Goal: Task Accomplishment & Management: Complete application form

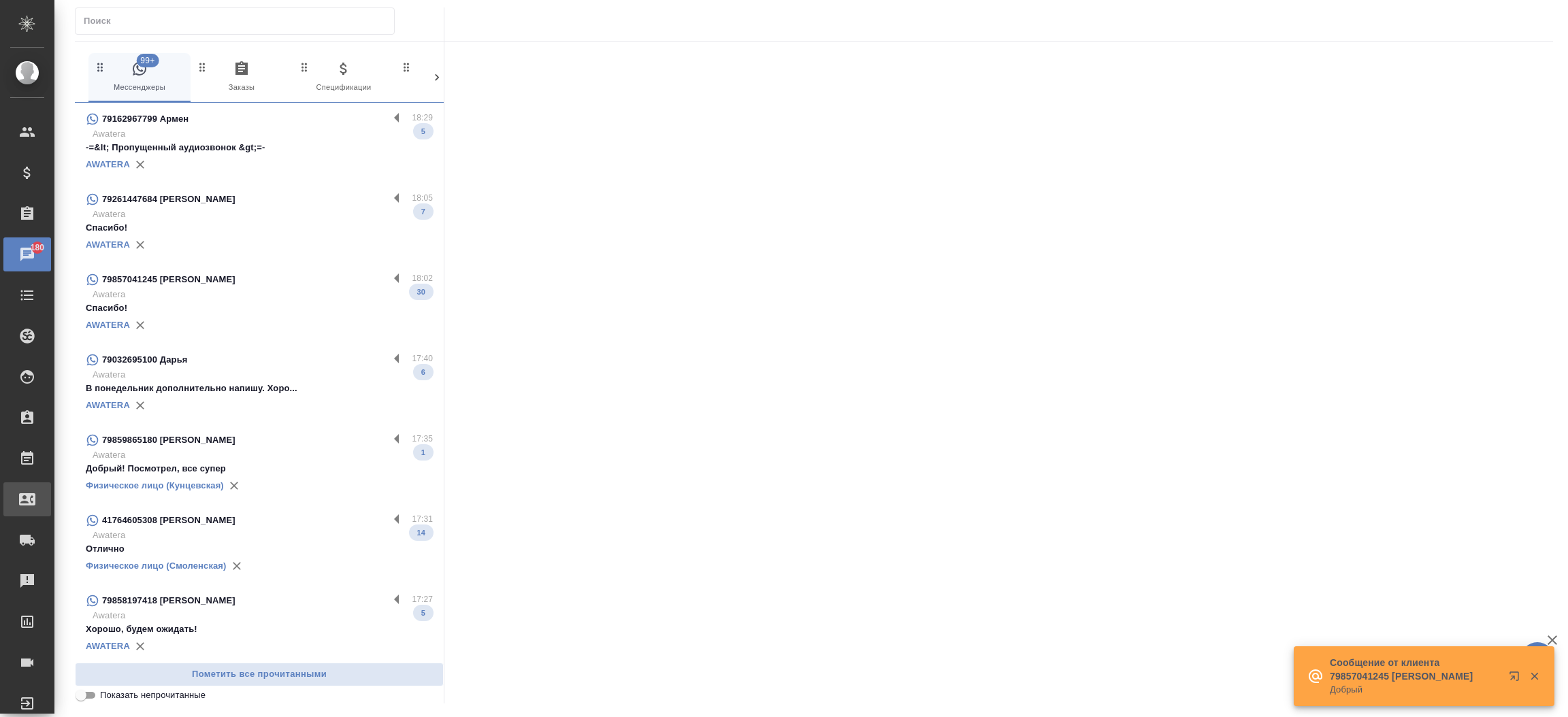
click at [27, 490] on div "Входящие заявки" at bounding box center [10, 500] width 34 height 20
click at [83, 490] on div ".cls-1 fill:#fff; AWATERA Прутько Ирина i.prutko Клиенты Спецификации Заказы 18…" at bounding box center [784, 358] width 1568 height 717
select select "RU"
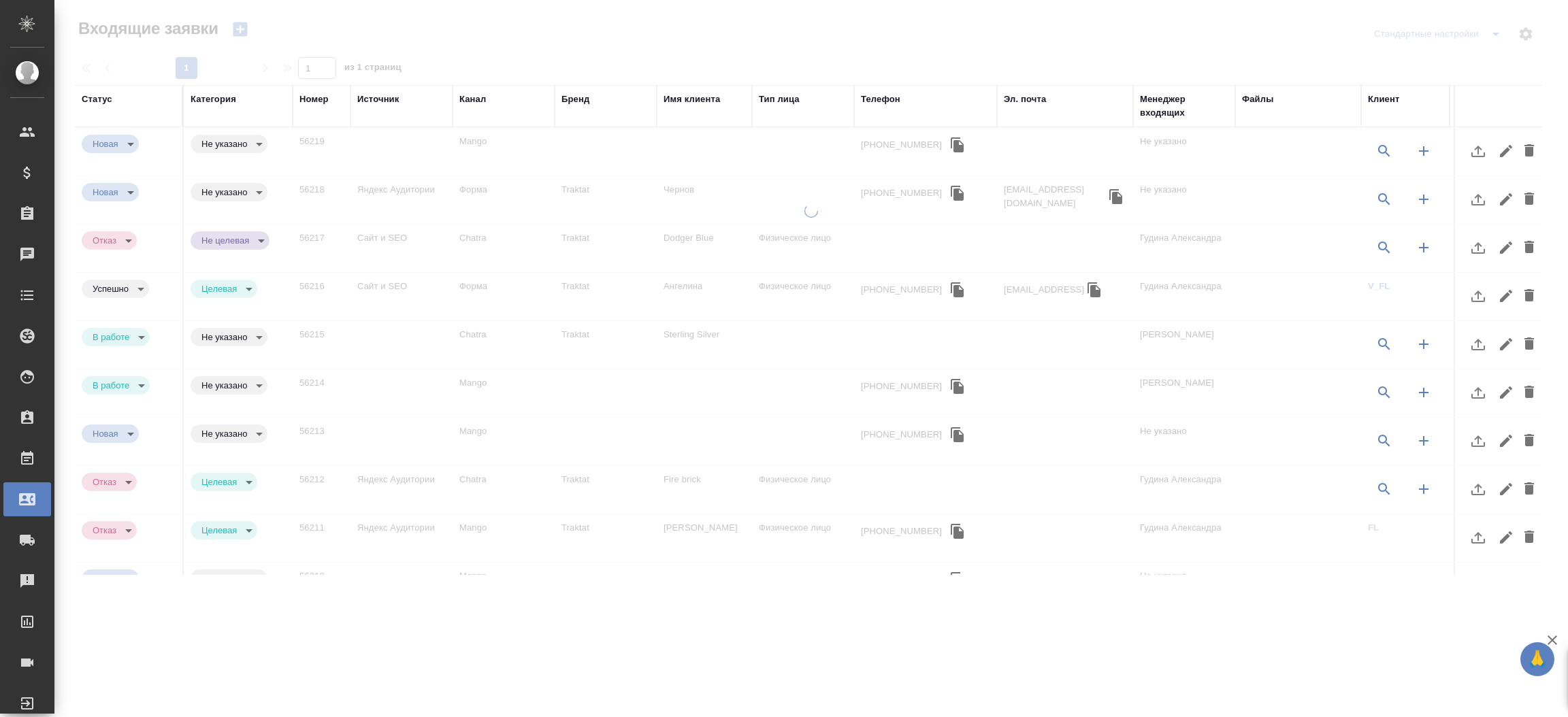
click at [878, 96] on div "Телефон" at bounding box center [880, 99] width 39 height 14
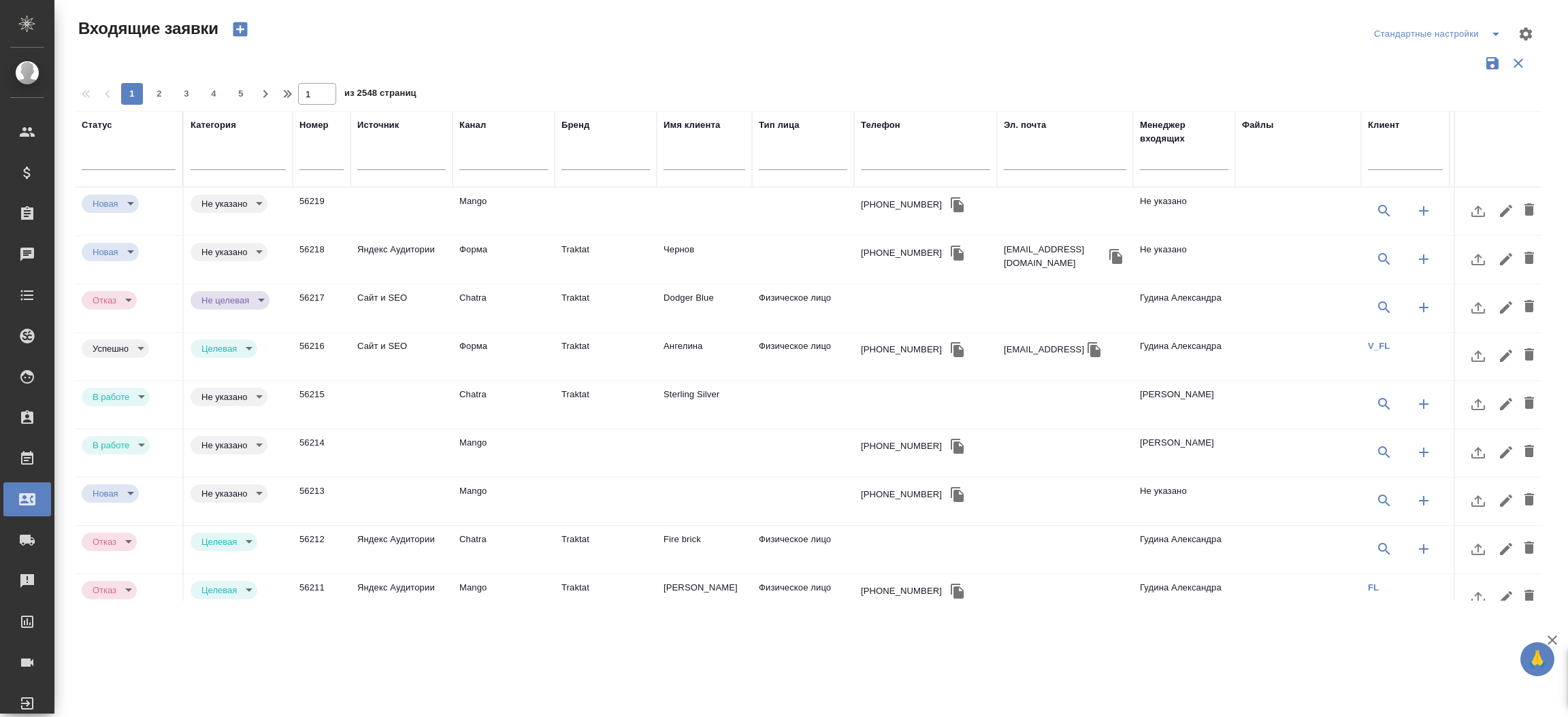
click at [883, 161] on input "text" at bounding box center [926, 161] width 130 height 17
click at [878, 160] on input "text" at bounding box center [926, 161] width 130 height 17
click at [692, 249] on td "Чернов" at bounding box center [705, 260] width 96 height 48
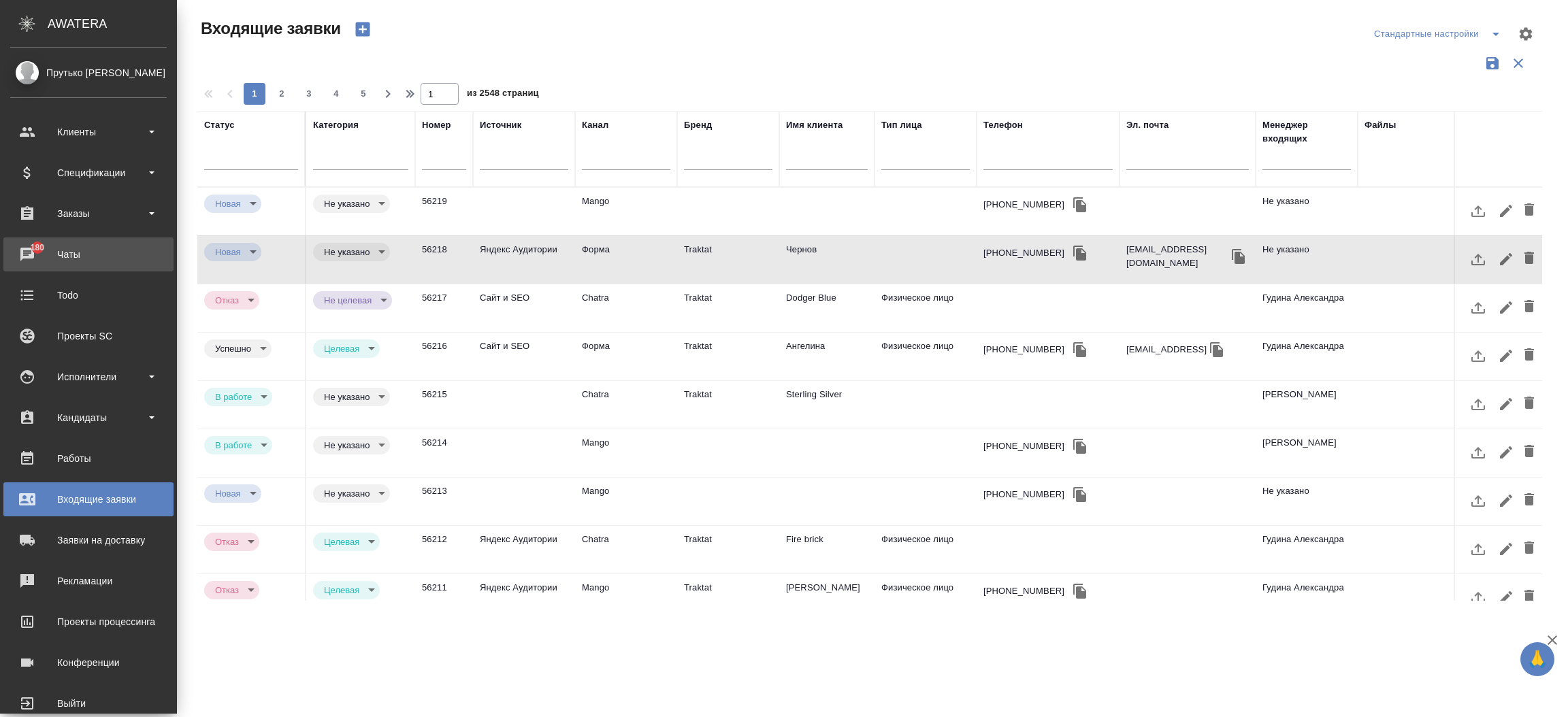
click at [43, 251] on div "Чаты" at bounding box center [88, 254] width 157 height 20
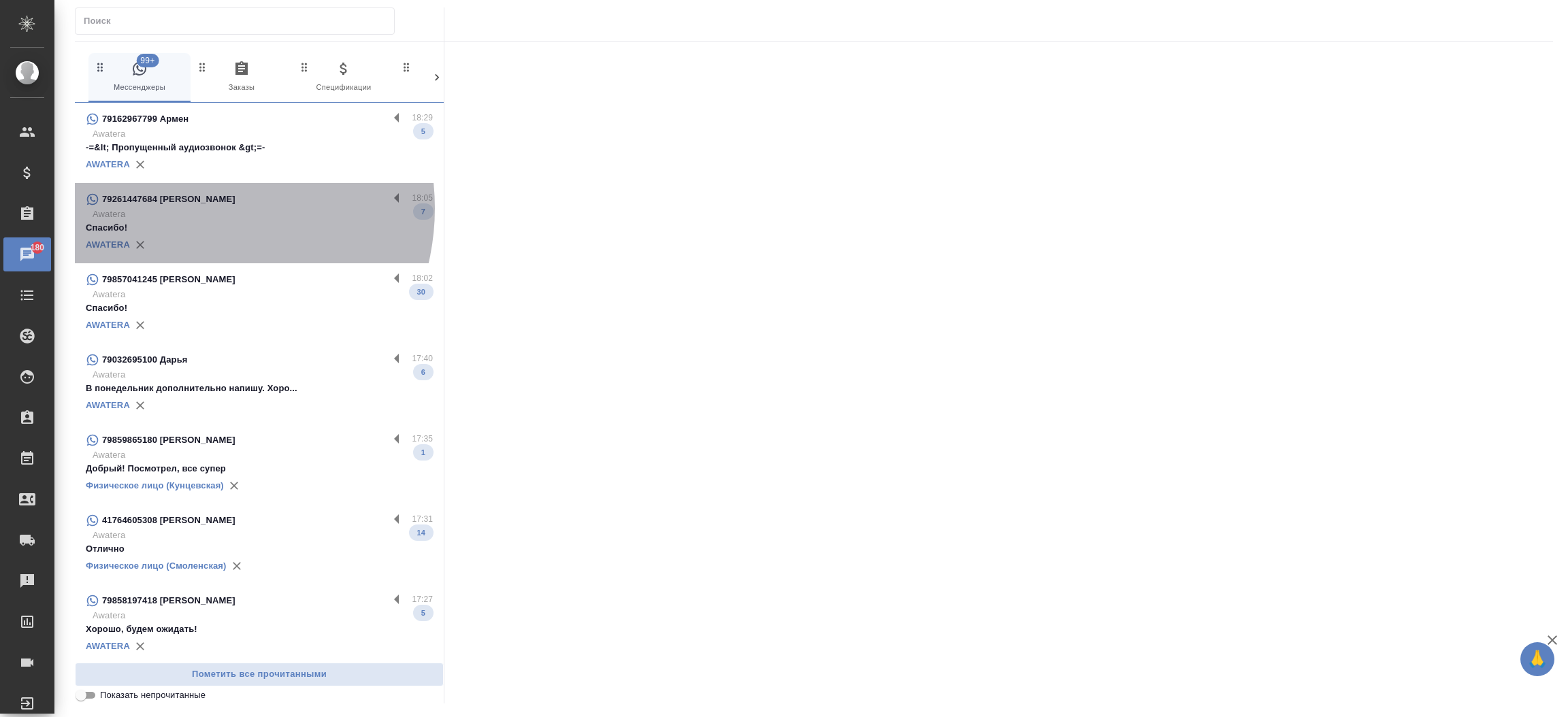
click at [190, 208] on p "Awatera" at bounding box center [262, 214] width 340 height 14
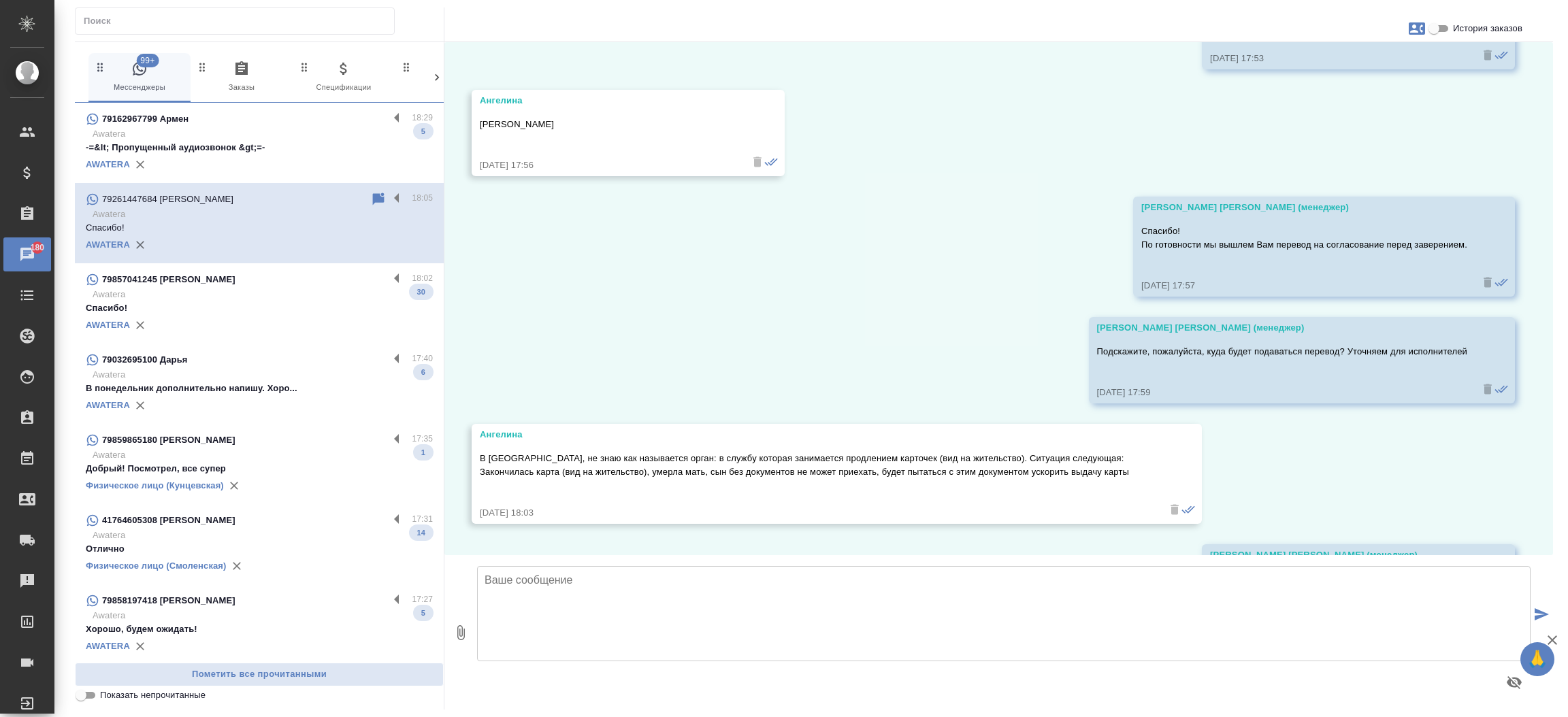
scroll to position [1415, 0]
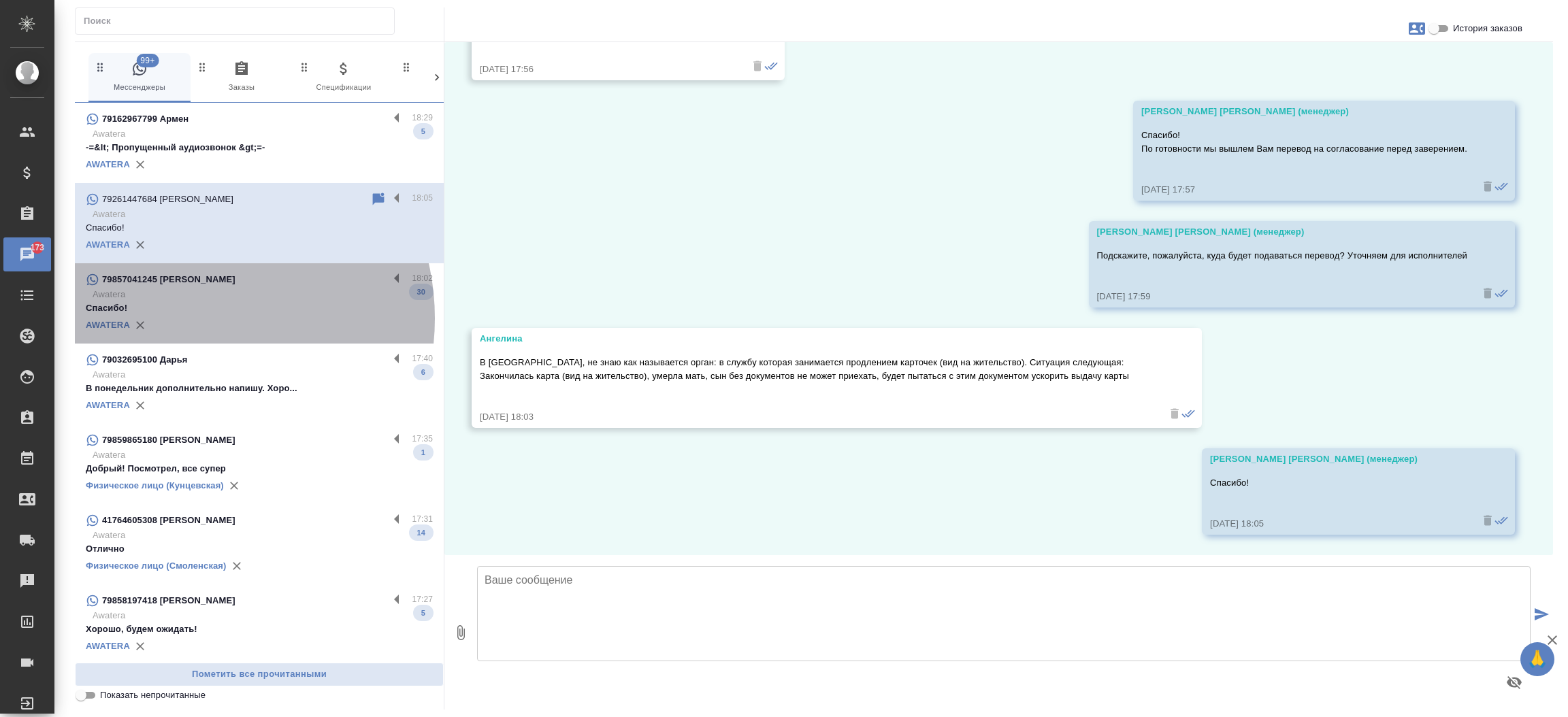
click at [184, 318] on div "AWATERA" at bounding box center [259, 325] width 347 height 20
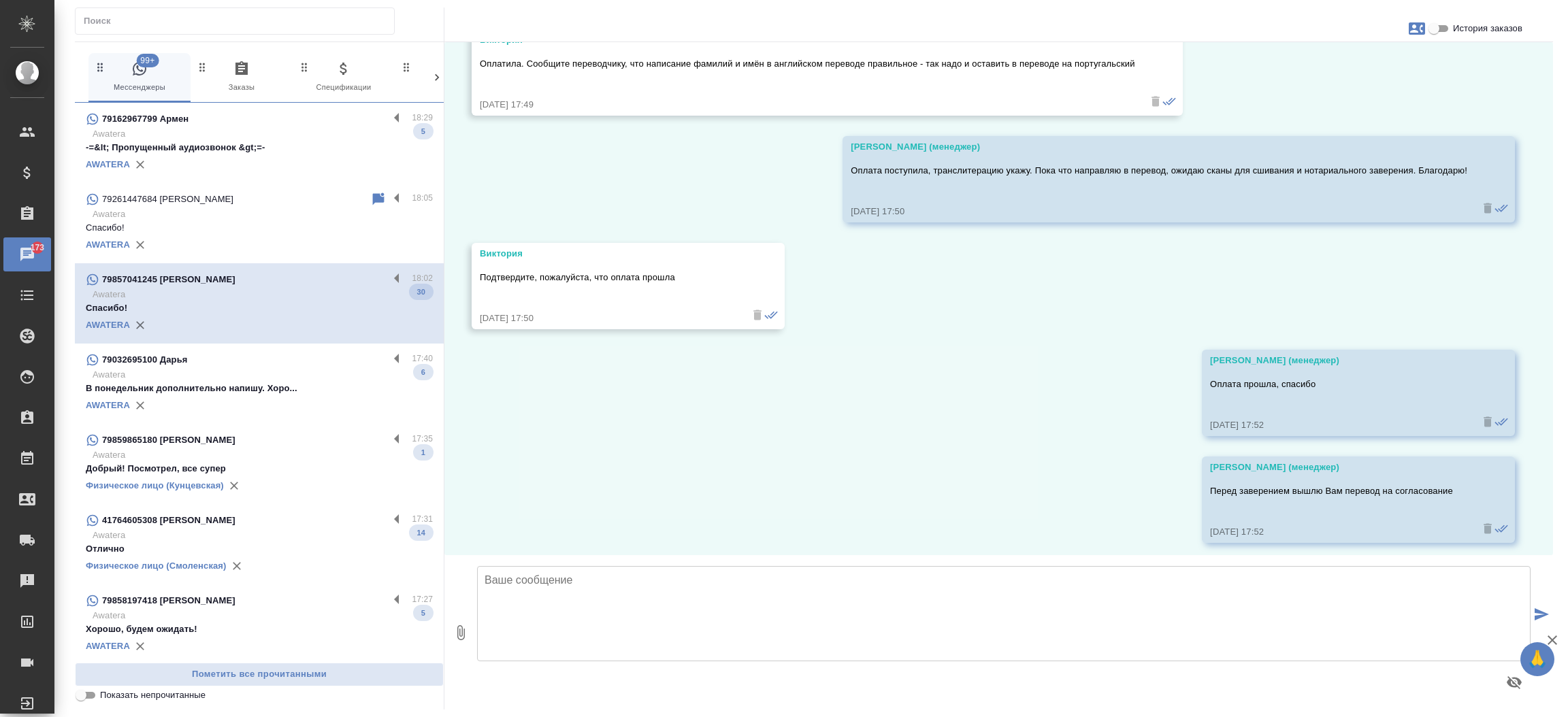
scroll to position [3772, 0]
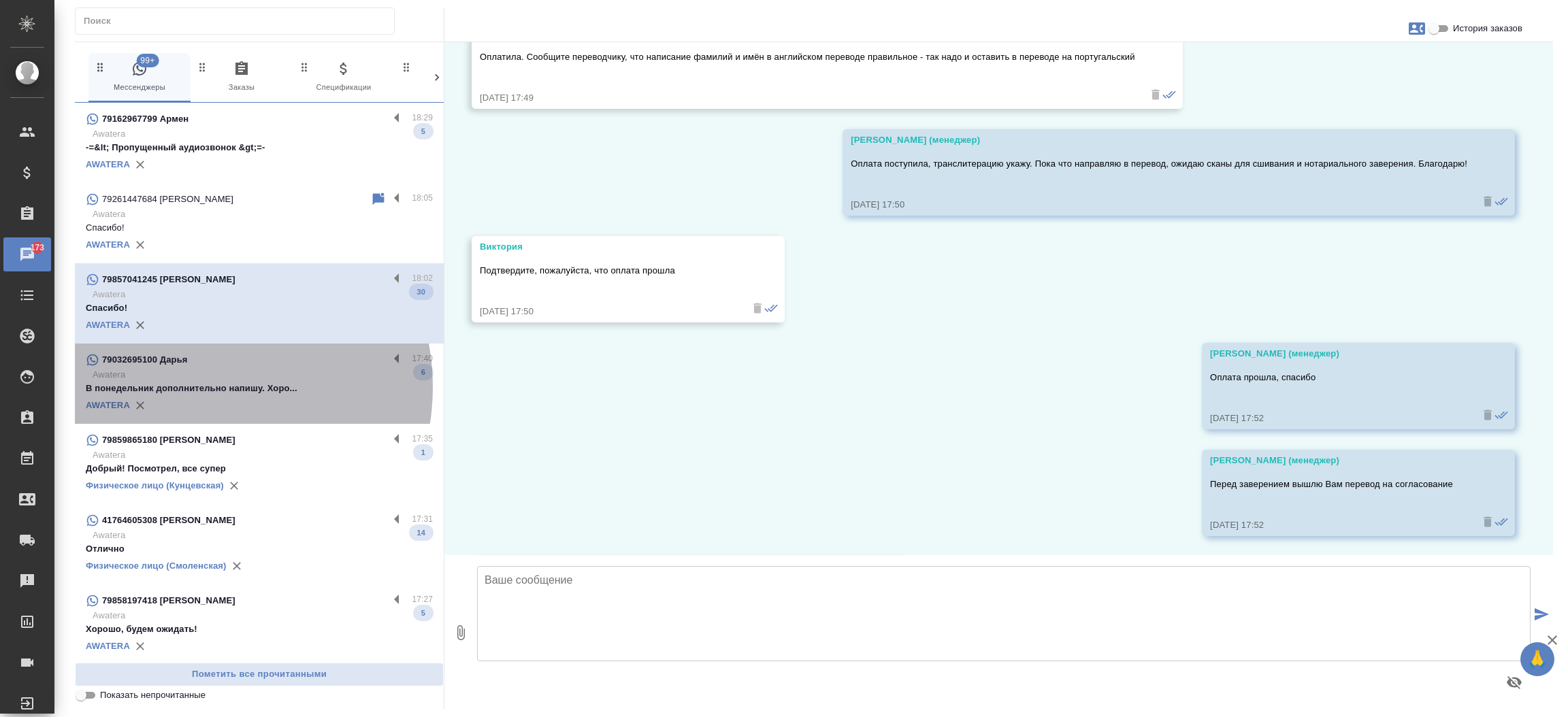
click at [197, 387] on p "В понедельник дополнительно напишу. Хоро..." at bounding box center [259, 389] width 347 height 14
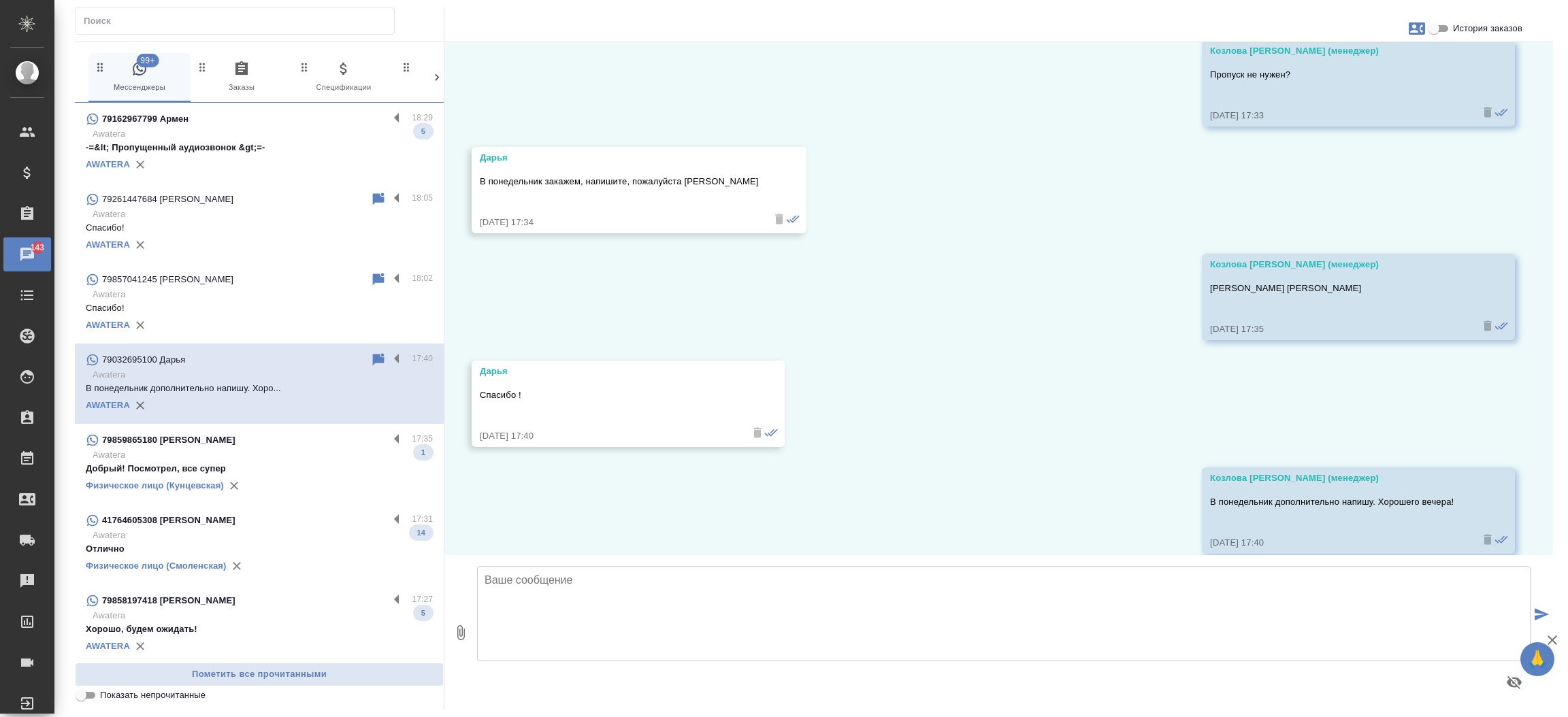
scroll to position [11541, 0]
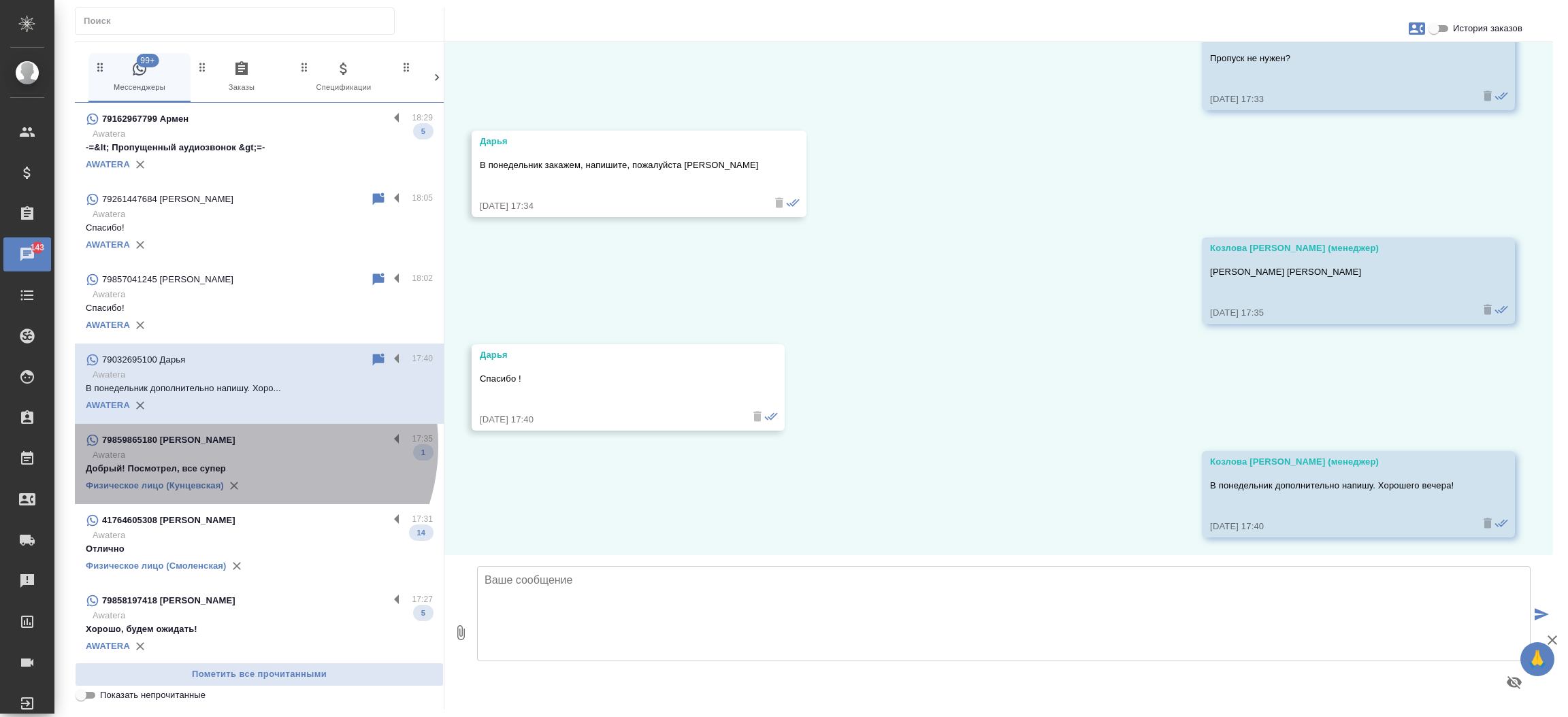
click at [239, 445] on div "79859865180 [PERSON_NAME]" at bounding box center [237, 439] width 303 height 16
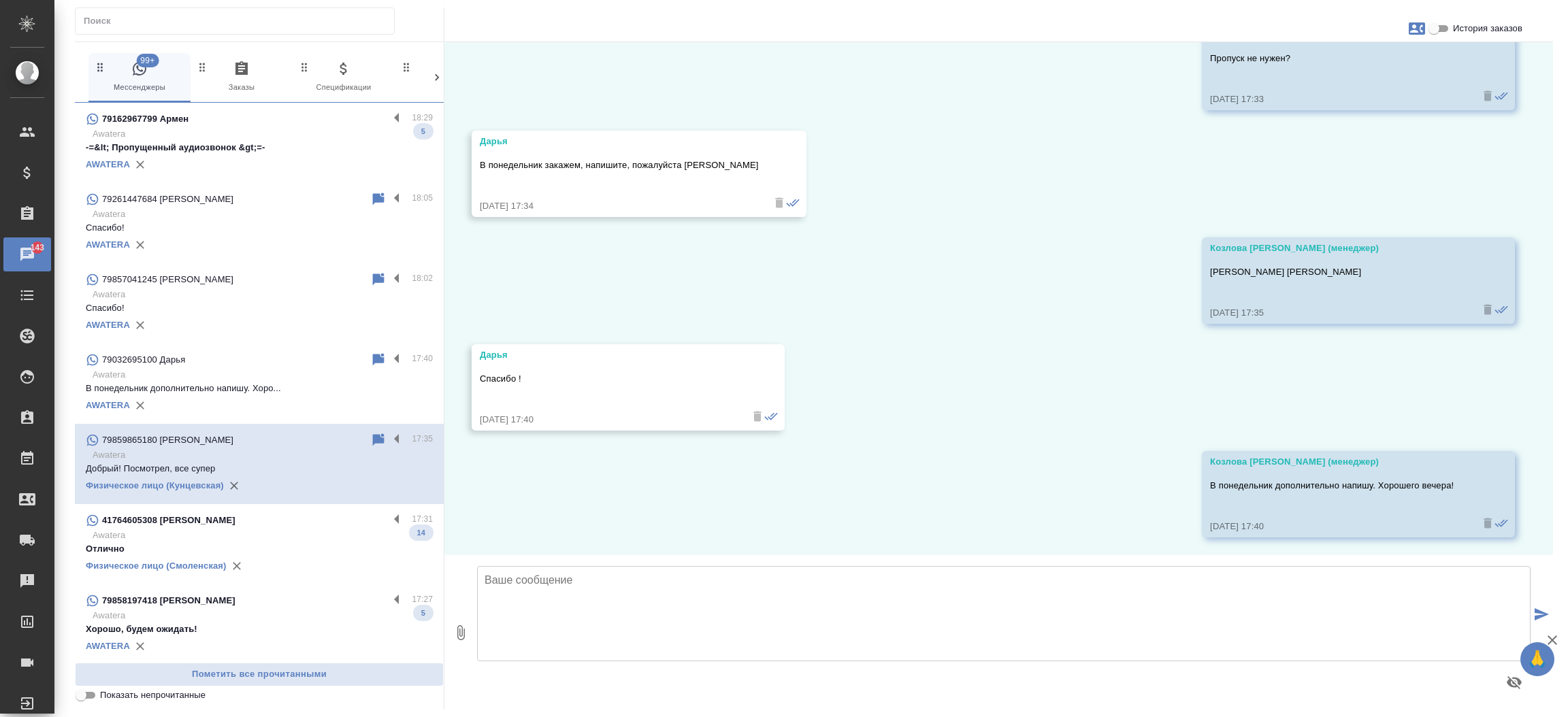
click at [265, 541] on p "Awatera" at bounding box center [262, 536] width 340 height 14
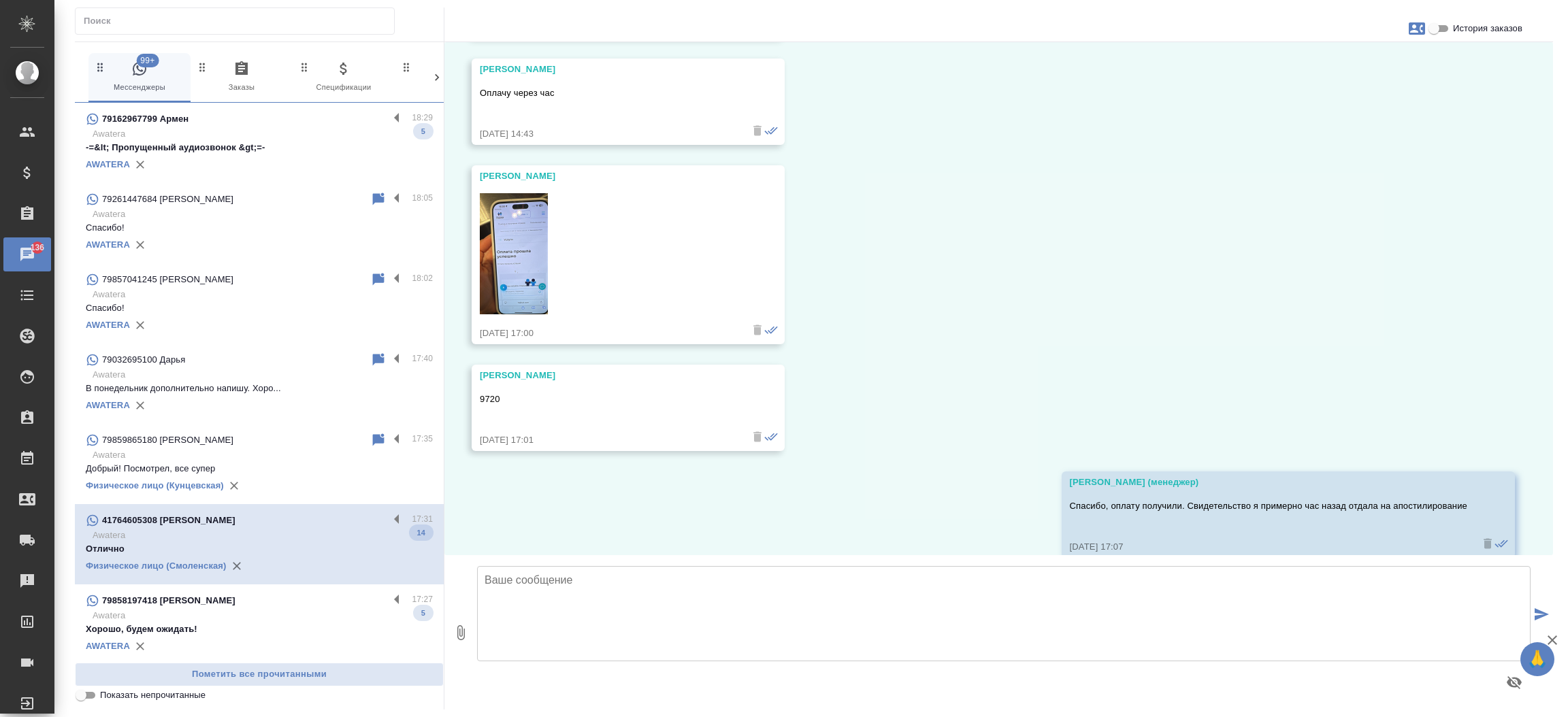
scroll to position [18272, 0]
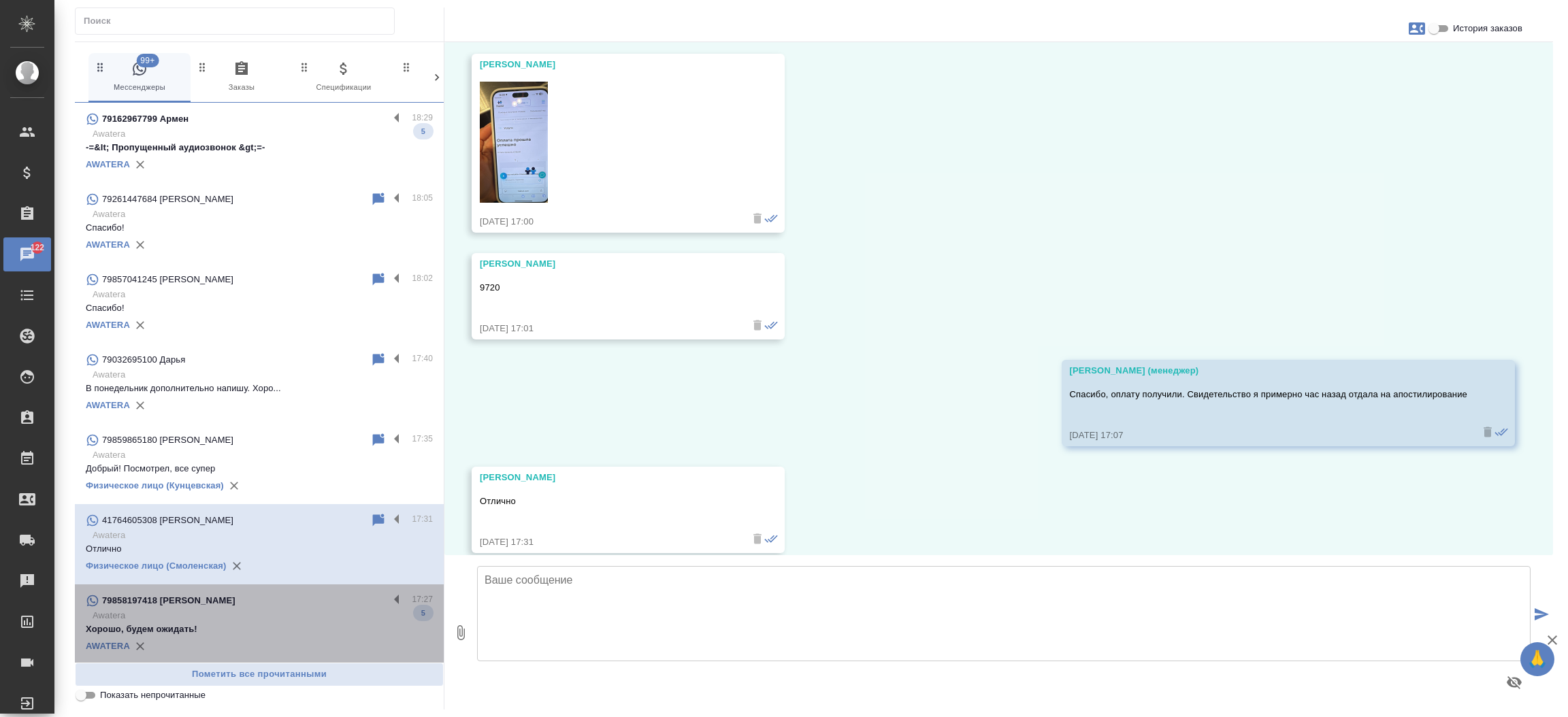
click at [264, 621] on p "Awatera" at bounding box center [262, 616] width 340 height 14
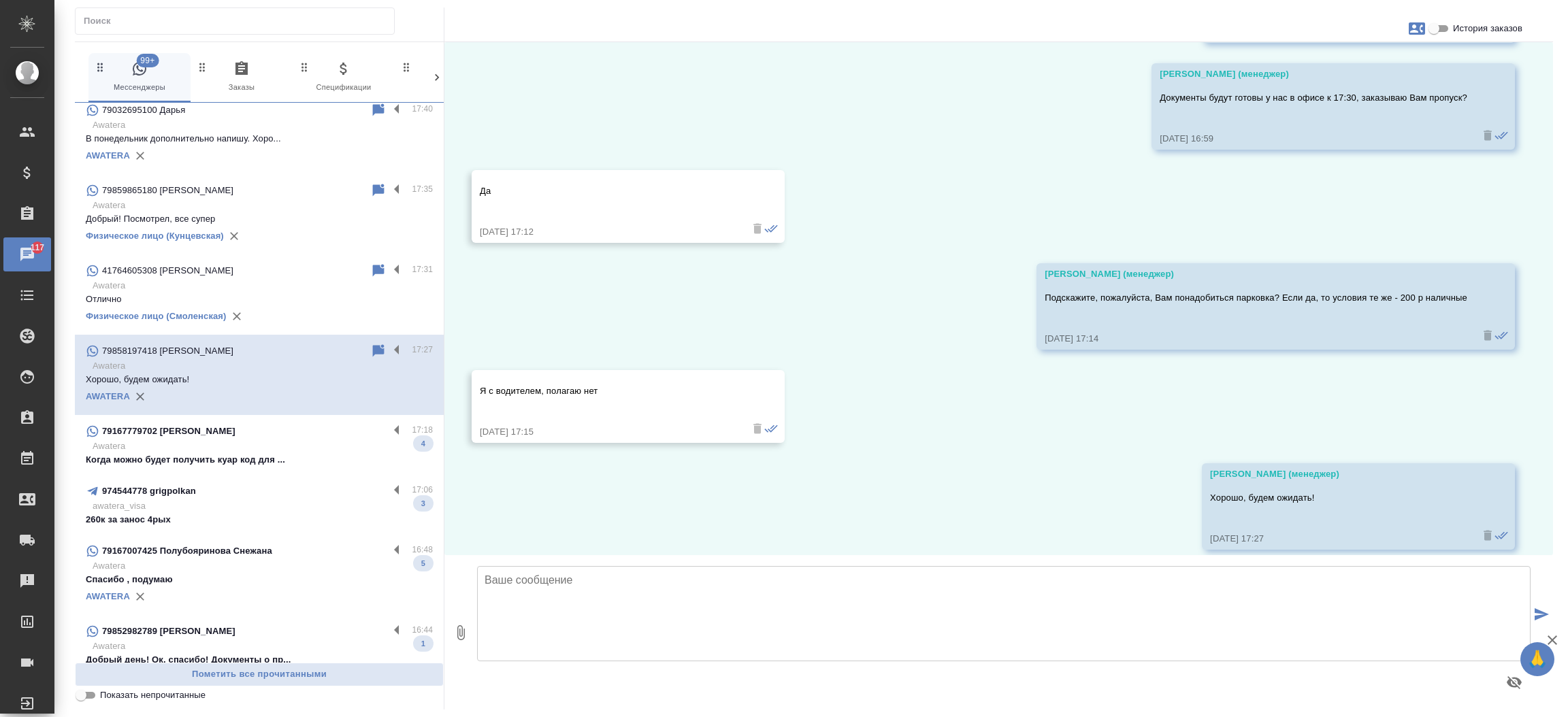
scroll to position [395, 0]
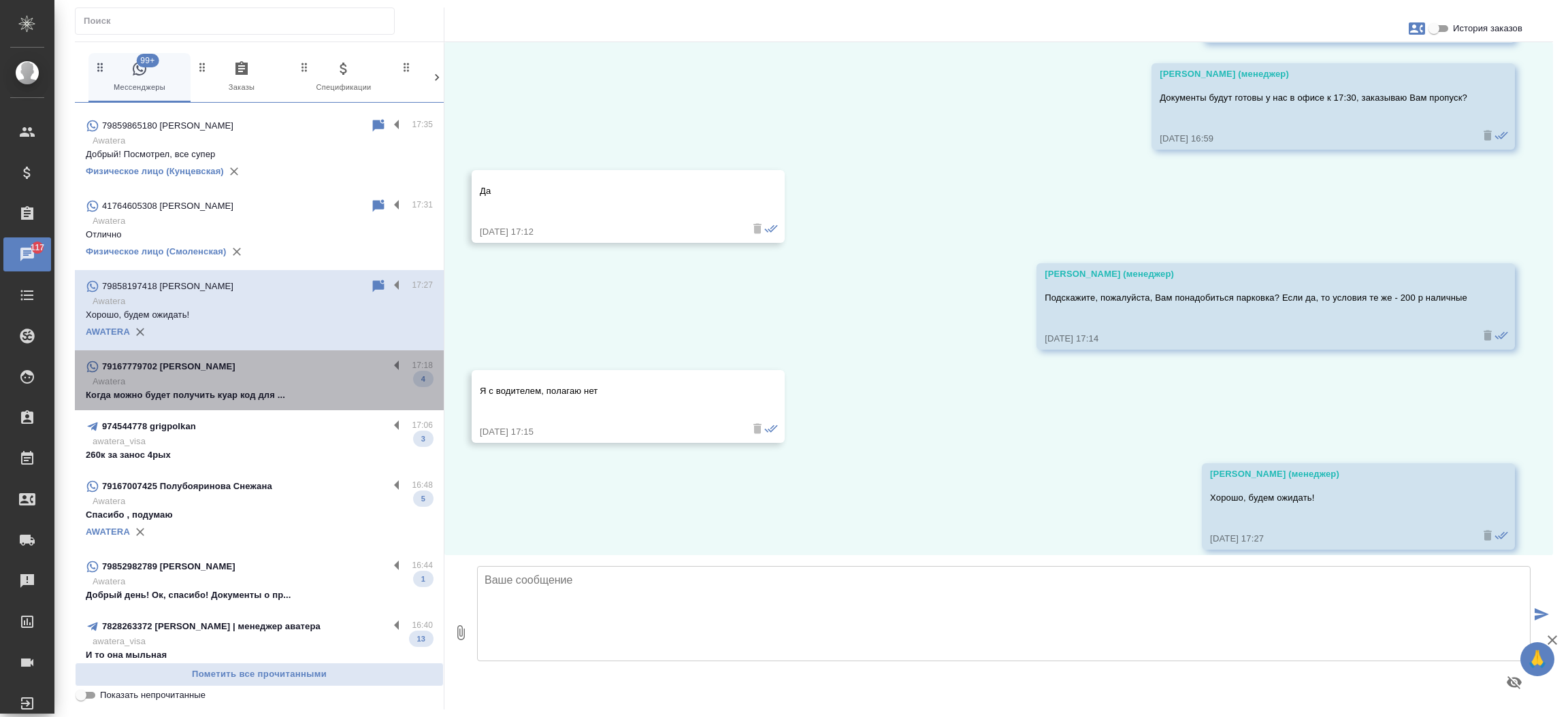
click at [281, 384] on p "Awatera" at bounding box center [262, 382] width 340 height 14
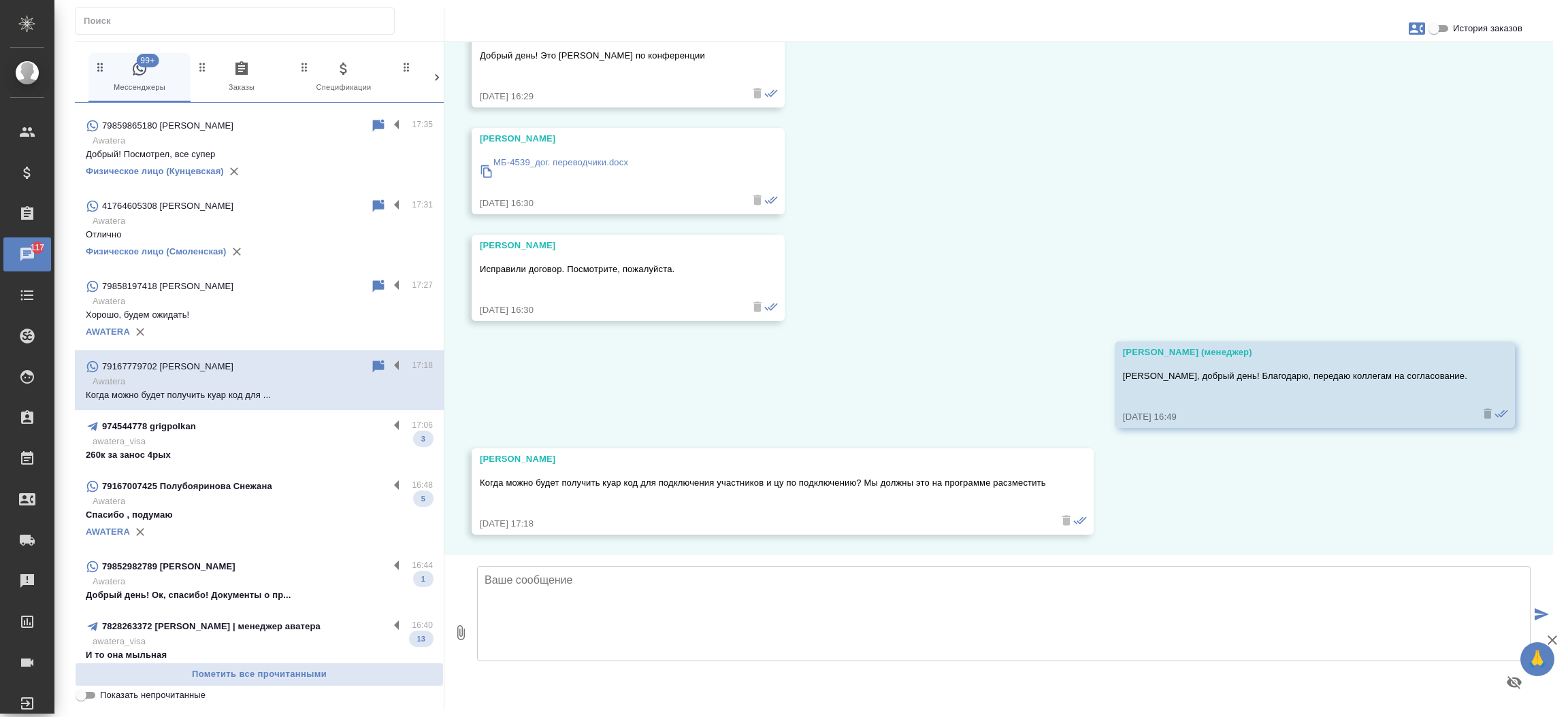
scroll to position [79, 0]
click at [1436, 26] on input "История заказов" at bounding box center [1435, 28] width 49 height 16
checkbox input "true"
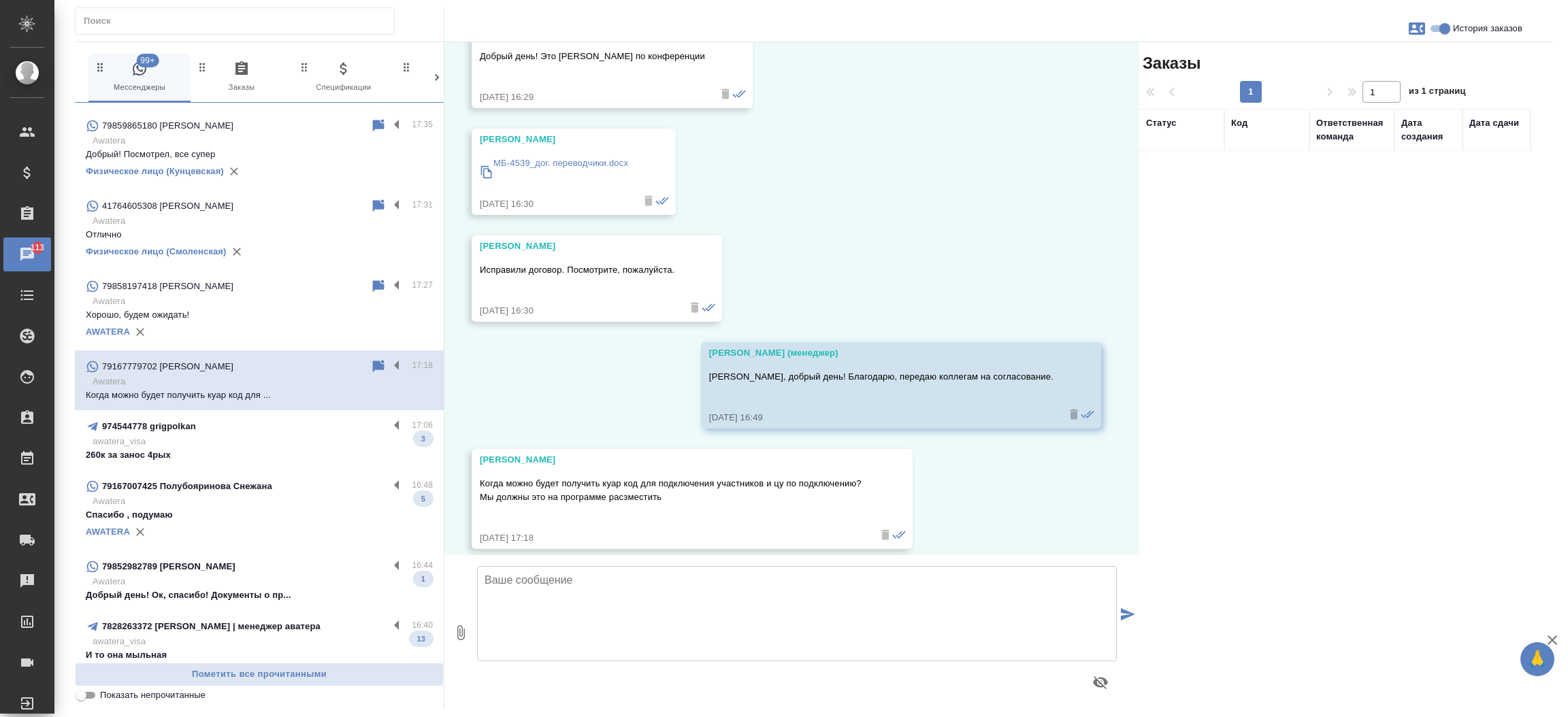
drag, startPoint x: 560, startPoint y: 459, endPoint x: 427, endPoint y: 455, distance: 133.1
click at [427, 455] on div "99+ Мессенджеры 0 Заказы 0 Спецификации 0 Клиенты 0 Входящие 1 Тендеры 0 Исполн…" at bounding box center [814, 375] width 1479 height 668
copy div "Показать непрочитанные История заказов 26.09, пятница Anna Alekseeva Добрый ден…"
click at [506, 435] on div "26.09, пятница Anna Alekseeva Добрый день! Это Анна Алексеева по конференции 26…" at bounding box center [791, 298] width 695 height 513
click at [541, 456] on div "Anna Alekseeva" at bounding box center [672, 460] width 385 height 14
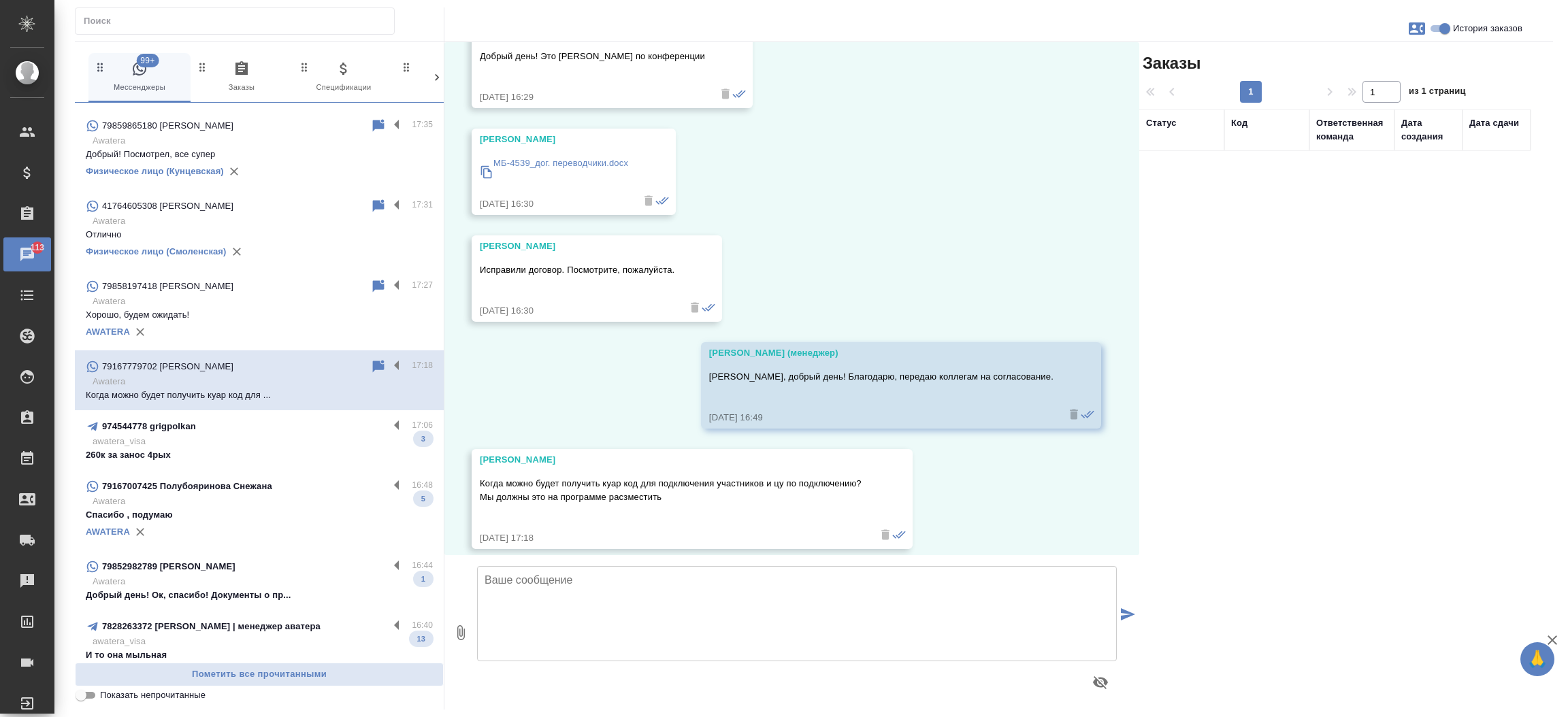
click at [541, 456] on div "Anna Alekseeva" at bounding box center [672, 460] width 385 height 14
click at [586, 453] on div "Anna Alekseeva" at bounding box center [672, 460] width 385 height 14
drag, startPoint x: 549, startPoint y: 459, endPoint x: 478, endPoint y: 468, distance: 71.6
click at [478, 468] on div "Anna Alekseeva Когда можно будет получить куар код для подключения участников и…" at bounding box center [693, 499] width 441 height 100
drag, startPoint x: 481, startPoint y: 460, endPoint x: 575, endPoint y: 437, distance: 96.8
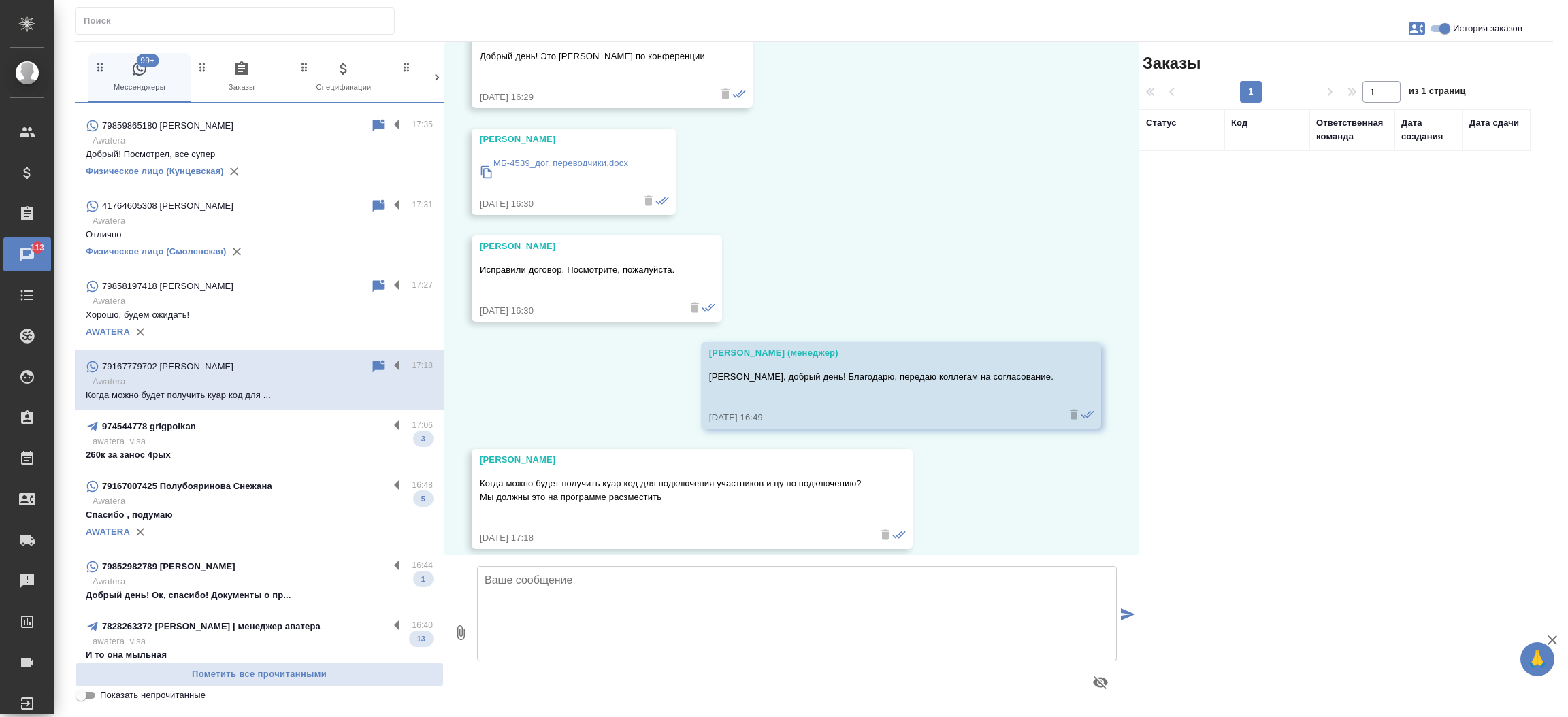
click at [575, 437] on div "26.09, пятница Anna Alekseeva Добрый день! Это Анна Алексеева по конференции 26…" at bounding box center [791, 298] width 695 height 513
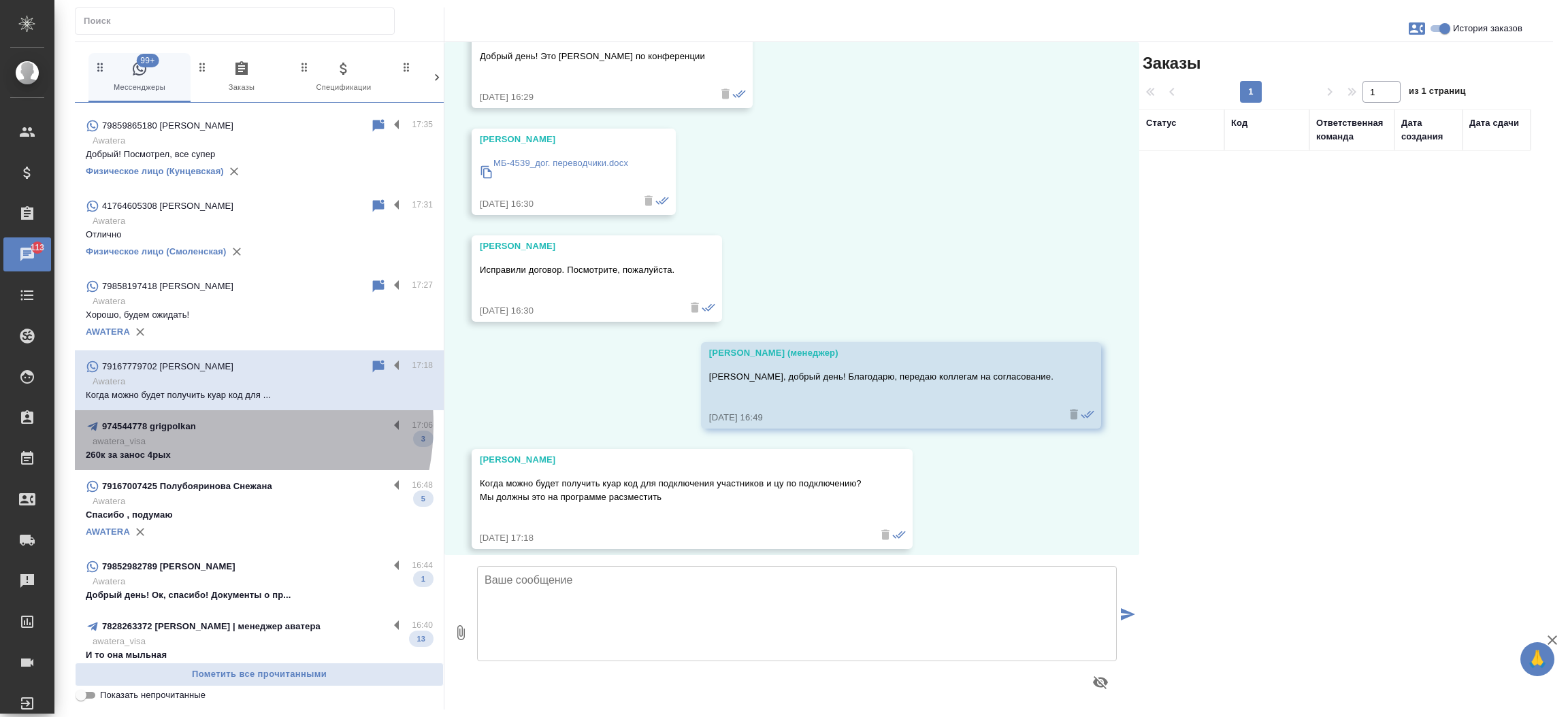
click at [194, 424] on p "974544778 grigpolkan" at bounding box center [149, 427] width 94 height 14
type textarea "Д"
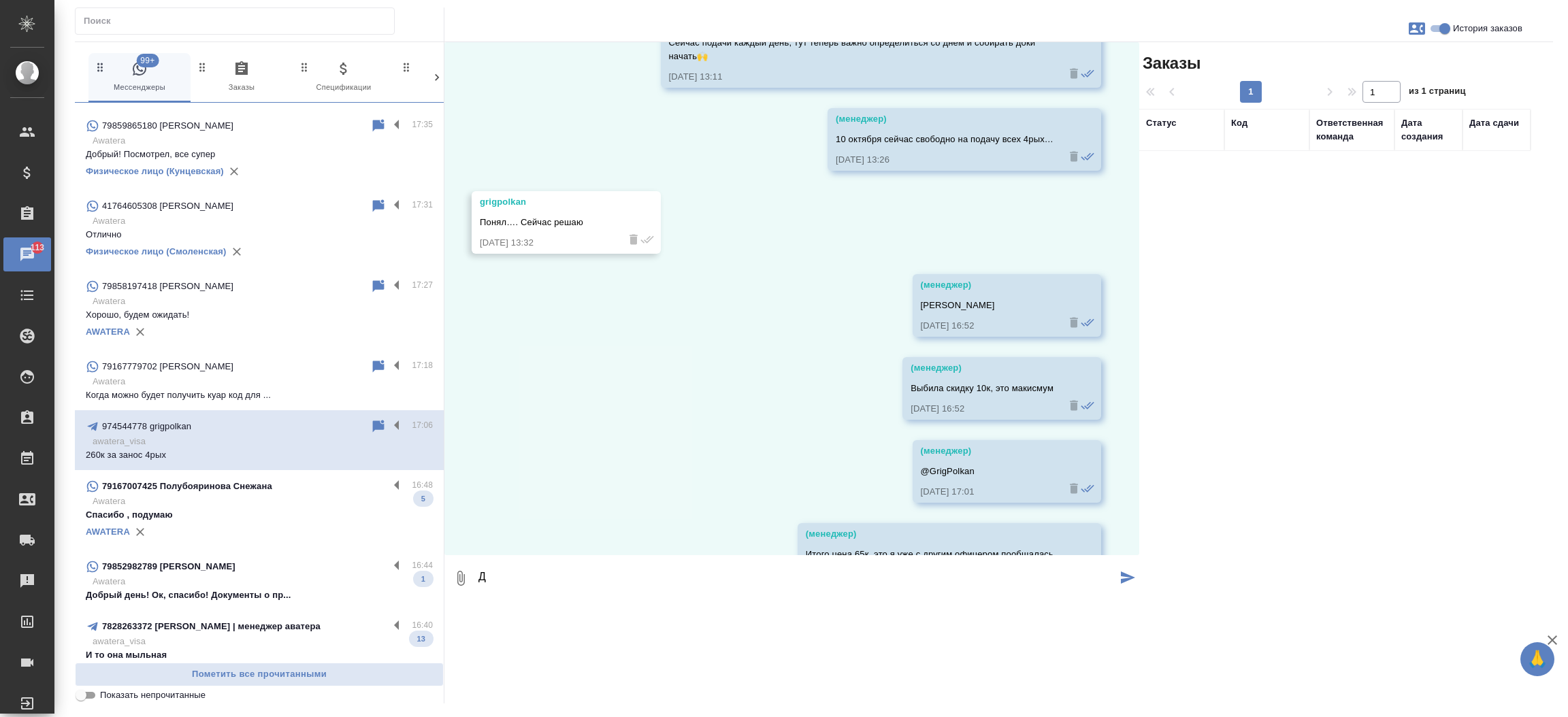
scroll to position [20822, 0]
click at [181, 540] on div "AWATERA" at bounding box center [259, 532] width 347 height 20
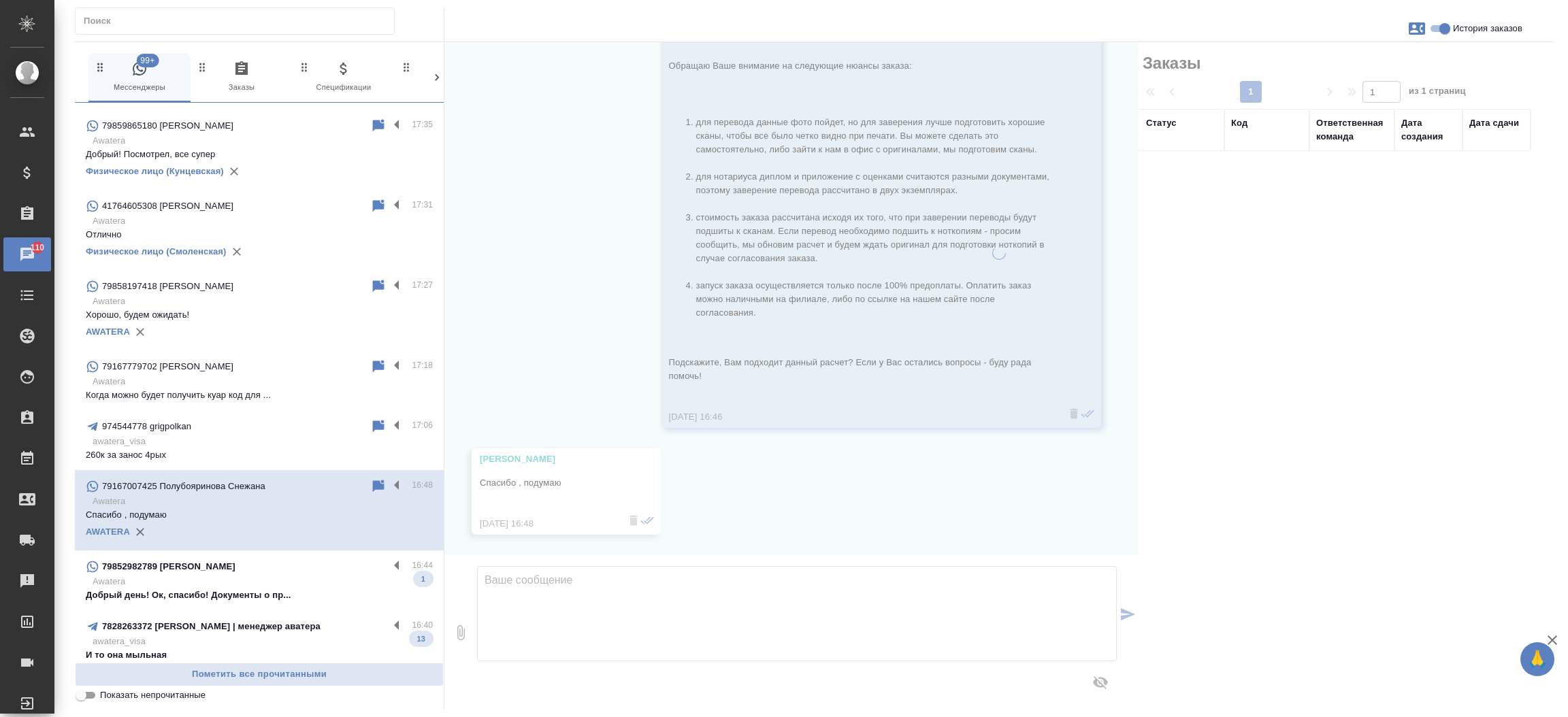
scroll to position [1284, 0]
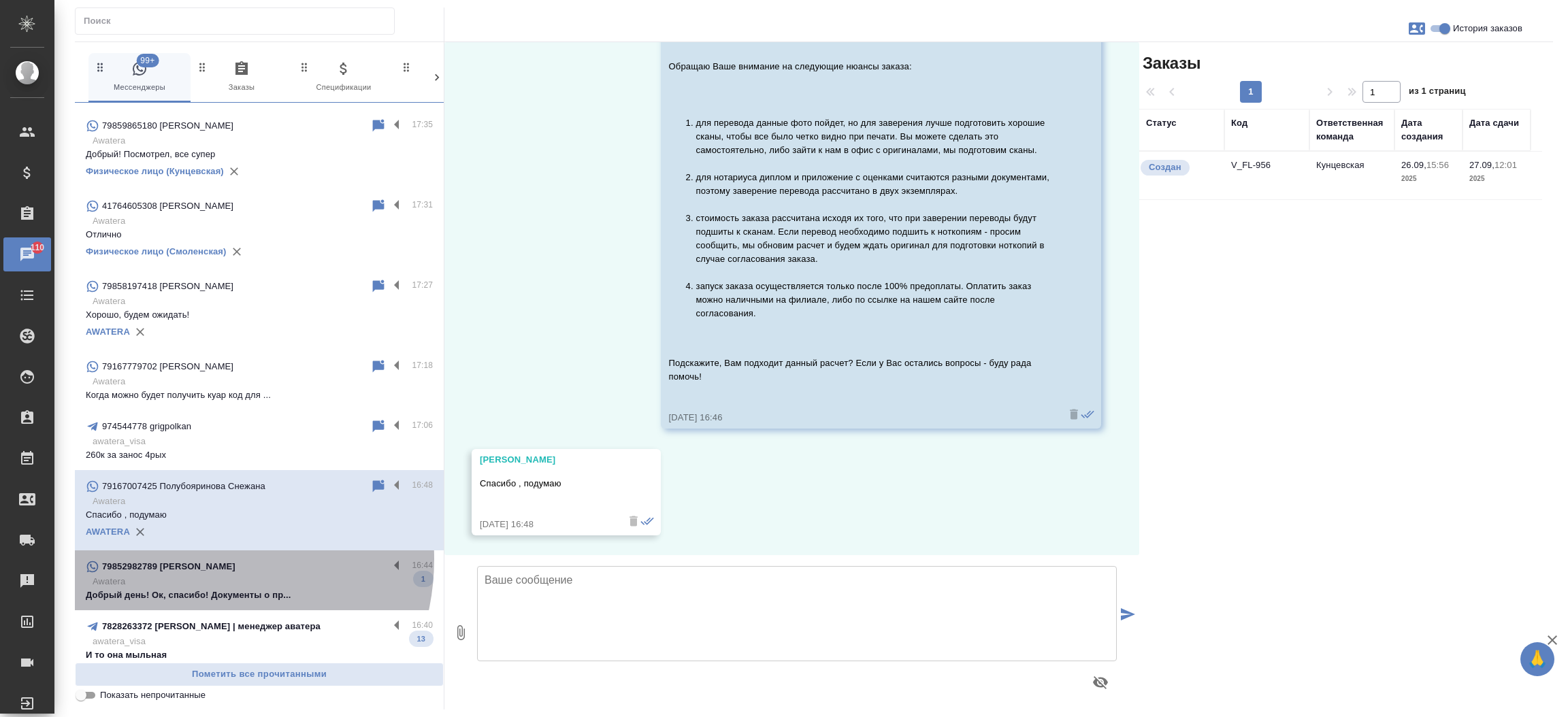
click at [188, 559] on div "79852982789 [PERSON_NAME]" at bounding box center [237, 567] width 303 height 16
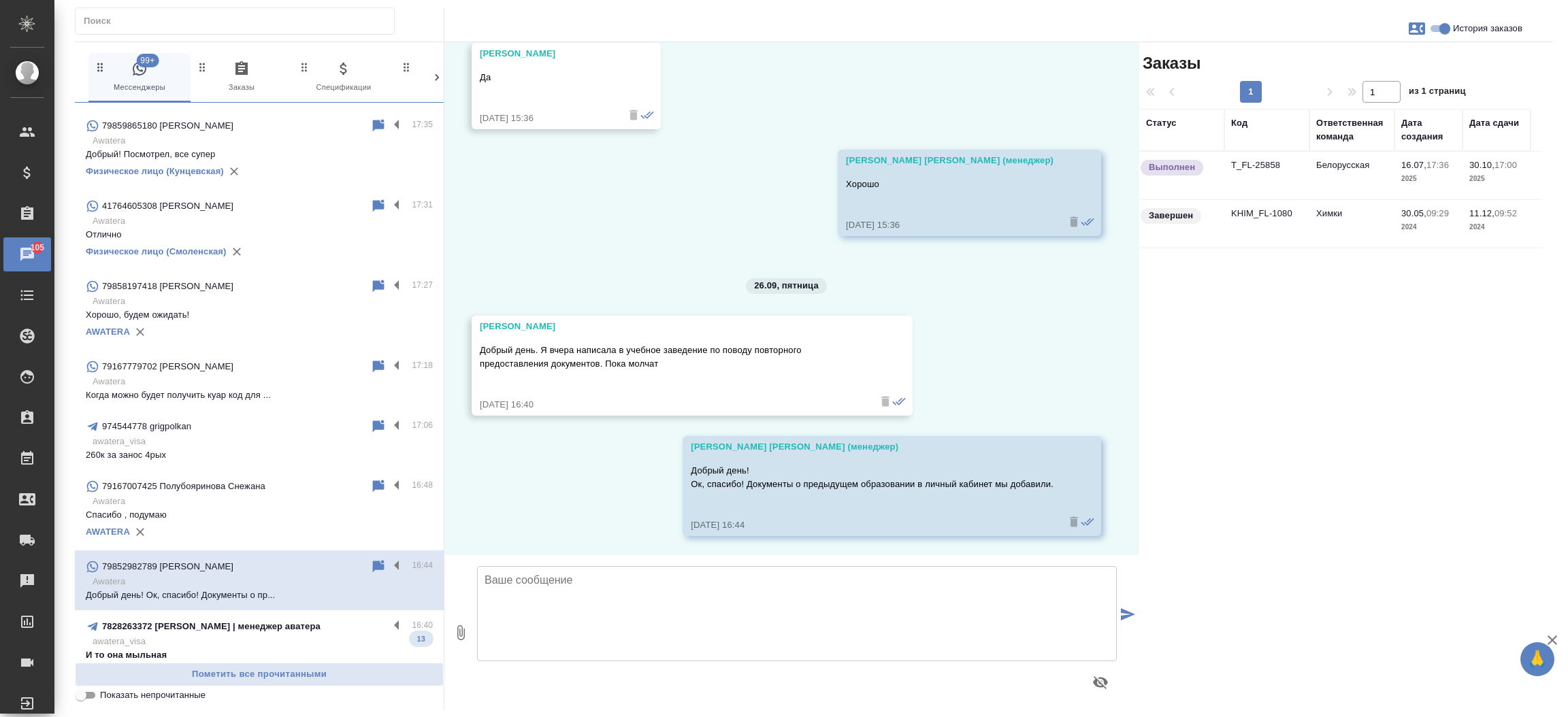
scroll to position [18303, 0]
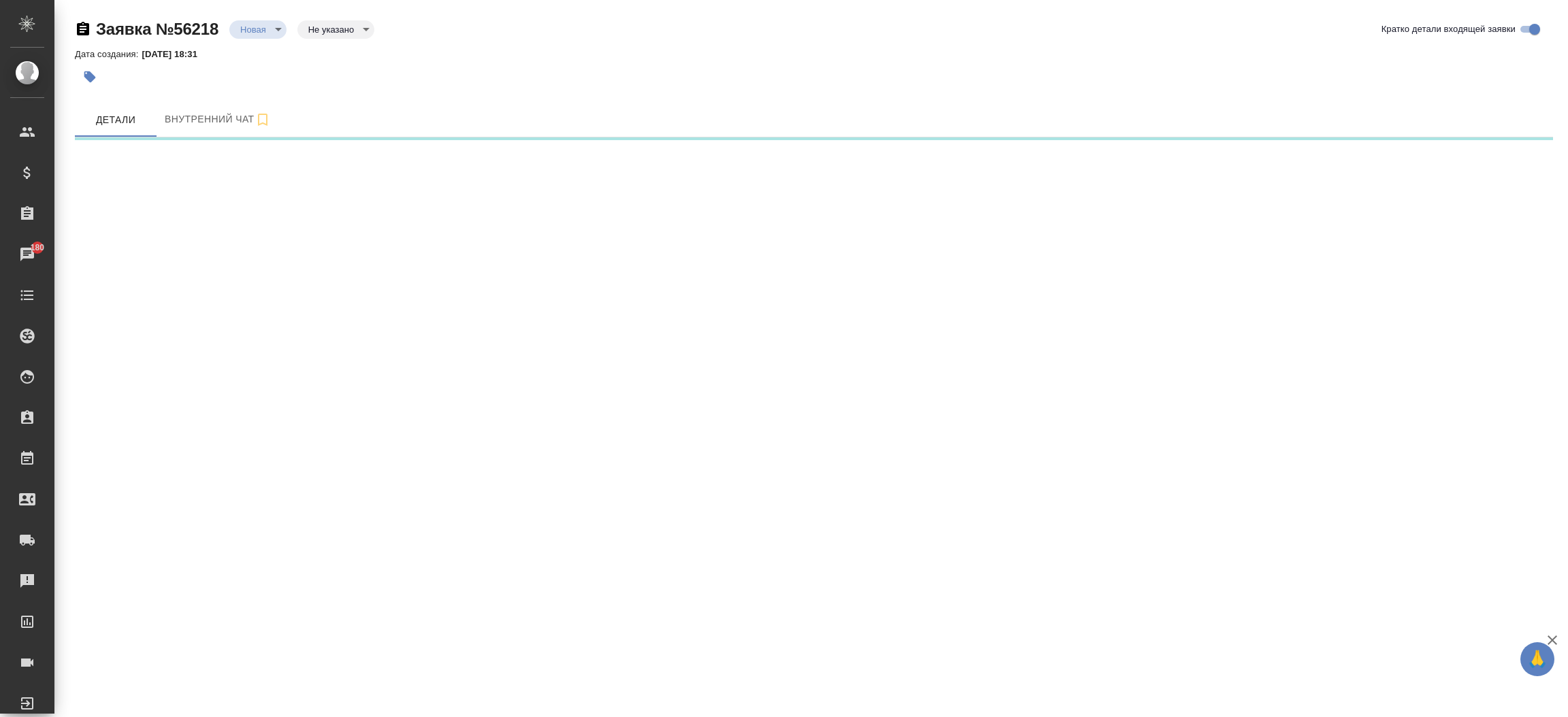
select select "RU"
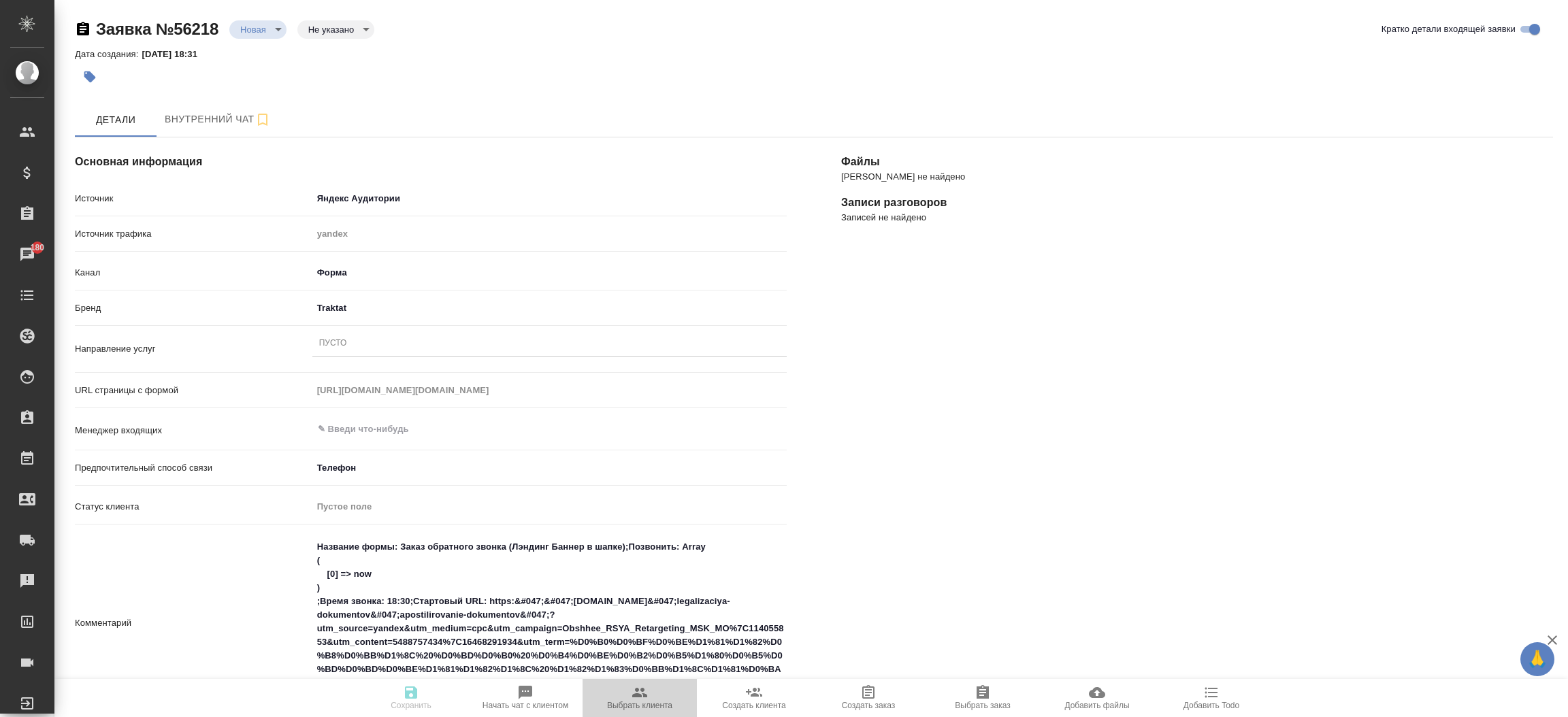
click at [659, 709] on span "Выбрать клиента" at bounding box center [639, 705] width 66 height 9
type textarea "x"
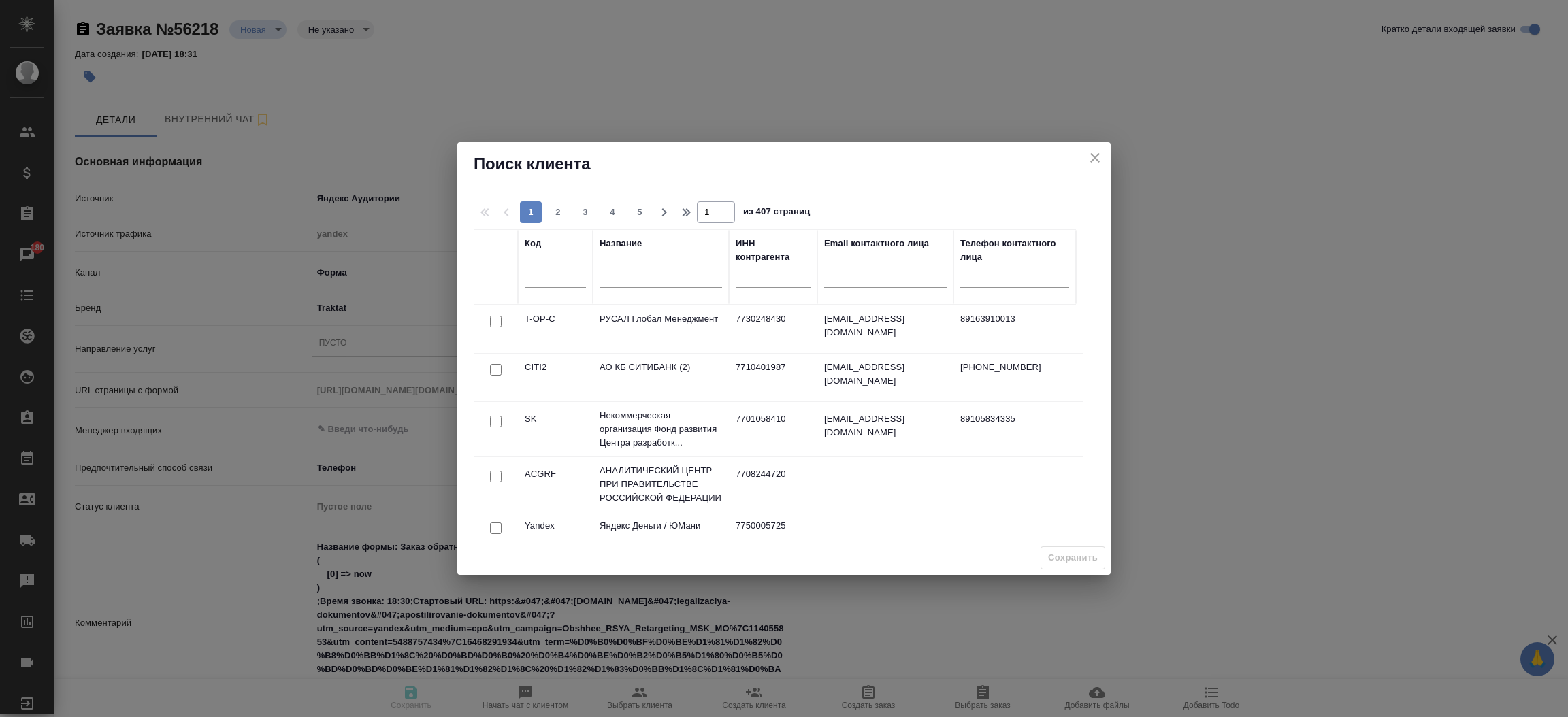
click at [685, 285] on div at bounding box center [660, 280] width 123 height 33
click at [685, 285] on input "text" at bounding box center [660, 279] width 123 height 17
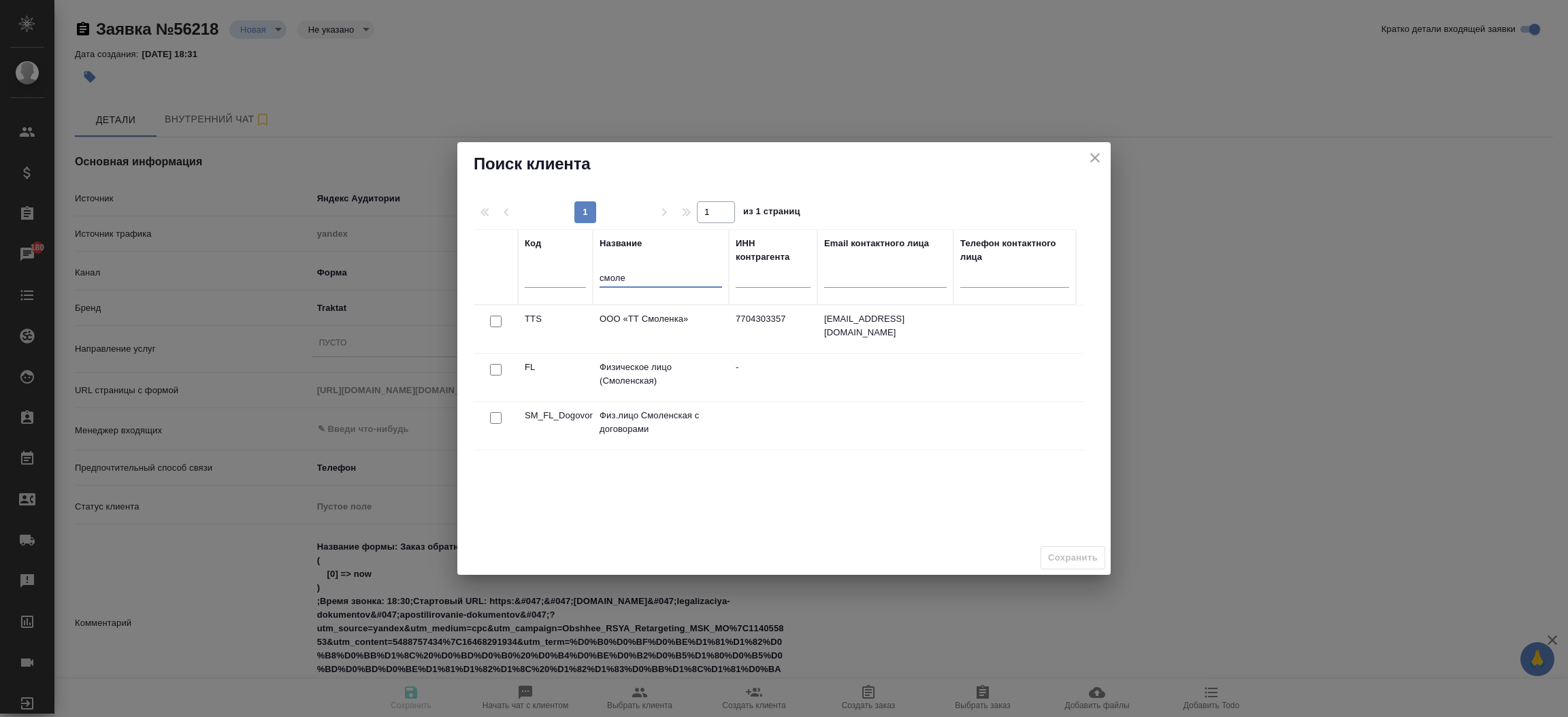
type input "смоле"
click at [497, 374] on input "checkbox" at bounding box center [495, 369] width 12 height 12
checkbox input "true"
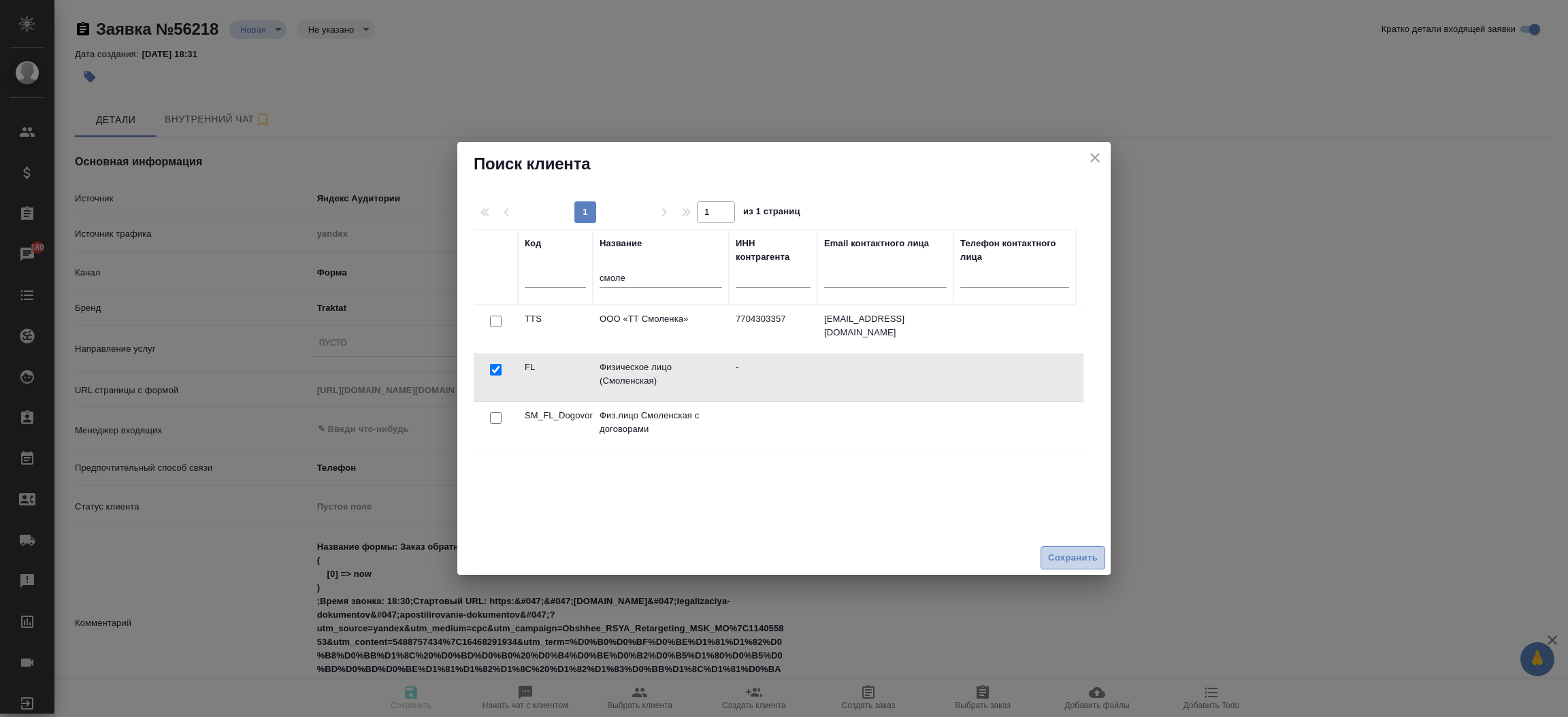
click at [1081, 559] on span "Сохранить" at bounding box center [1073, 558] width 49 height 15
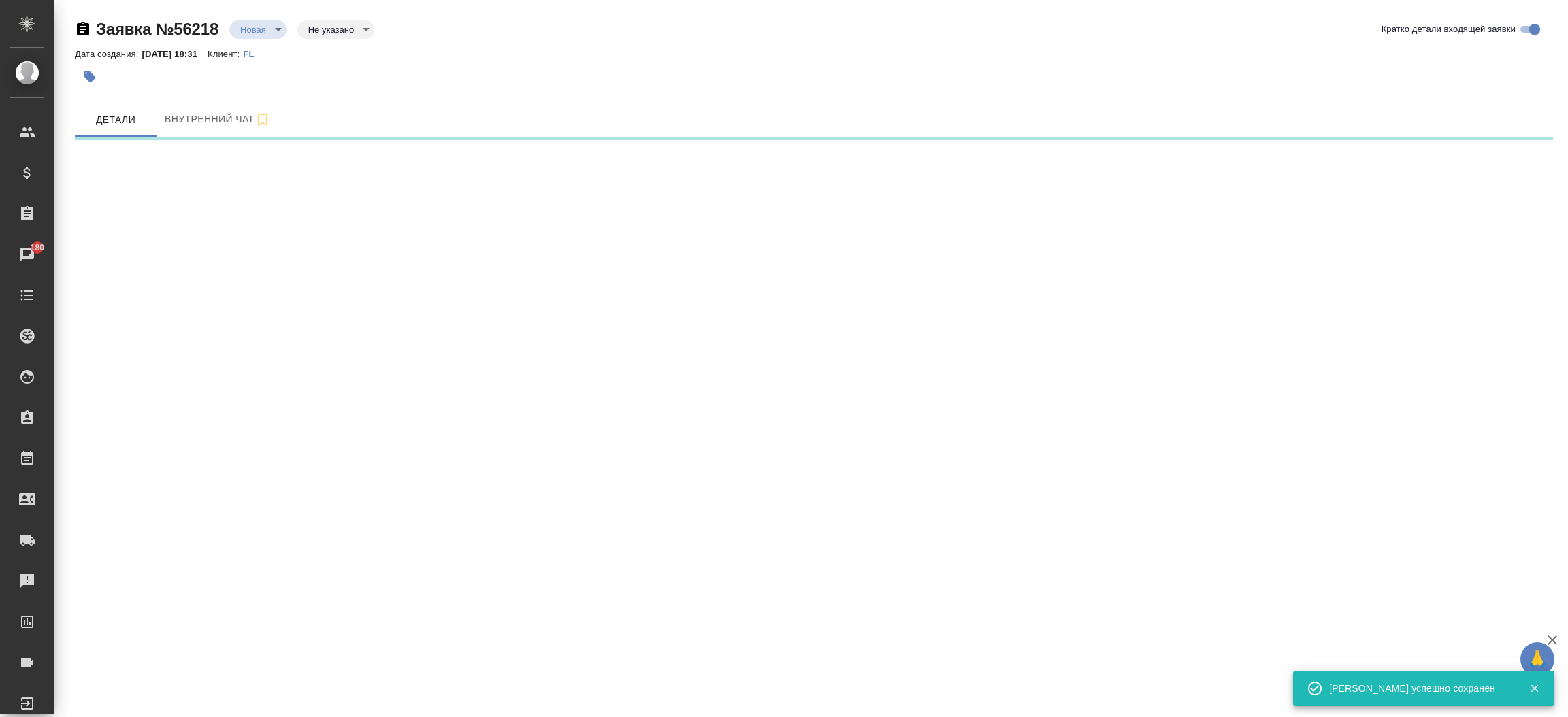
select select "RU"
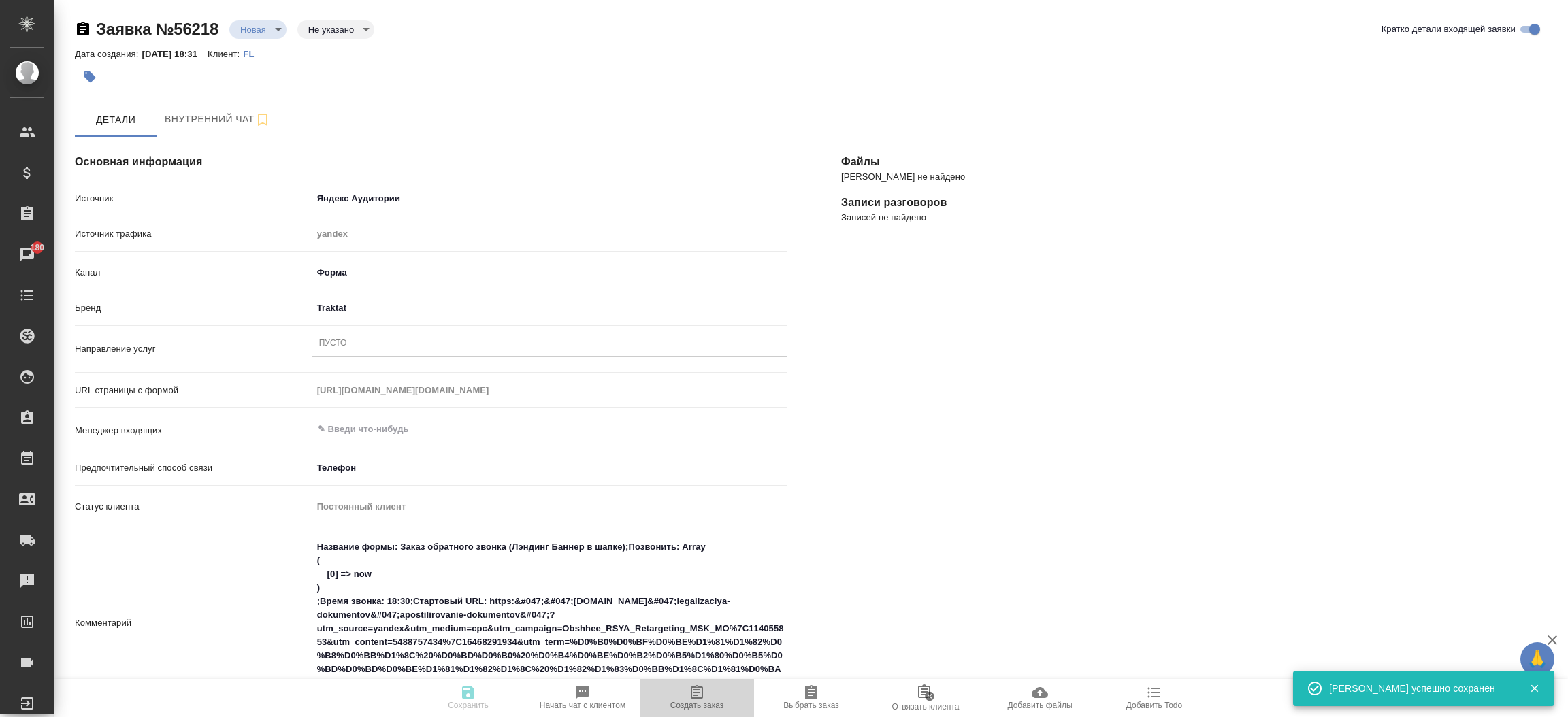
click at [720, 700] on span "Создать заказ" at bounding box center [696, 698] width 98 height 26
type textarea "x"
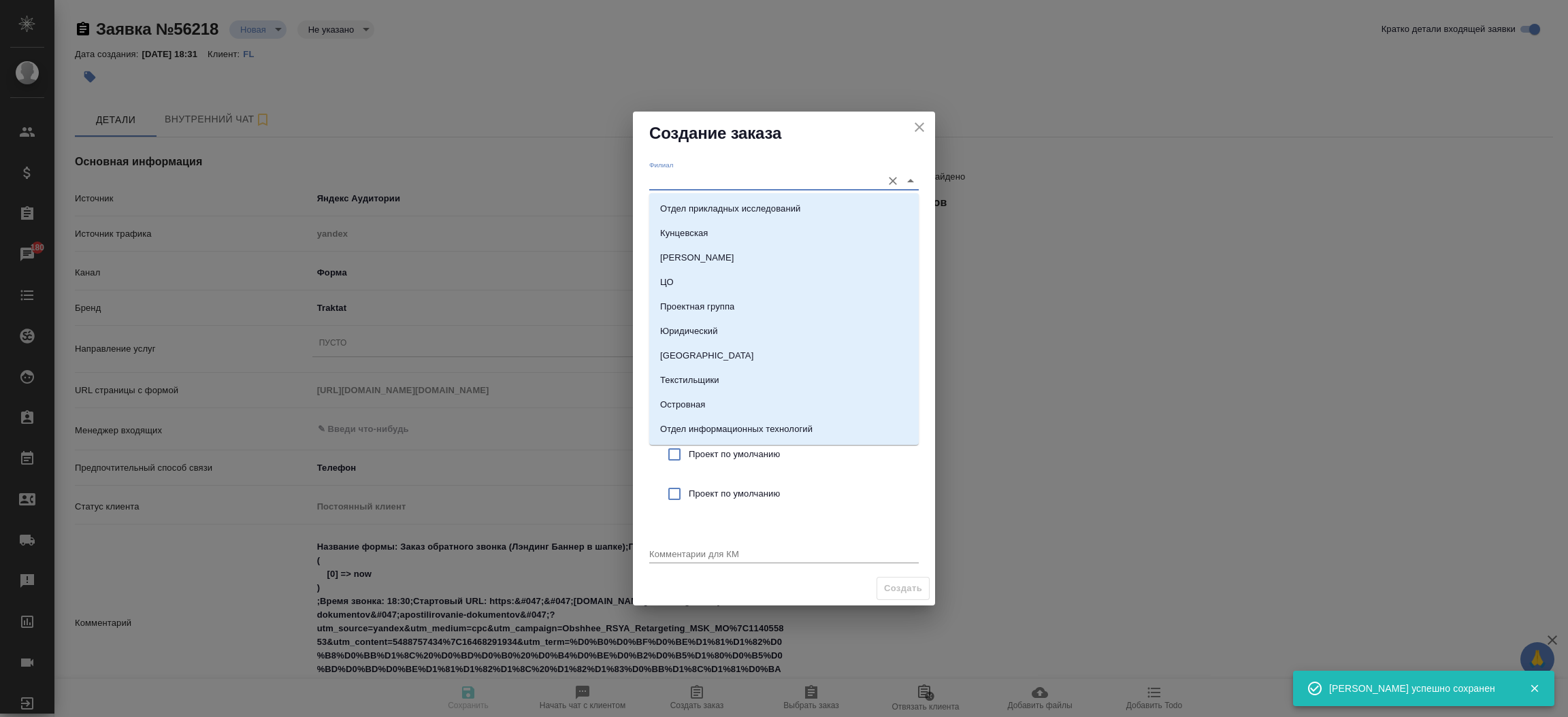
click at [704, 187] on input "Филиал" at bounding box center [762, 180] width 226 height 19
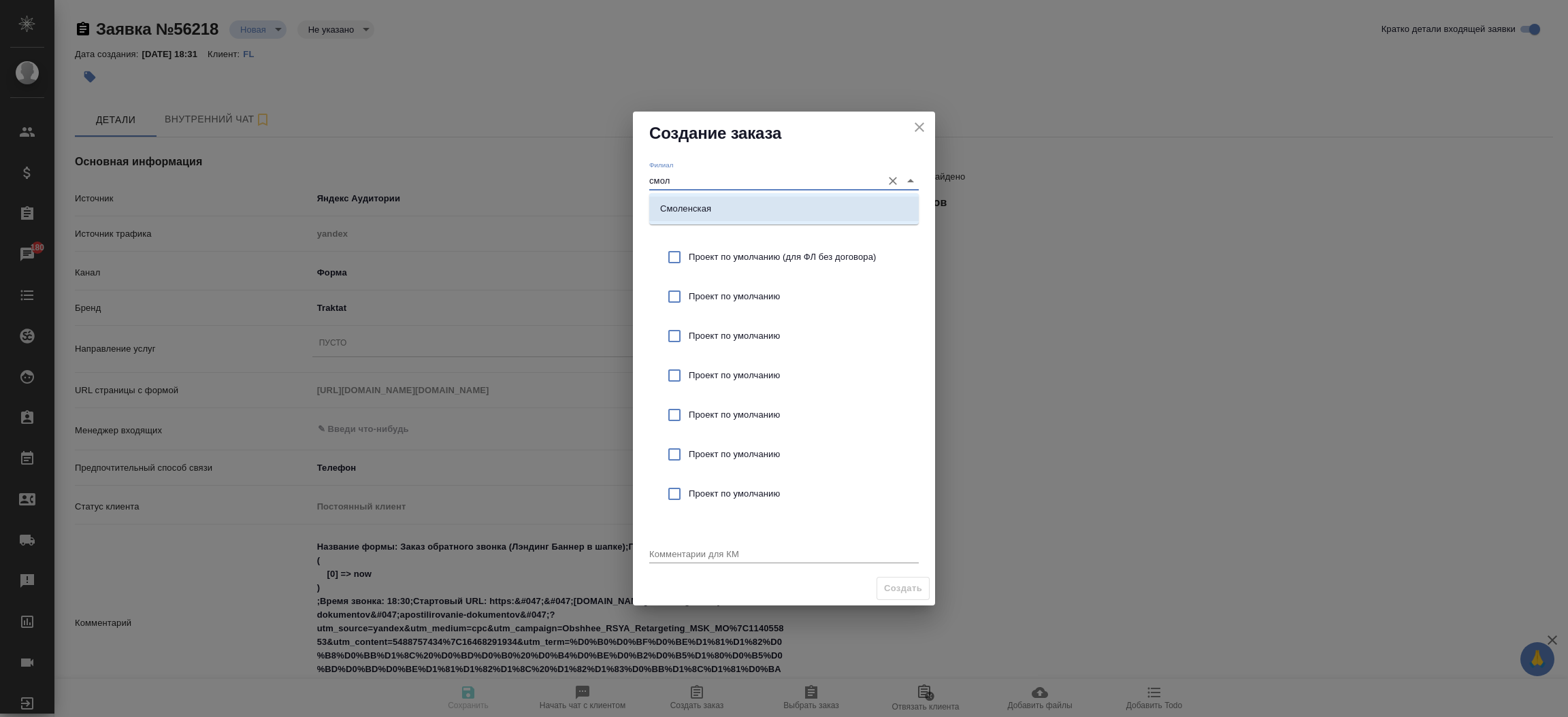
click at [703, 214] on p "Смоленская" at bounding box center [686, 209] width 51 height 14
type input "Смоленская"
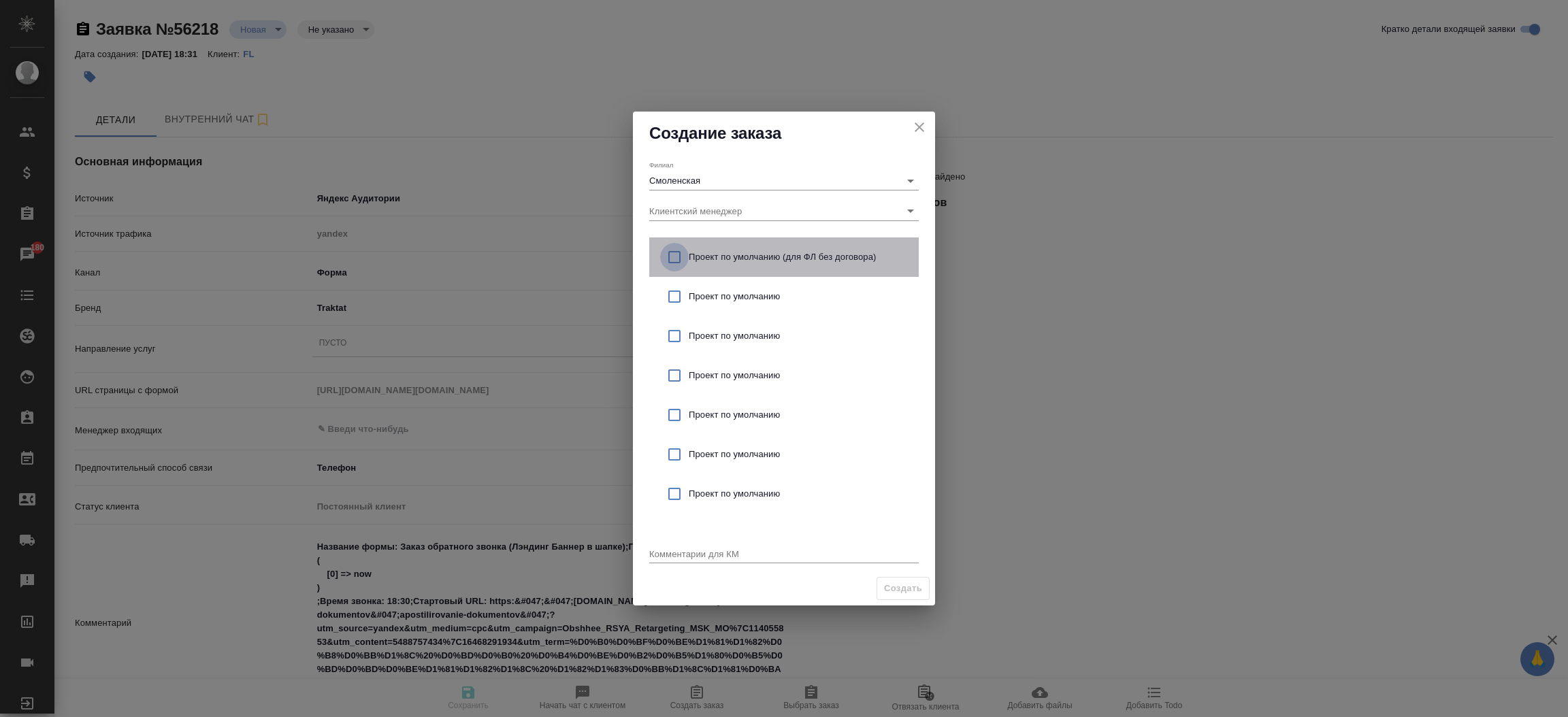
click at [676, 245] on input "checkbox" at bounding box center [674, 257] width 29 height 29
checkbox input "true"
click at [675, 558] on textarea at bounding box center [784, 553] width 269 height 10
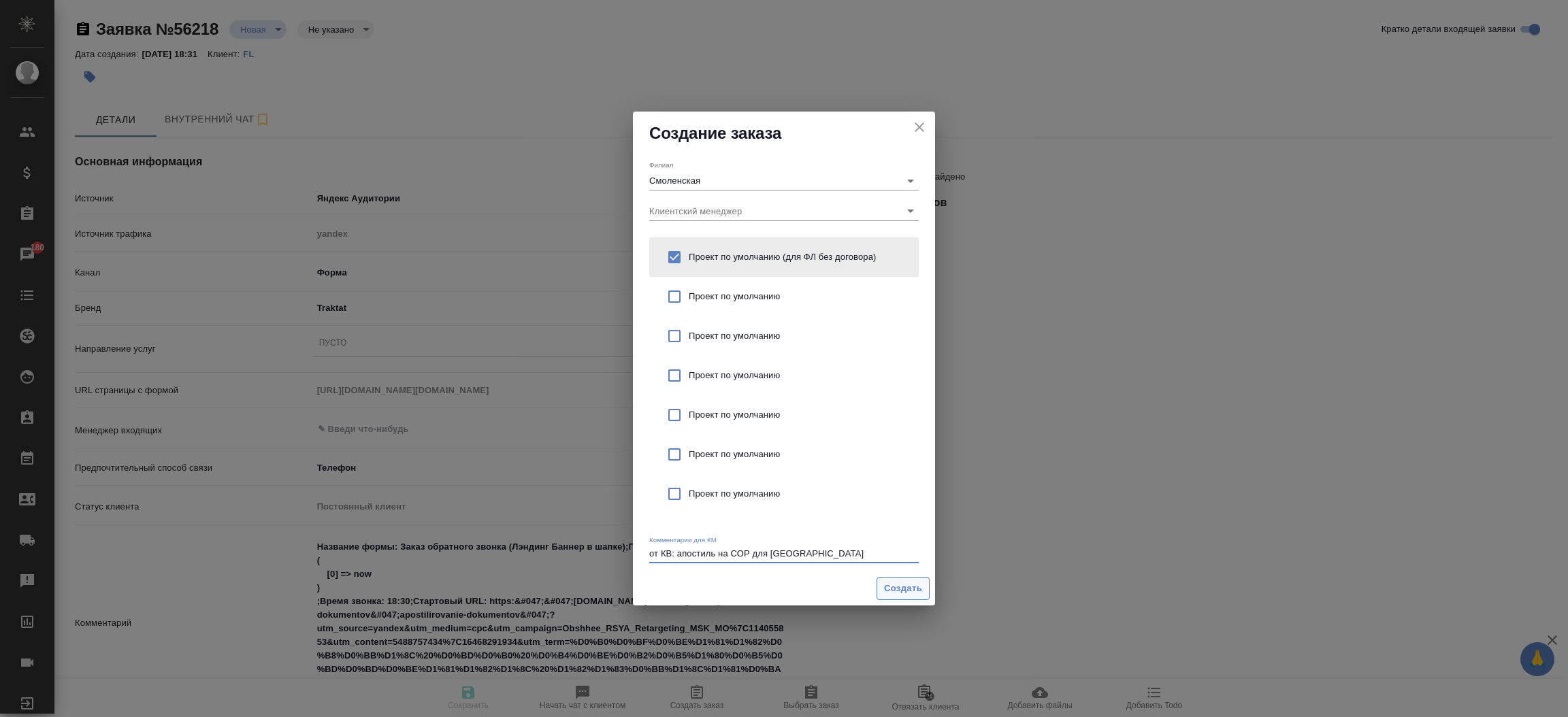
type textarea "от КВ: апостиль на СОР для Швейцарии"
click at [892, 590] on span "Создать" at bounding box center [902, 589] width 38 height 15
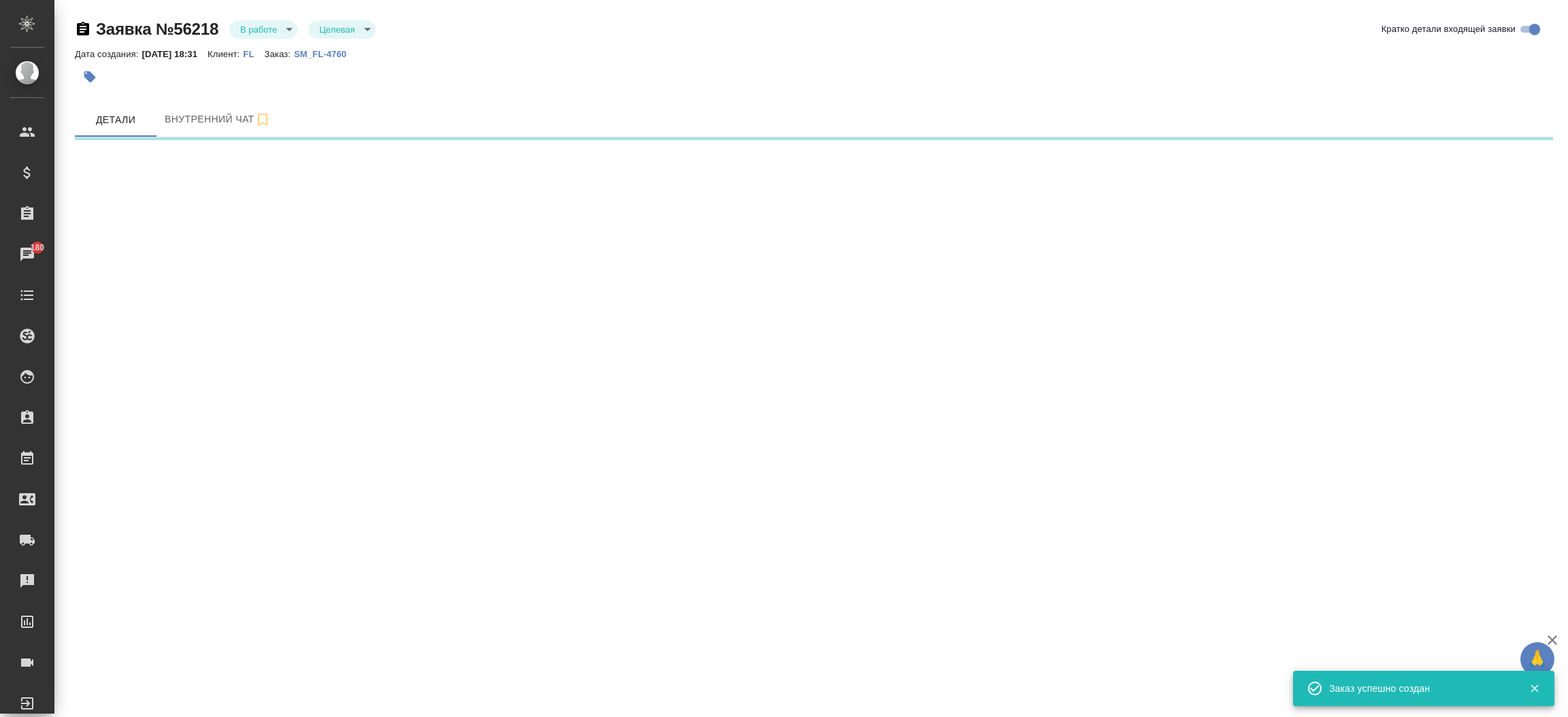
select select "RU"
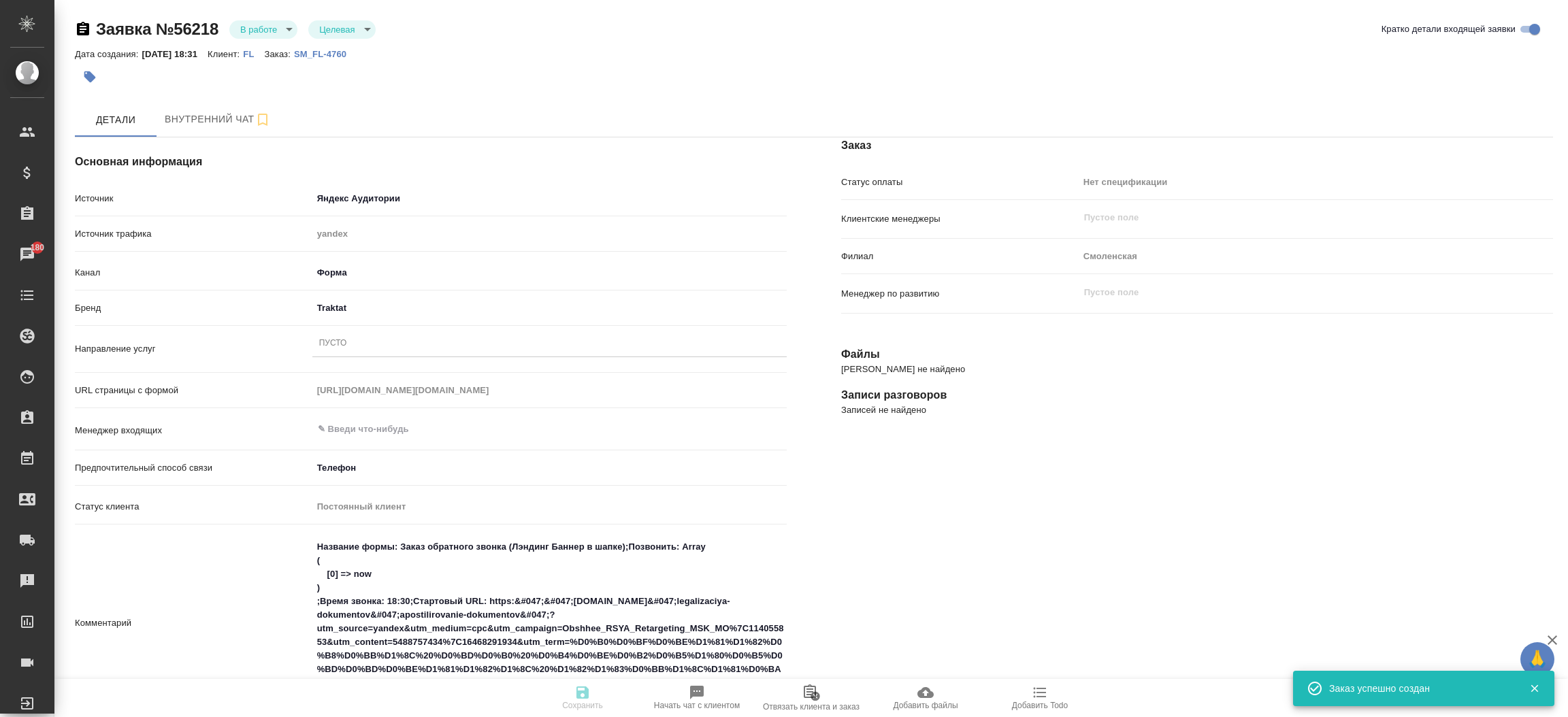
type textarea "x"
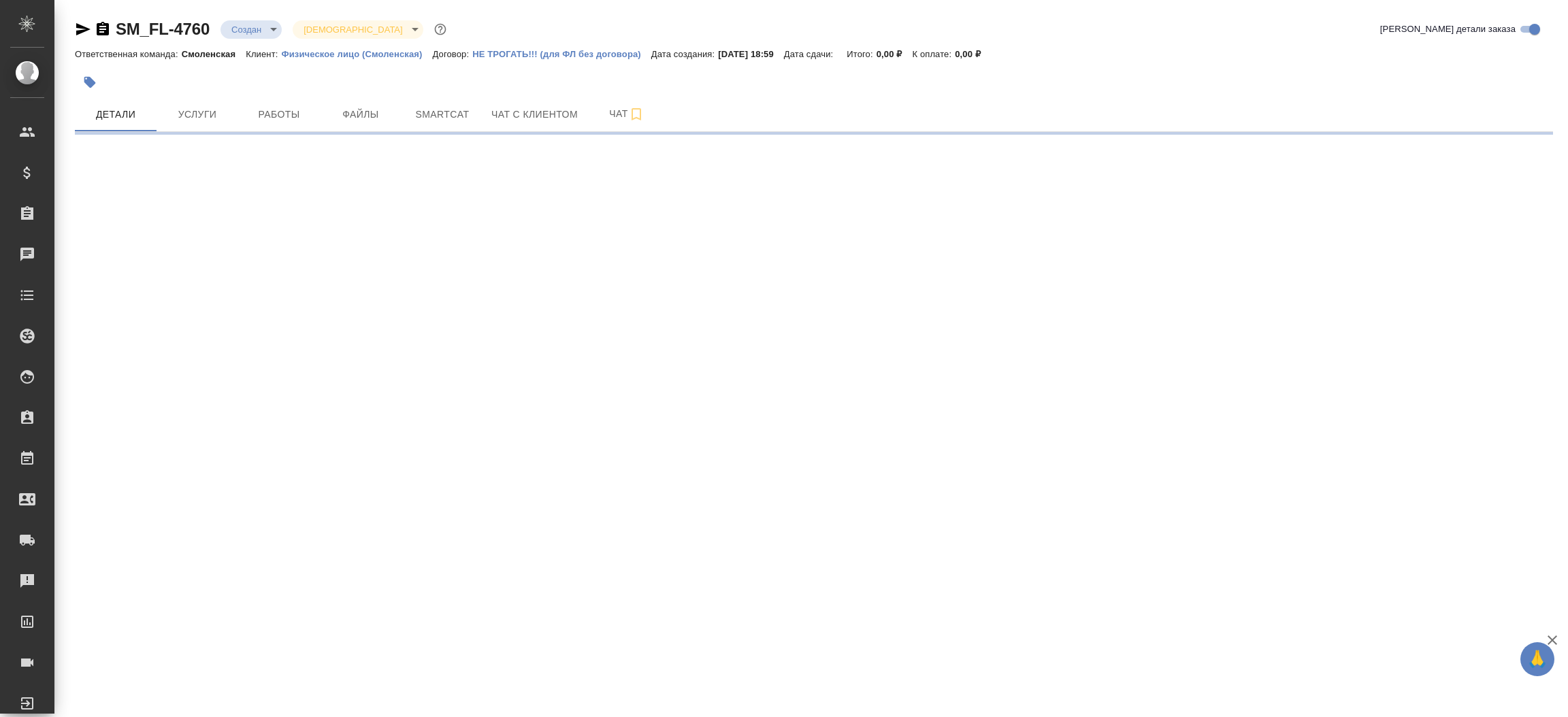
select select "RU"
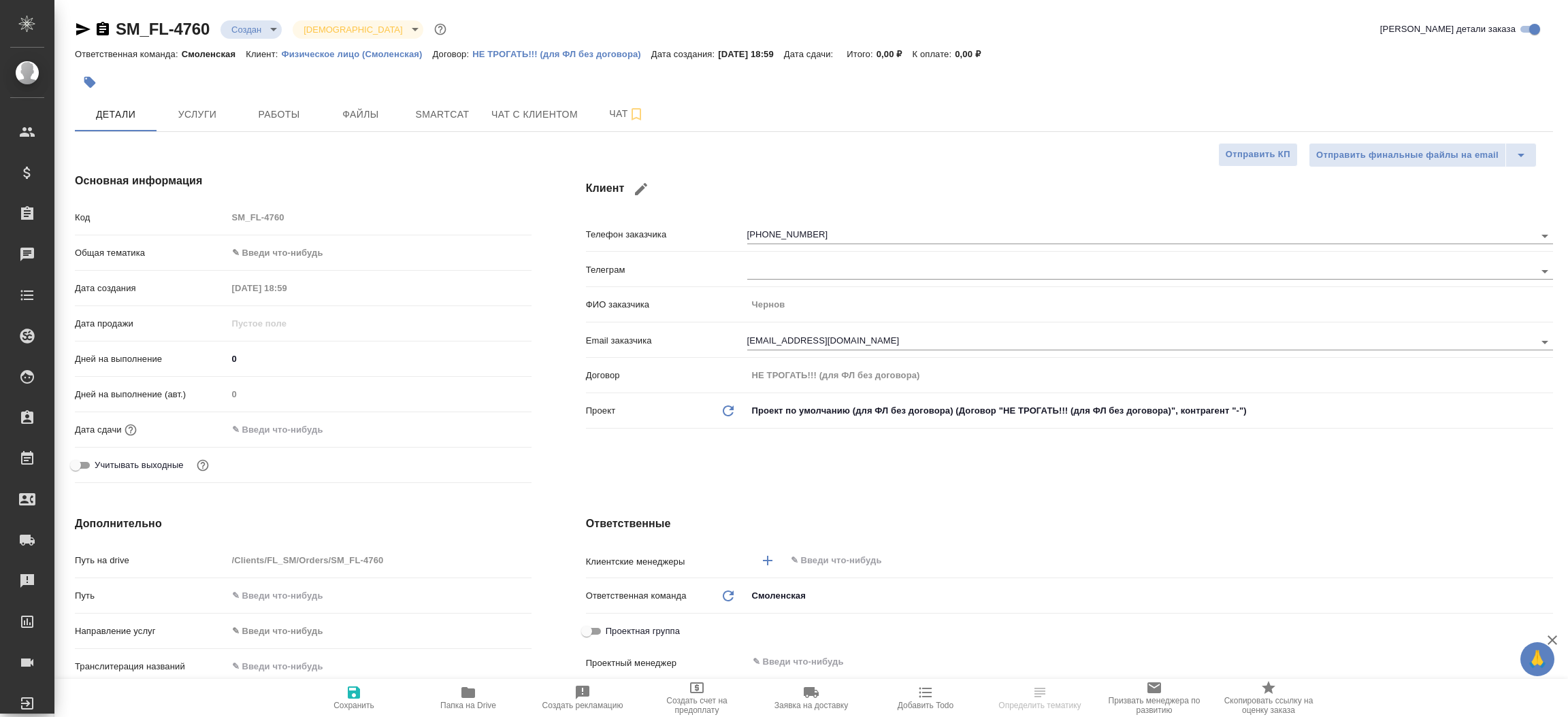
type textarea "x"
click at [547, 470] on div "Основная информация Код SM_FL-4760 Общая тематика ✎ Введи что-нибудь Дата созда…" at bounding box center [303, 331] width 511 height 370
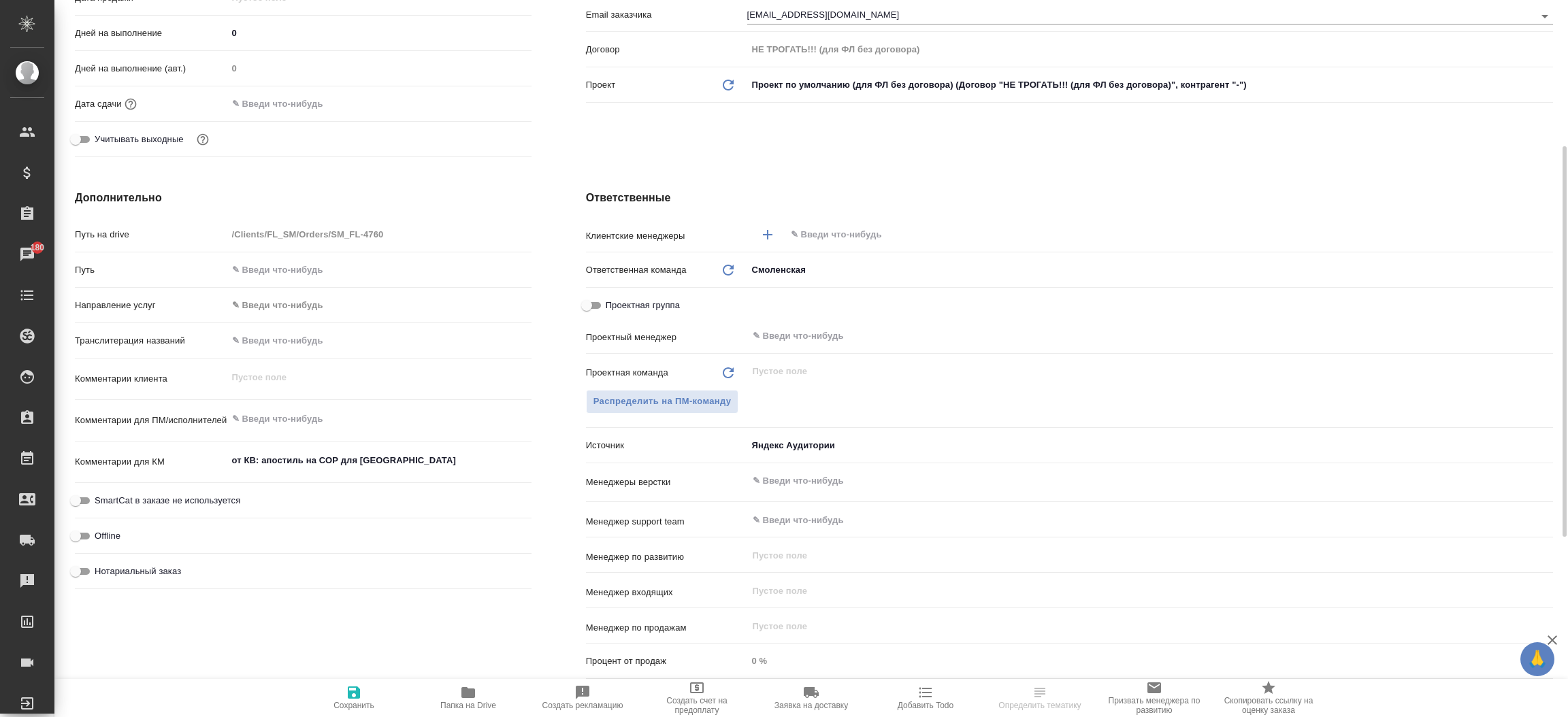
scroll to position [346, 0]
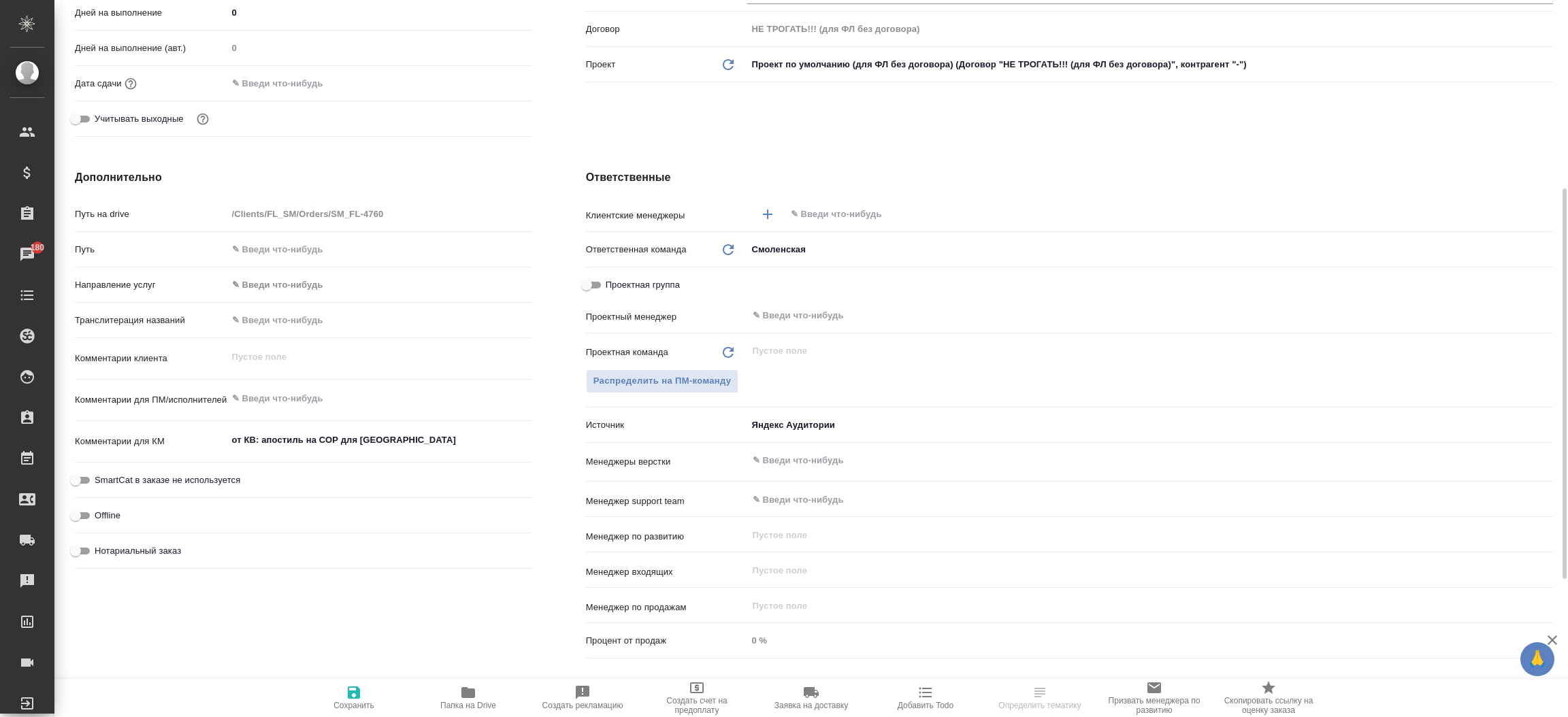
type textarea "x"
click at [416, 436] on textarea "от КВ: апостиль на СОР для [GEOGRAPHIC_DATA]" at bounding box center [379, 441] width 303 height 23
type textarea "от КВ: апостиль на СОР для [GEOGRAPHIC_DATA],"
type textarea "x"
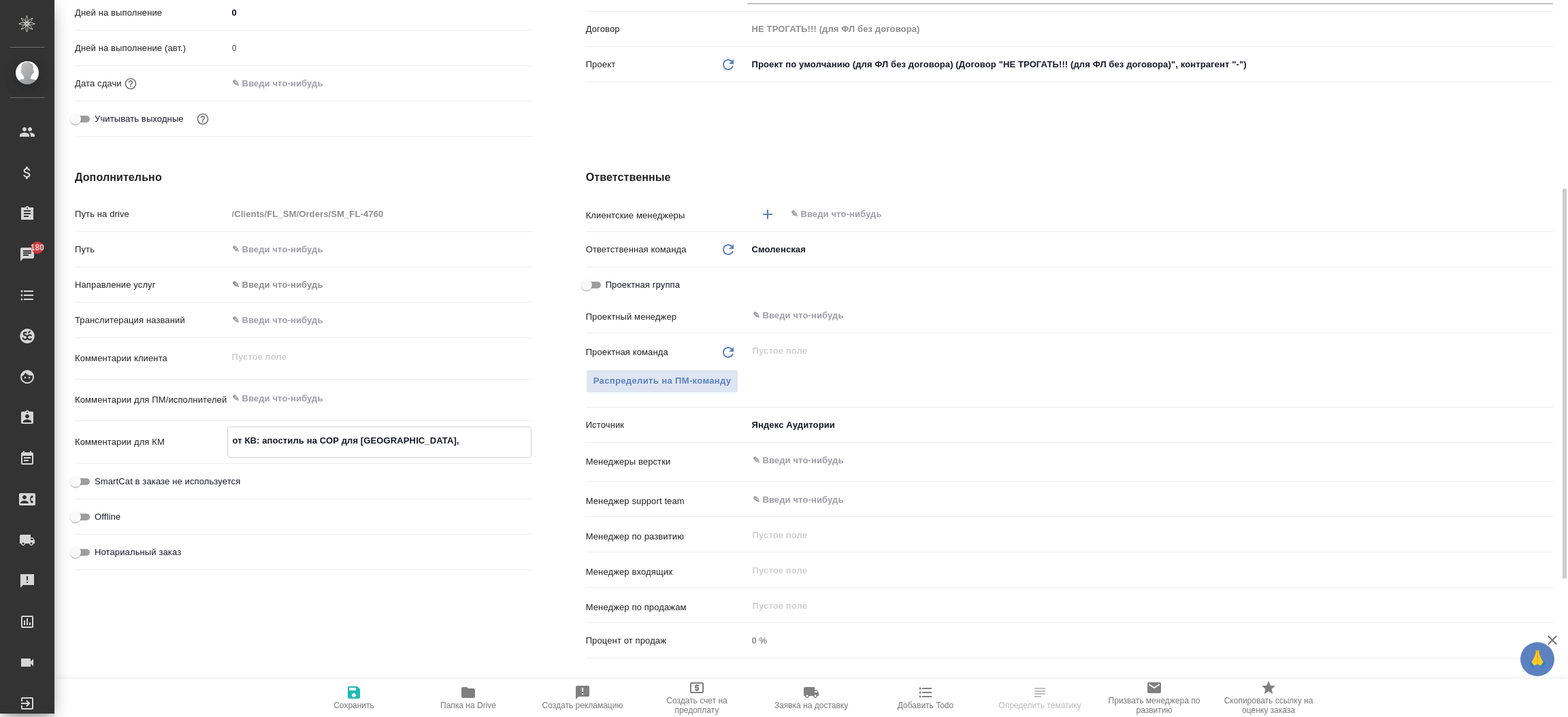
type textarea "x"
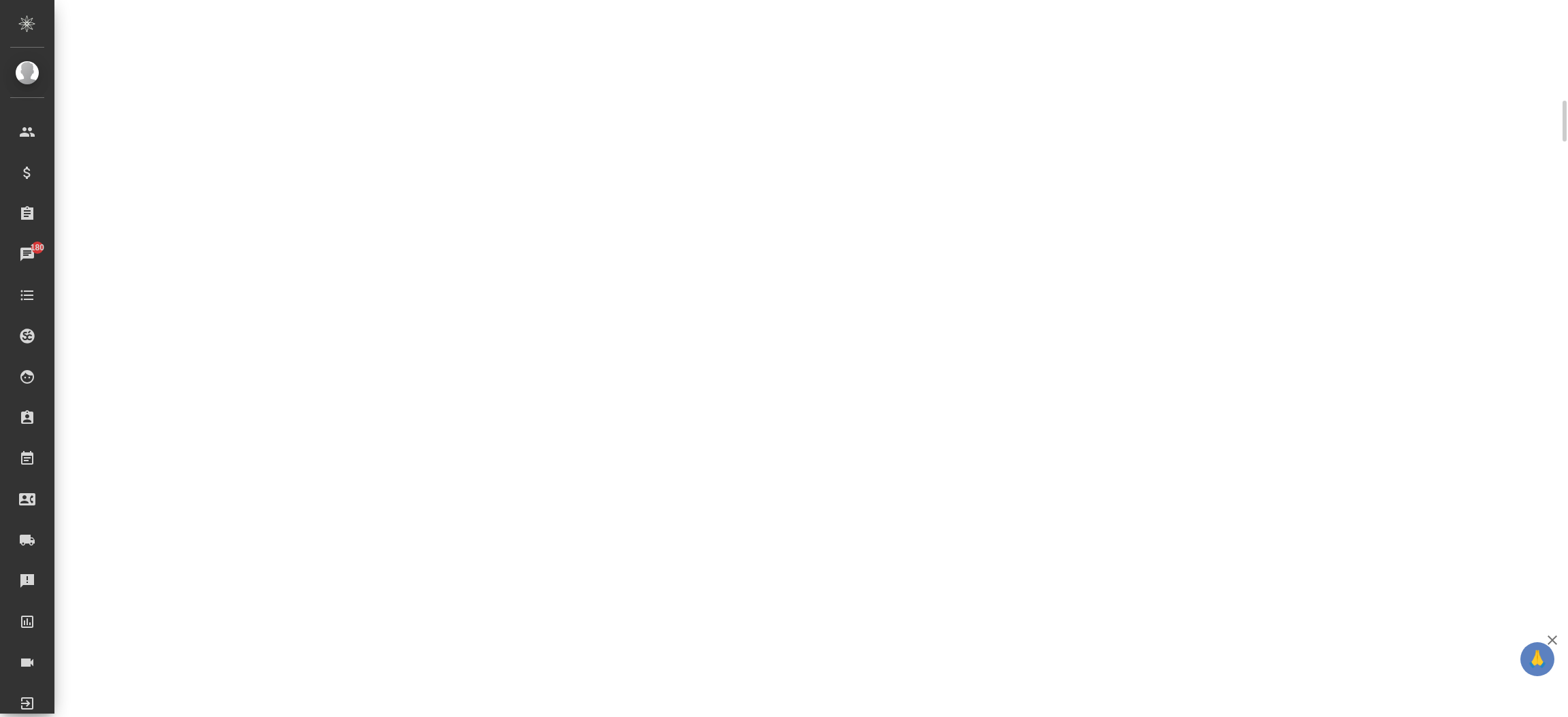
scroll to position [345, 0]
select select "RU"
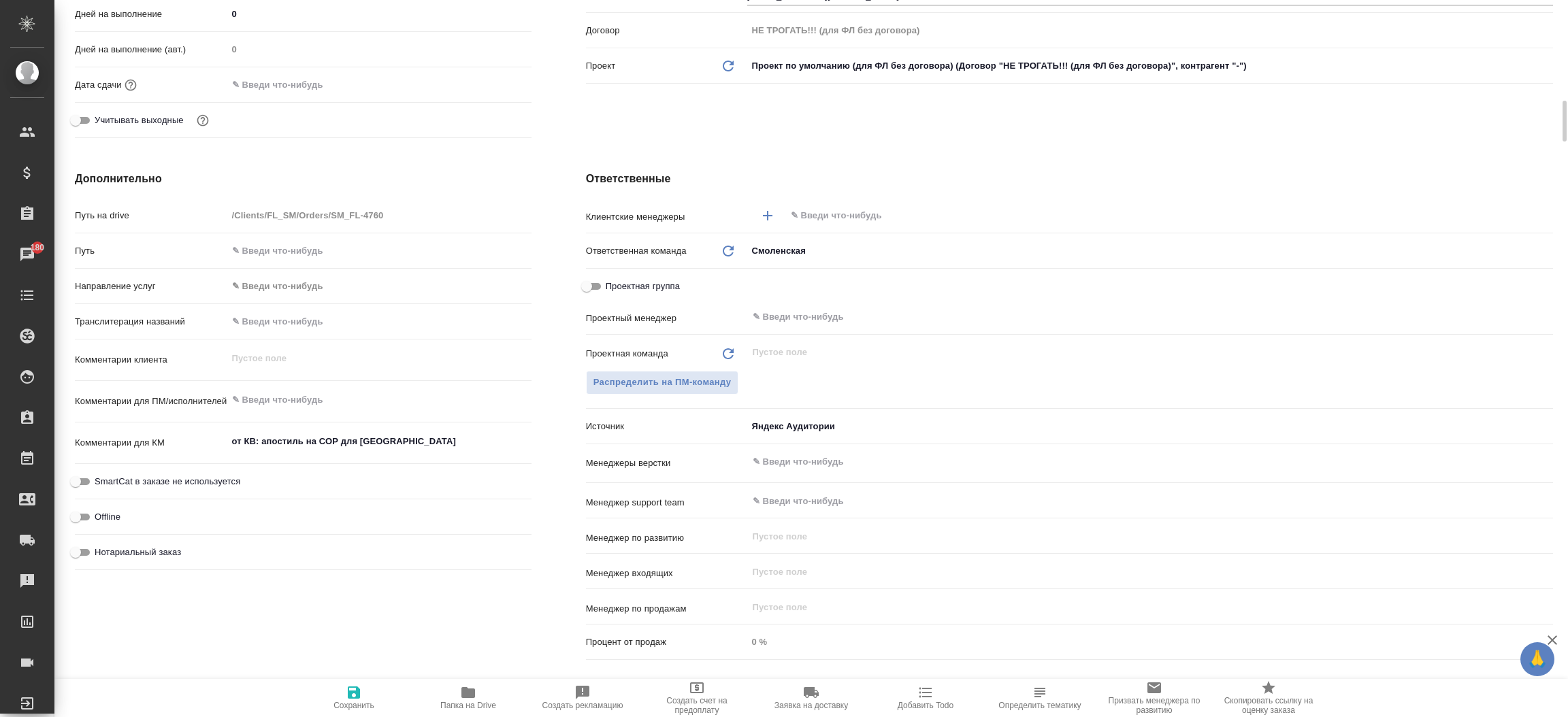
type textarea "x"
click at [416, 436] on textarea "от КВ: апостиль на СОР для Швейцарии" at bounding box center [379, 443] width 303 height 23
type textarea "от КВ: апостиль на СОР для Швейцарии,"
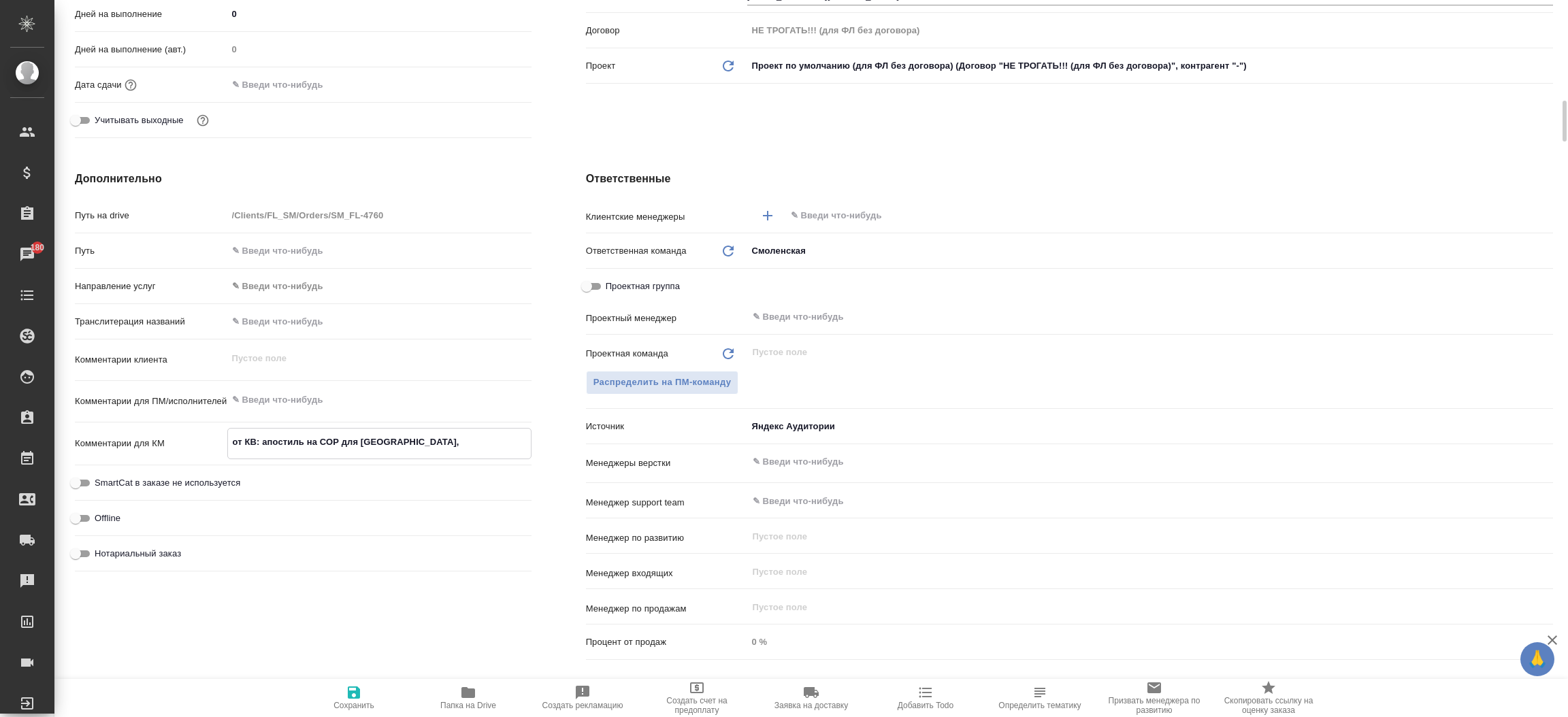
type textarea "x"
type textarea "от КВ: апостиль на СОР для Швейцарии,"
type textarea "x"
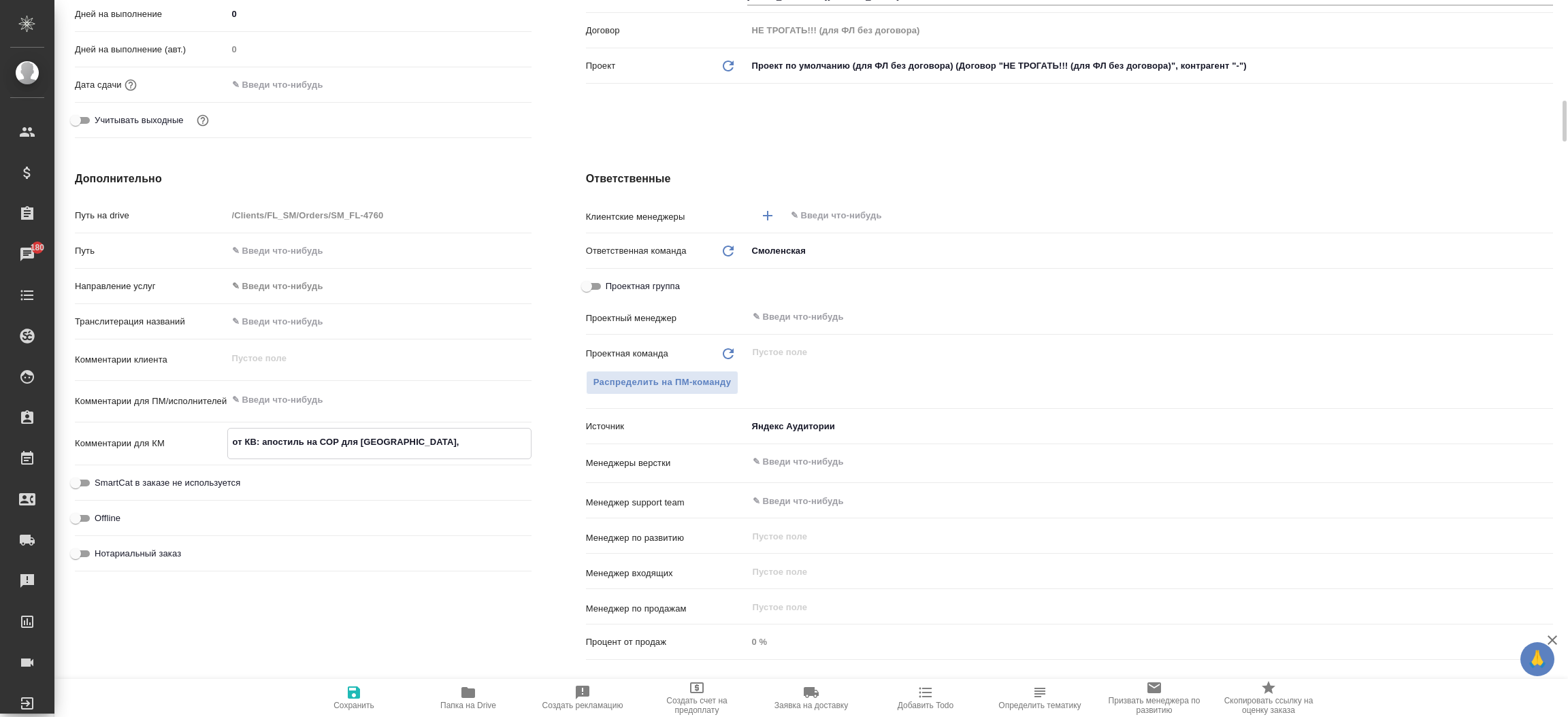
type textarea "x"
type textarea "от КВ: апостиль на СОР для Швейцарии, г"
type textarea "x"
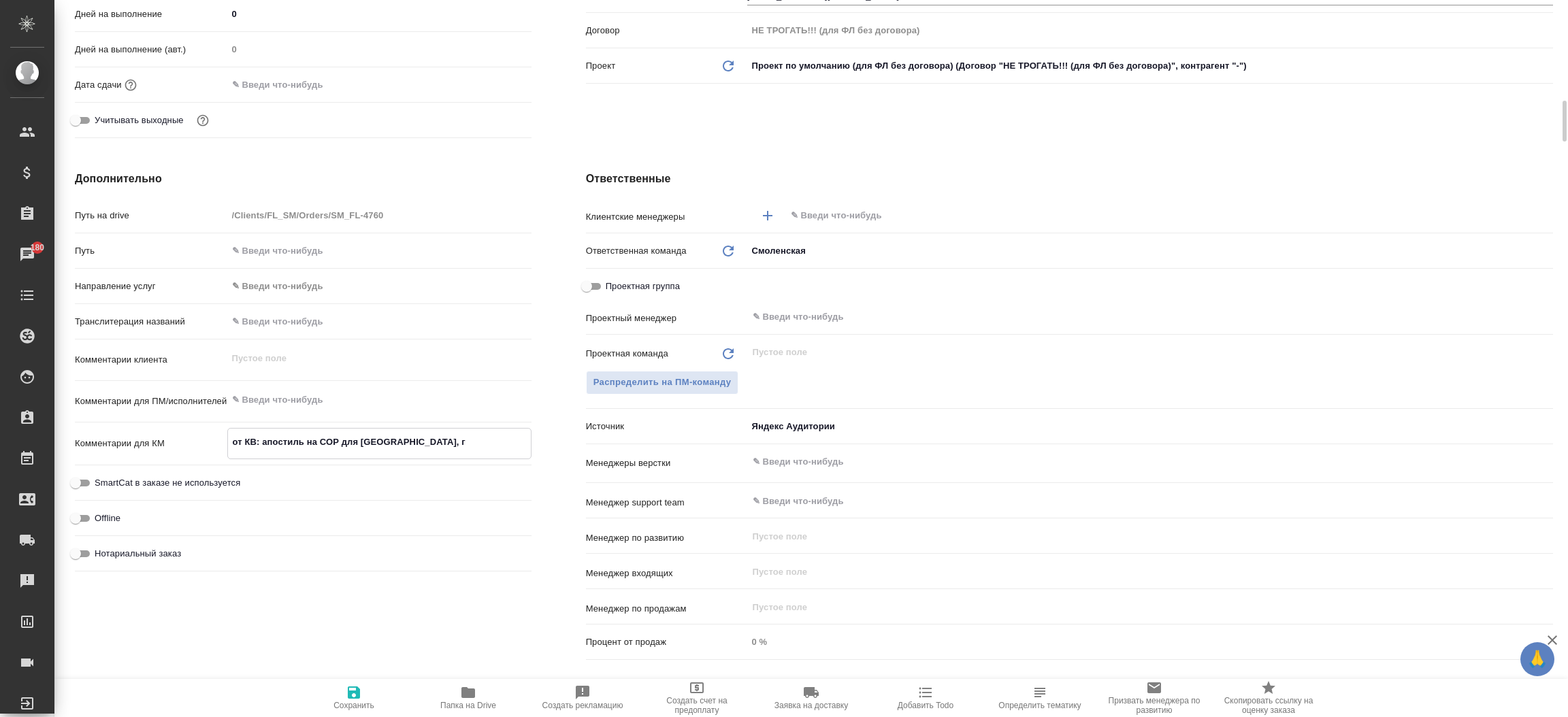
type textarea "x"
type textarea "от КВ: апостиль на СОР для Швейцарии, го"
type textarea "x"
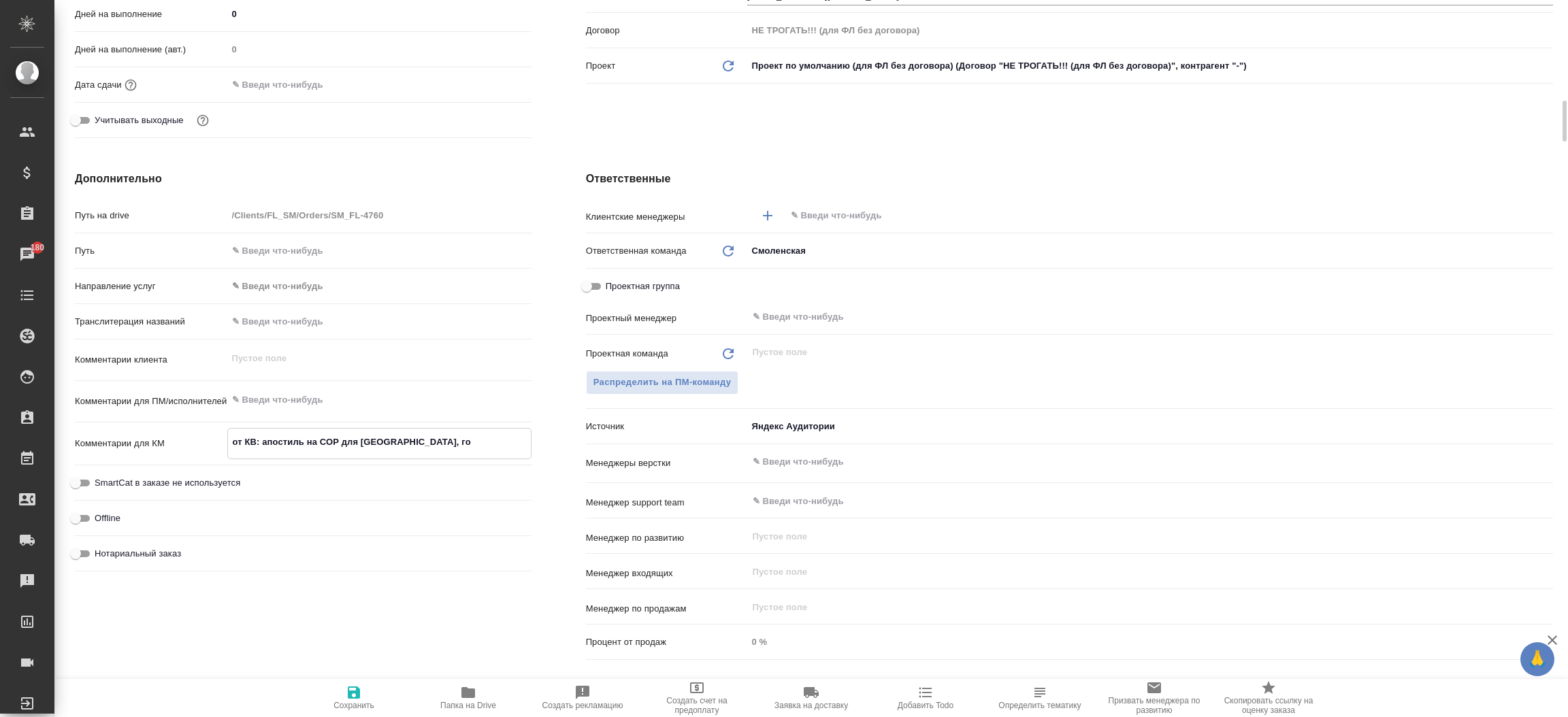
type textarea "x"
type textarea "от КВ: апостиль на СОР для Швейцарии, гот"
type textarea "x"
type textarea "от КВ: апостиль на СОР для Швейцарии, гото"
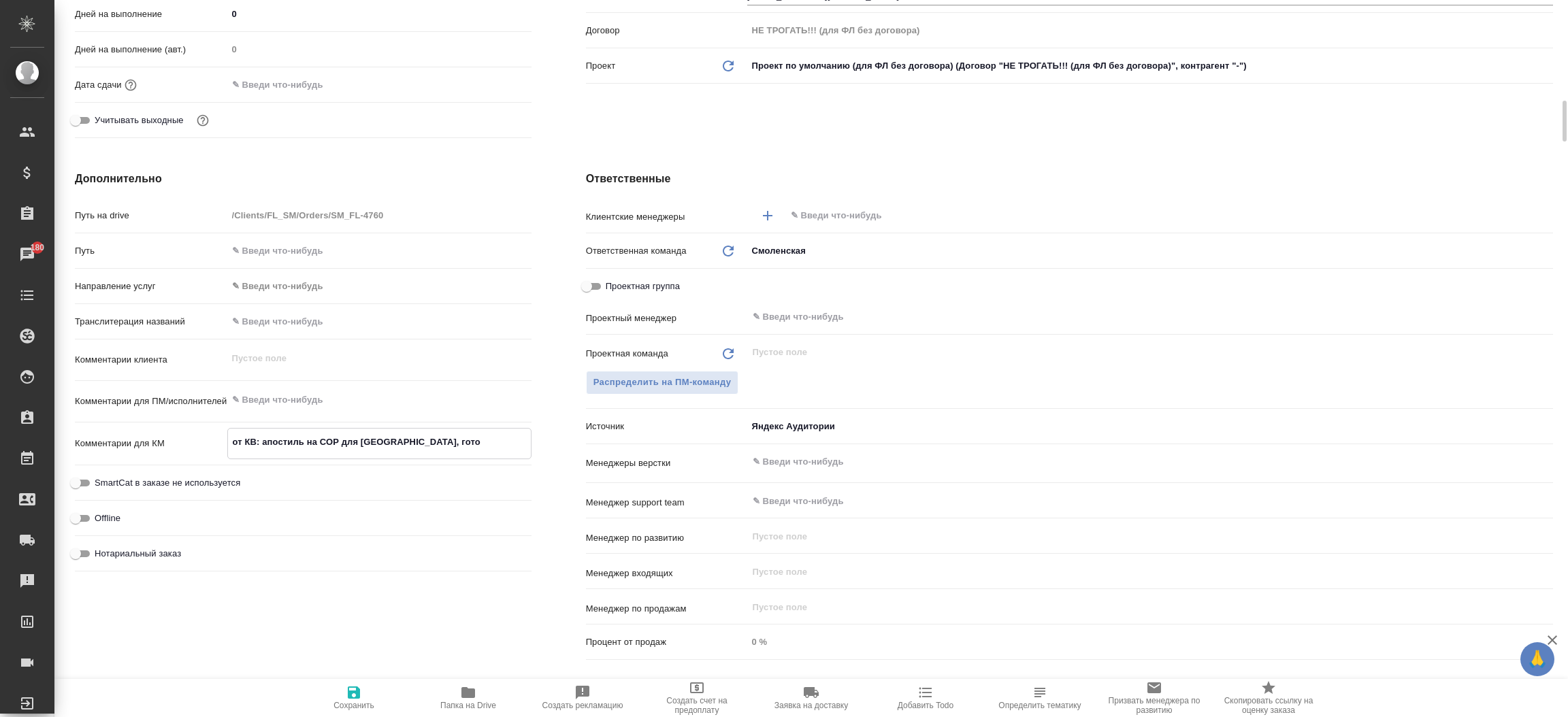
type textarea "x"
type textarea "от КВ: апостиль на СОР для Швейцарии, готов"
type textarea "x"
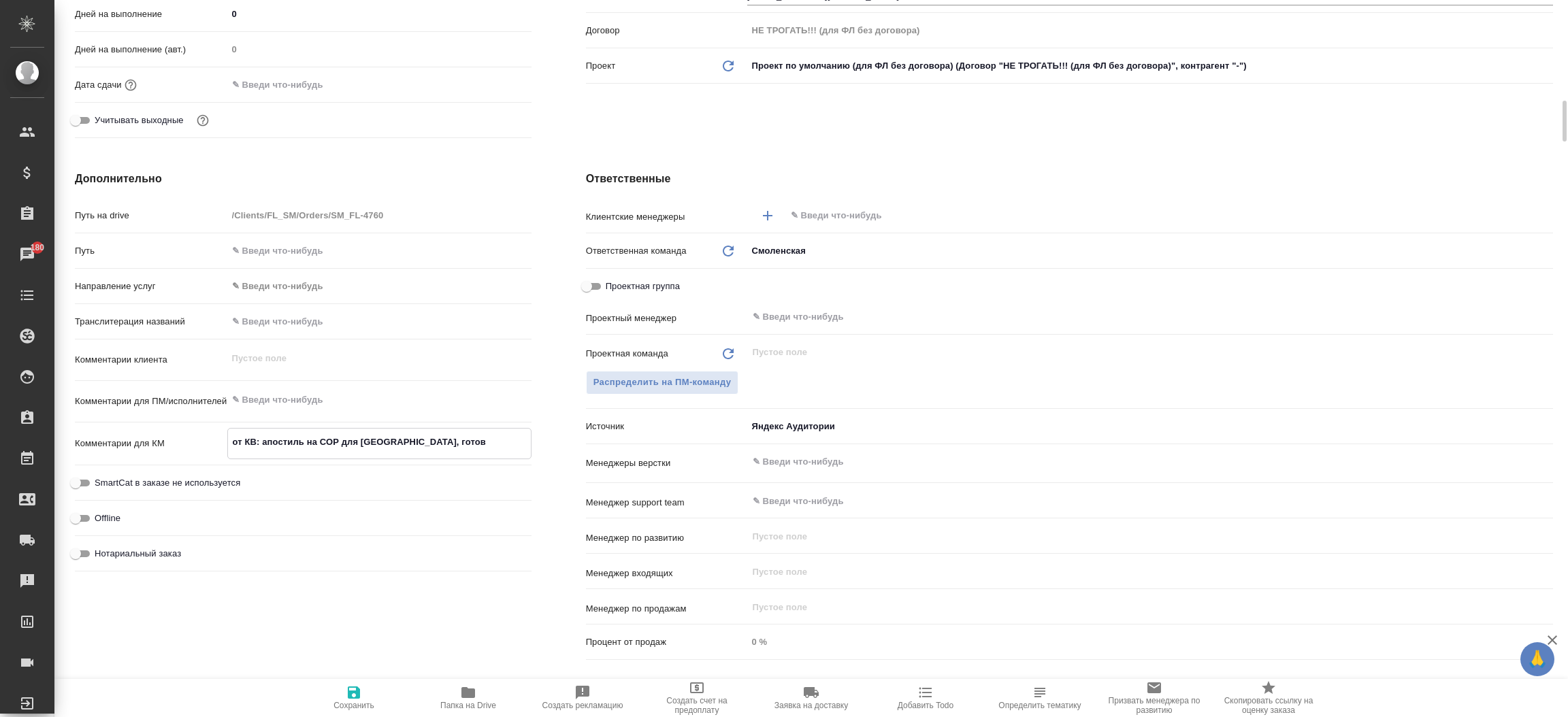
type textarea "x"
type textarea "от КВ: апостиль на СОР для Швейцарии, готовн"
type textarea "x"
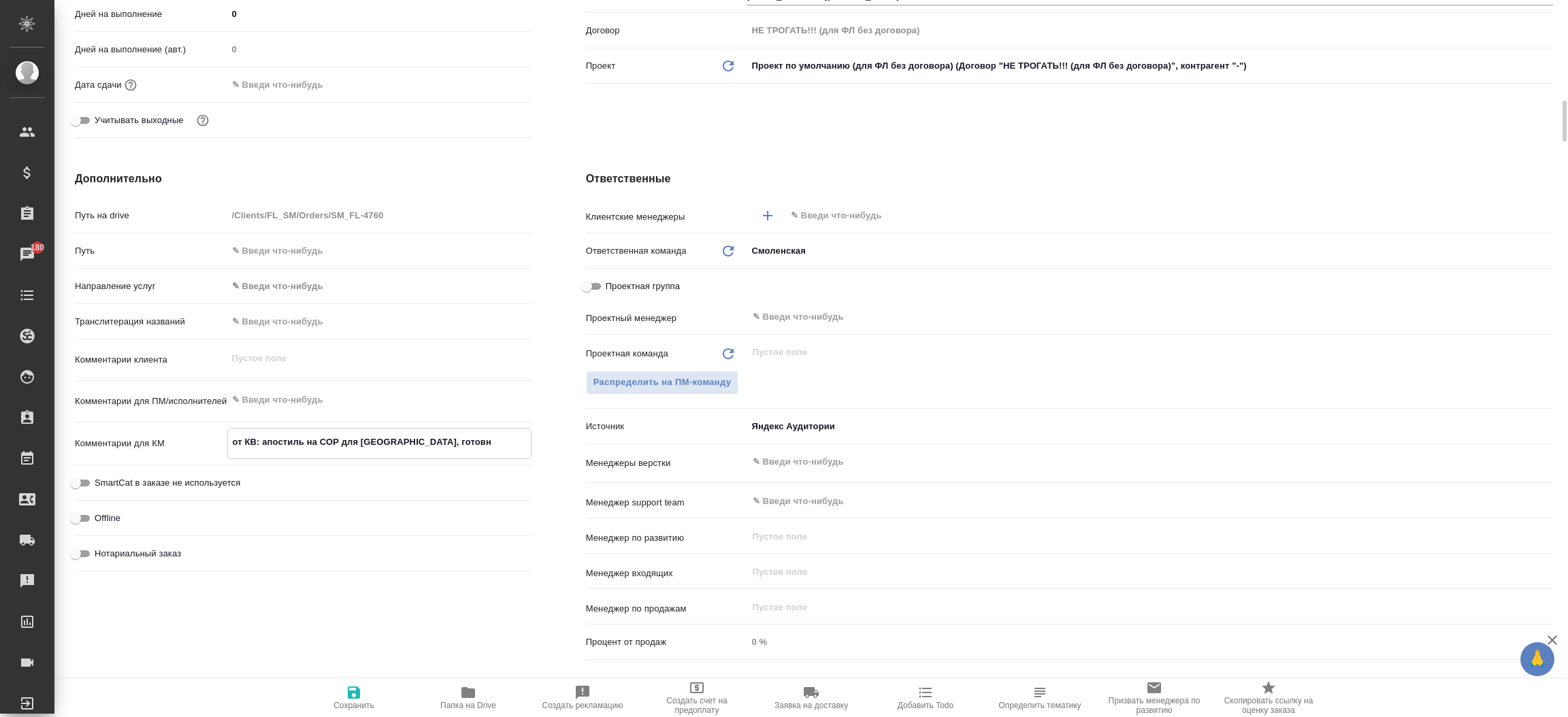
type textarea "x"
type textarea "от КВ: апостиль на СОР для Швейцарии, готовно"
type textarea "x"
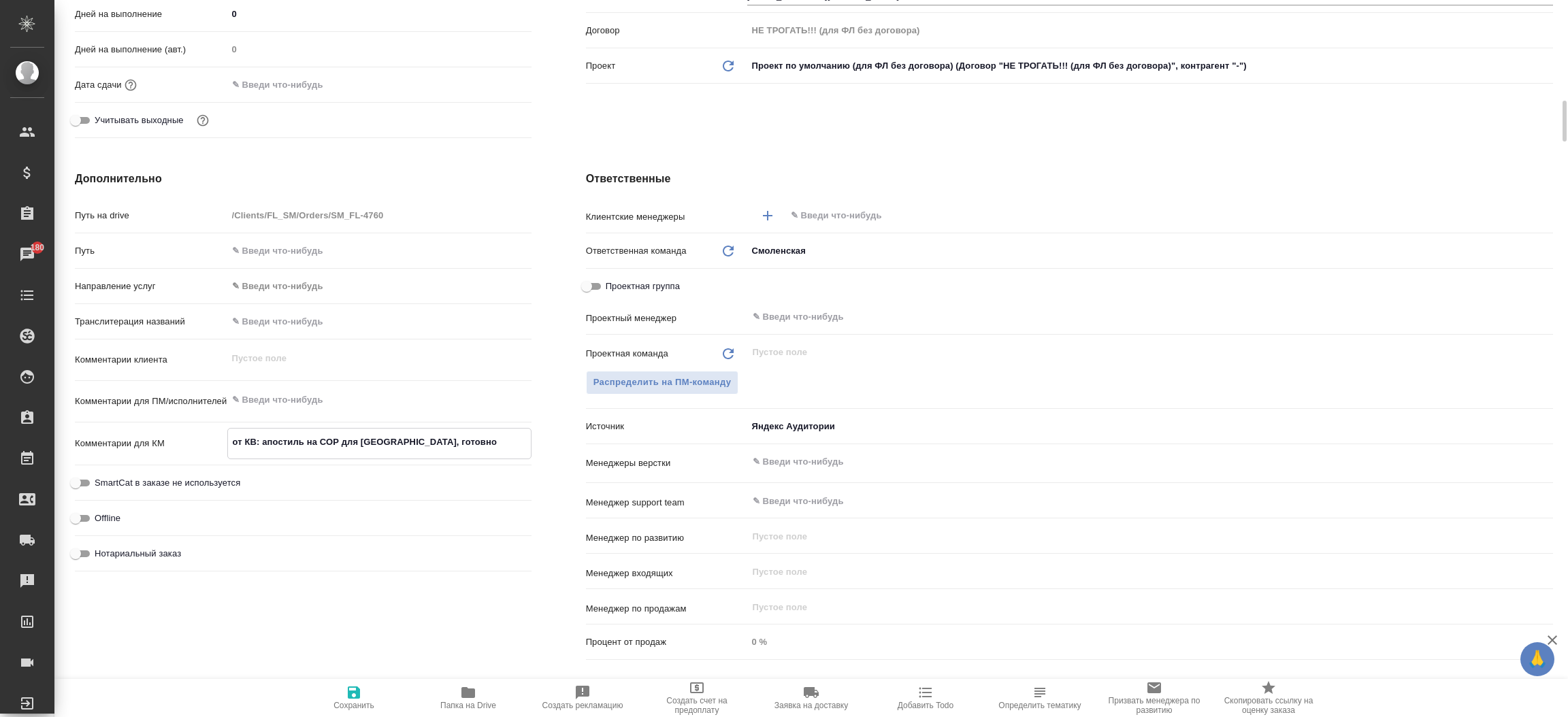
type textarea "от КВ: апостиль на СОР для Швейцарии, готовнос"
type textarea "x"
type textarea "от КВ: апостиль на СОР для Швейцарии, готовност"
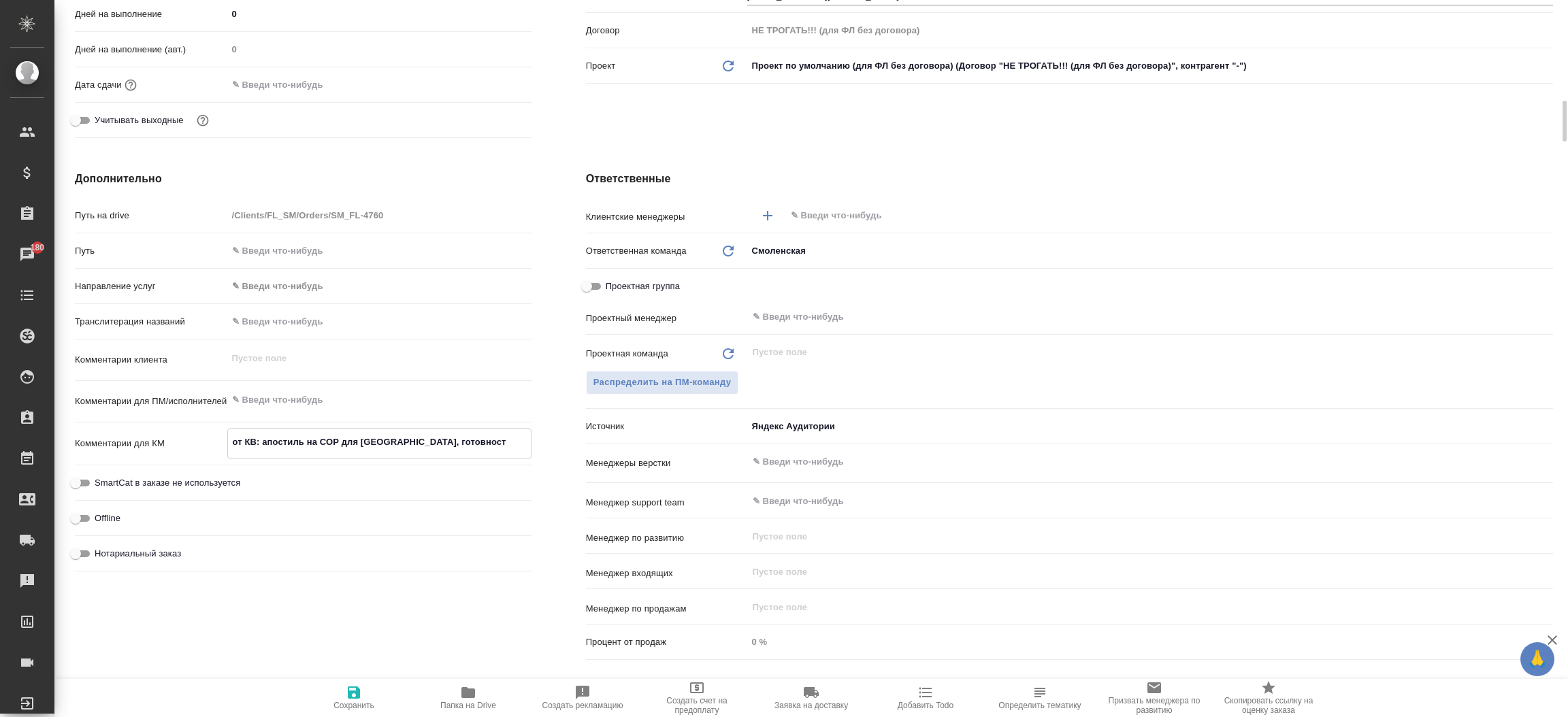
type textarea "x"
type textarea "от КВ: апостиль на СОР для Швейцарии, готовность"
type textarea "x"
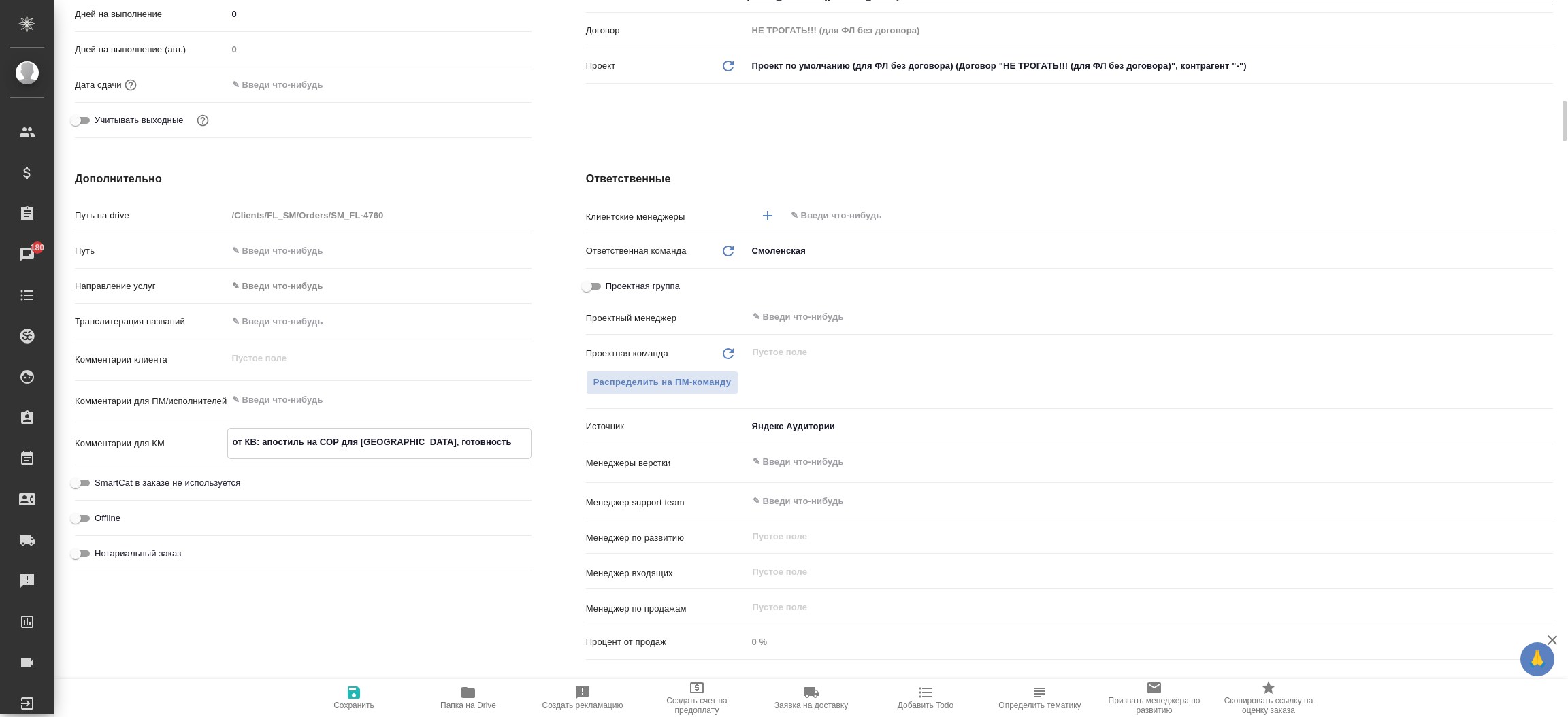
type textarea "x"
type textarea "от КВ: апостиль на СОР для Швейцарии, готовность"
type textarea "x"
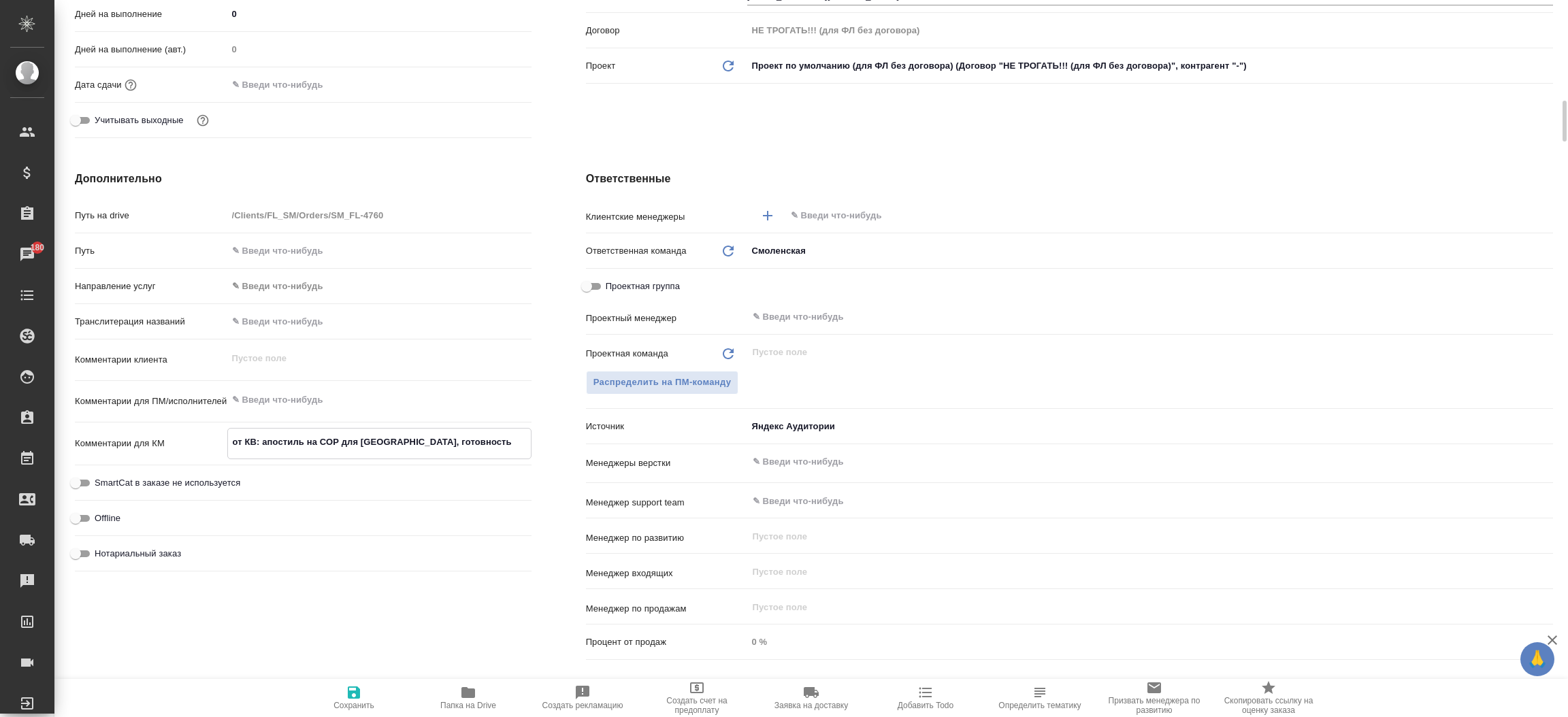
type textarea "x"
type textarea "от КВ: апостиль на СОР для Швейцарии, готовность к"
type textarea "x"
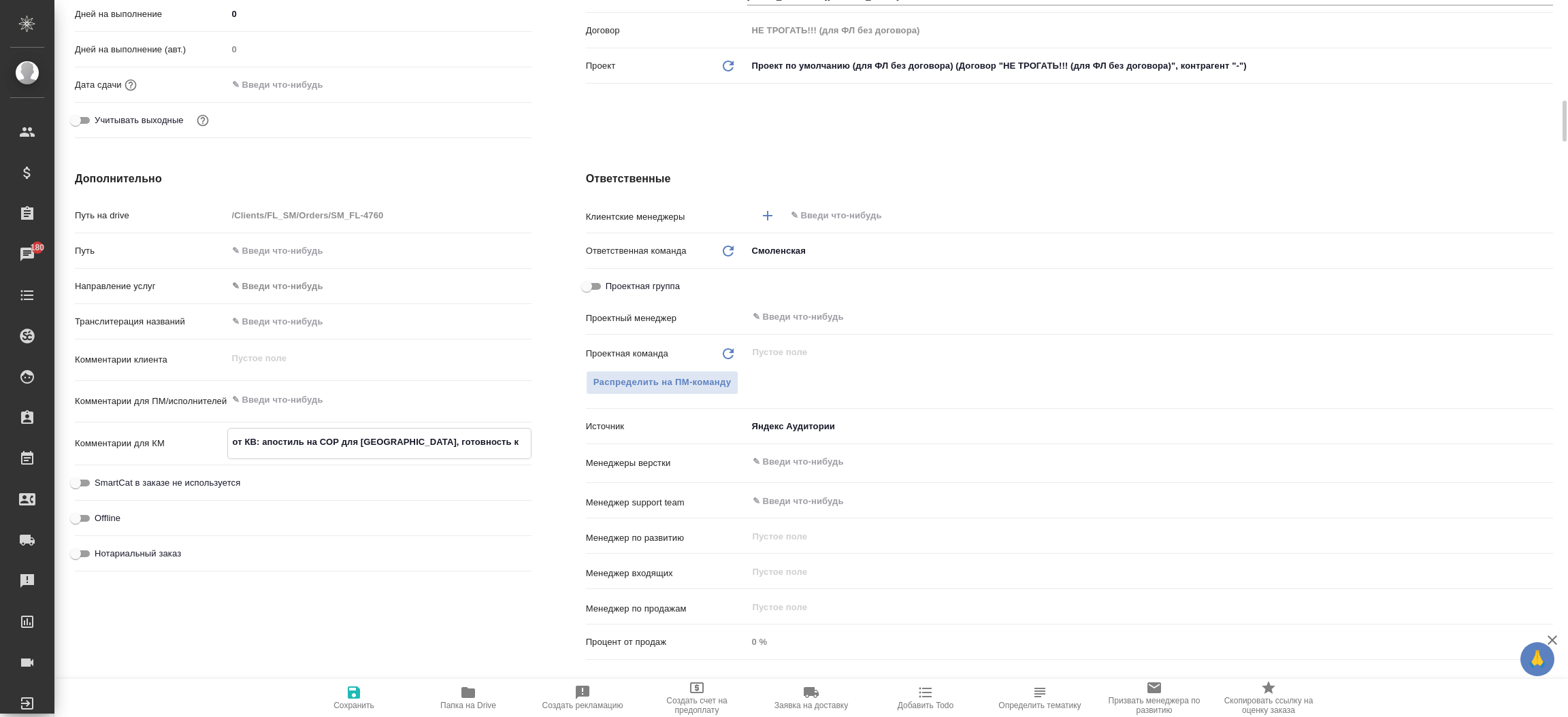
type textarea "от КВ: апостиль на СОР для Швейцарии, готовность к"
type textarea "x"
type textarea "от КВ: апостиль на СОР для Швейцарии, готовность к п"
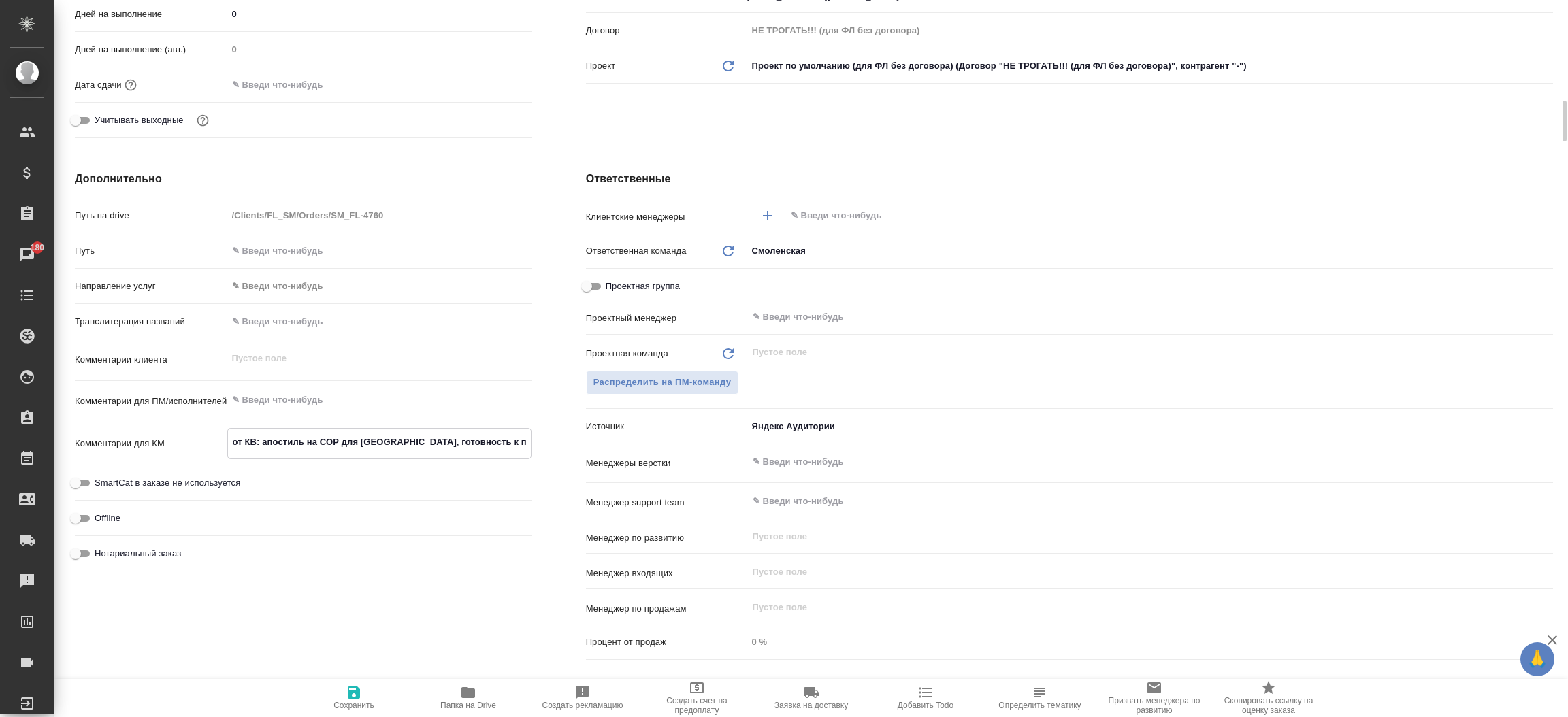
type textarea "x"
type textarea "от КВ: апостиль на СОР для Швейцарии, готовность к пя"
type textarea "x"
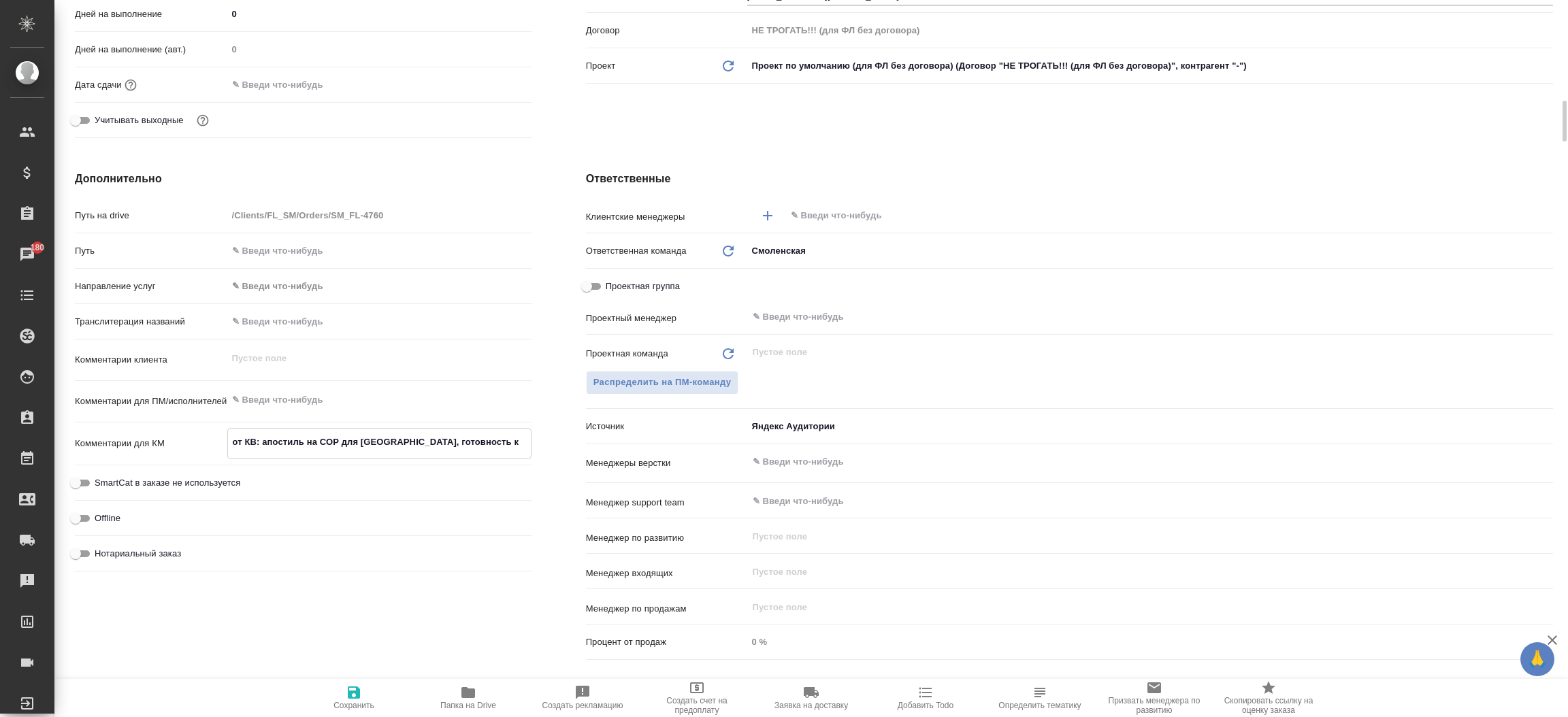
type textarea "x"
type textarea "от КВ: апостиль на СОР для Швейцарии, готовность к пят"
type textarea "x"
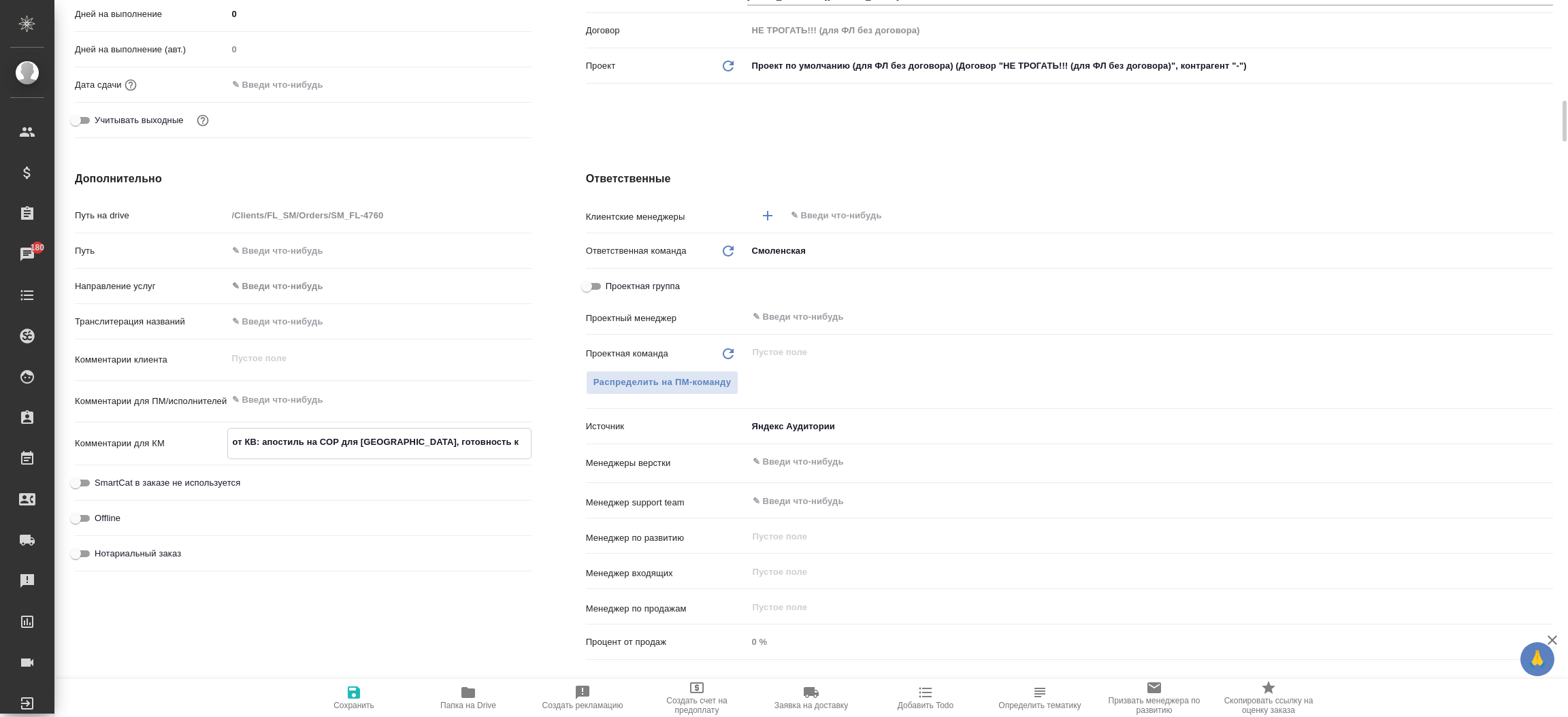
type textarea "x"
type textarea "от КВ: апостиль на СОР для Швейцарии, готовность к пятн"
type textarea "x"
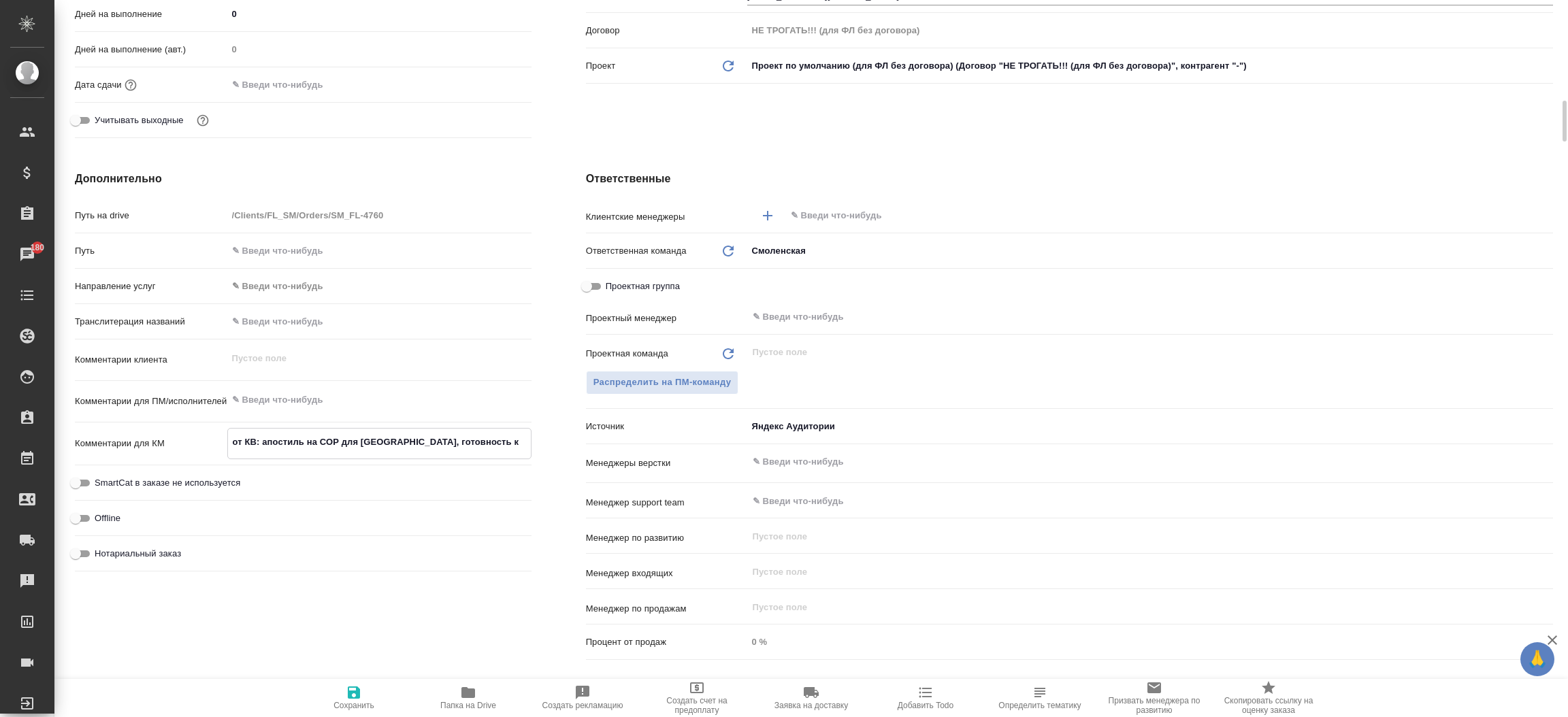
type textarea "от КВ: апостиль на СОР для Швейцарии, готовность к пятни"
type textarea "x"
type textarea "от КВ: апостиль на СОР для Швейцарии, готовность к пятниц"
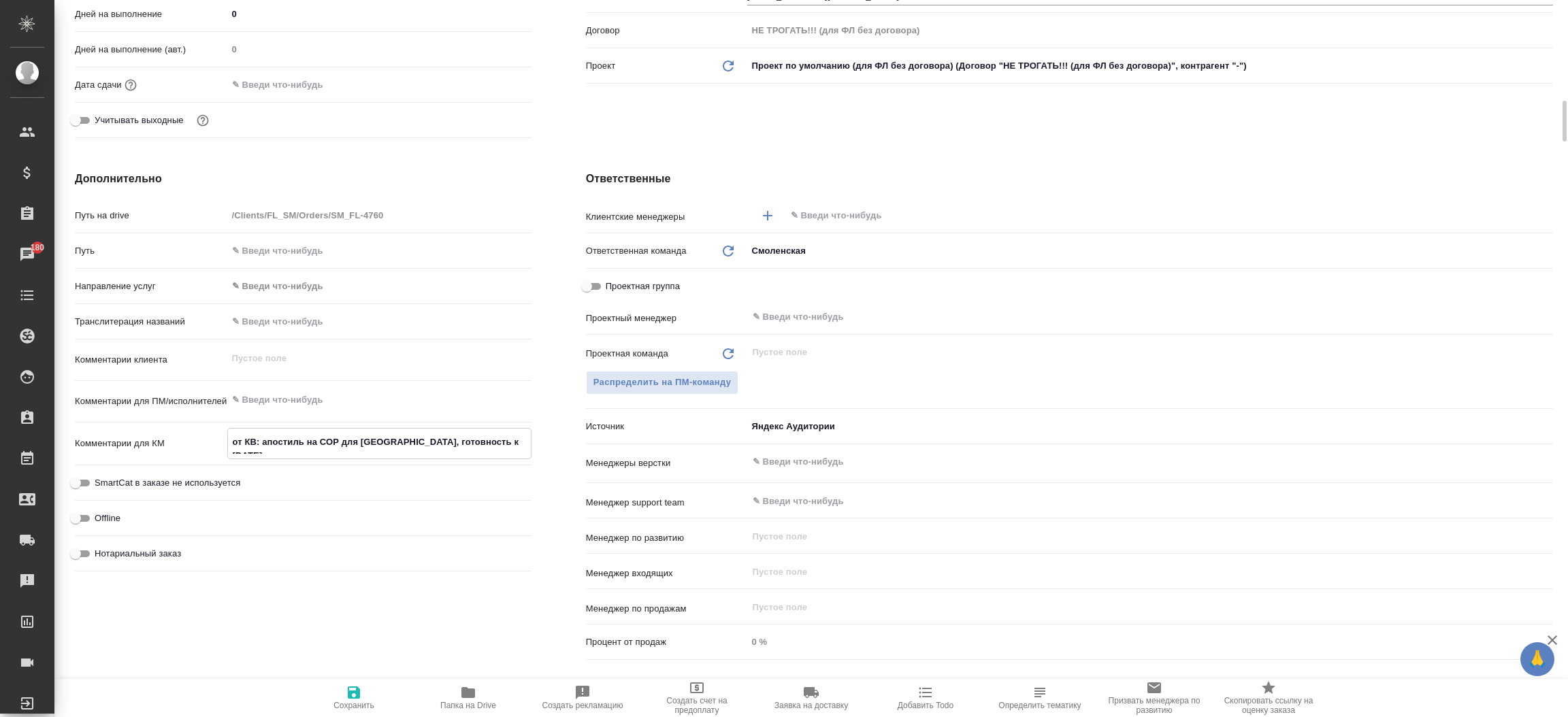
type textarea "x"
type textarea "от КВ: апостиль на СОР для Швейцарии, готовность к пятнице"
type textarea "x"
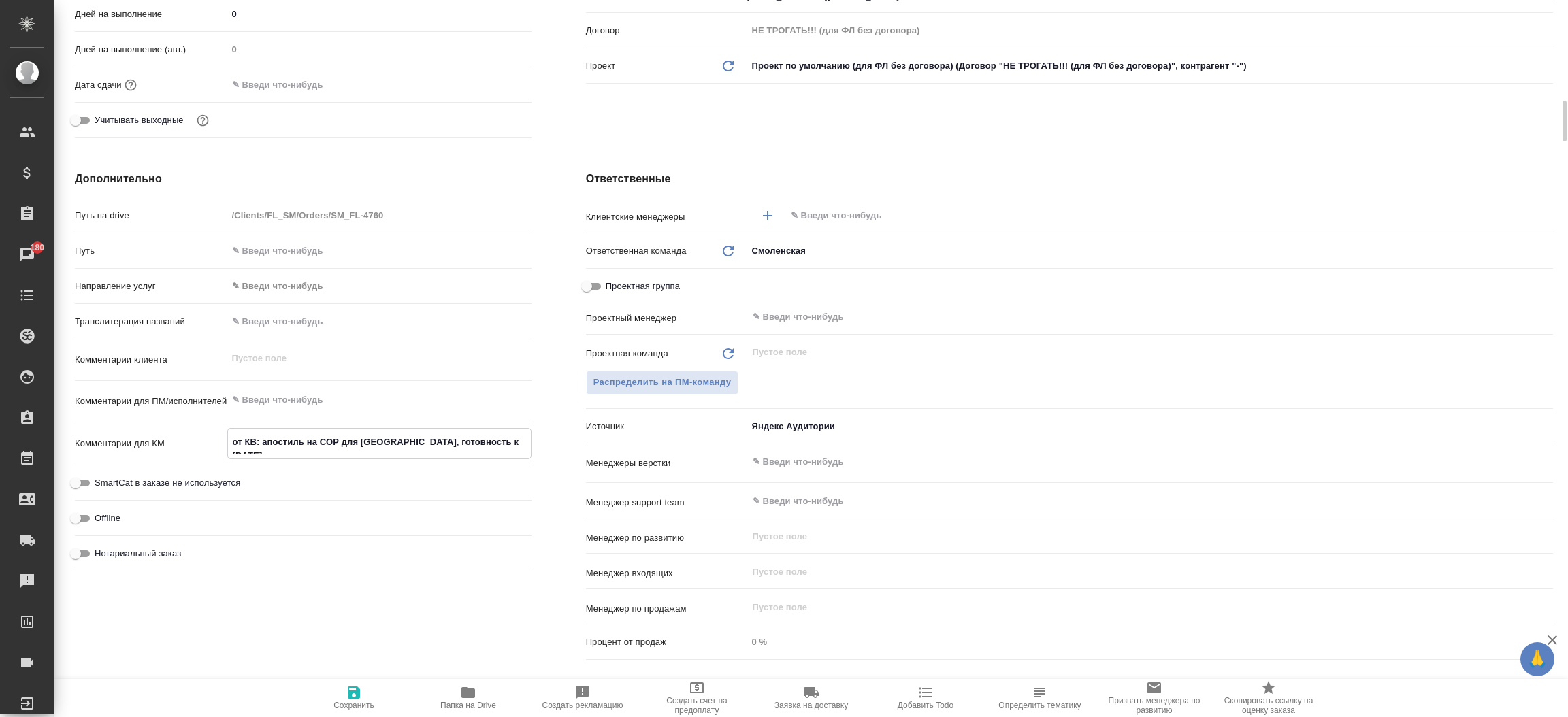
type textarea "x"
type textarea "от КВ: апостиль на СОР для Швейцарии, готовность к пятнице"
type textarea "x"
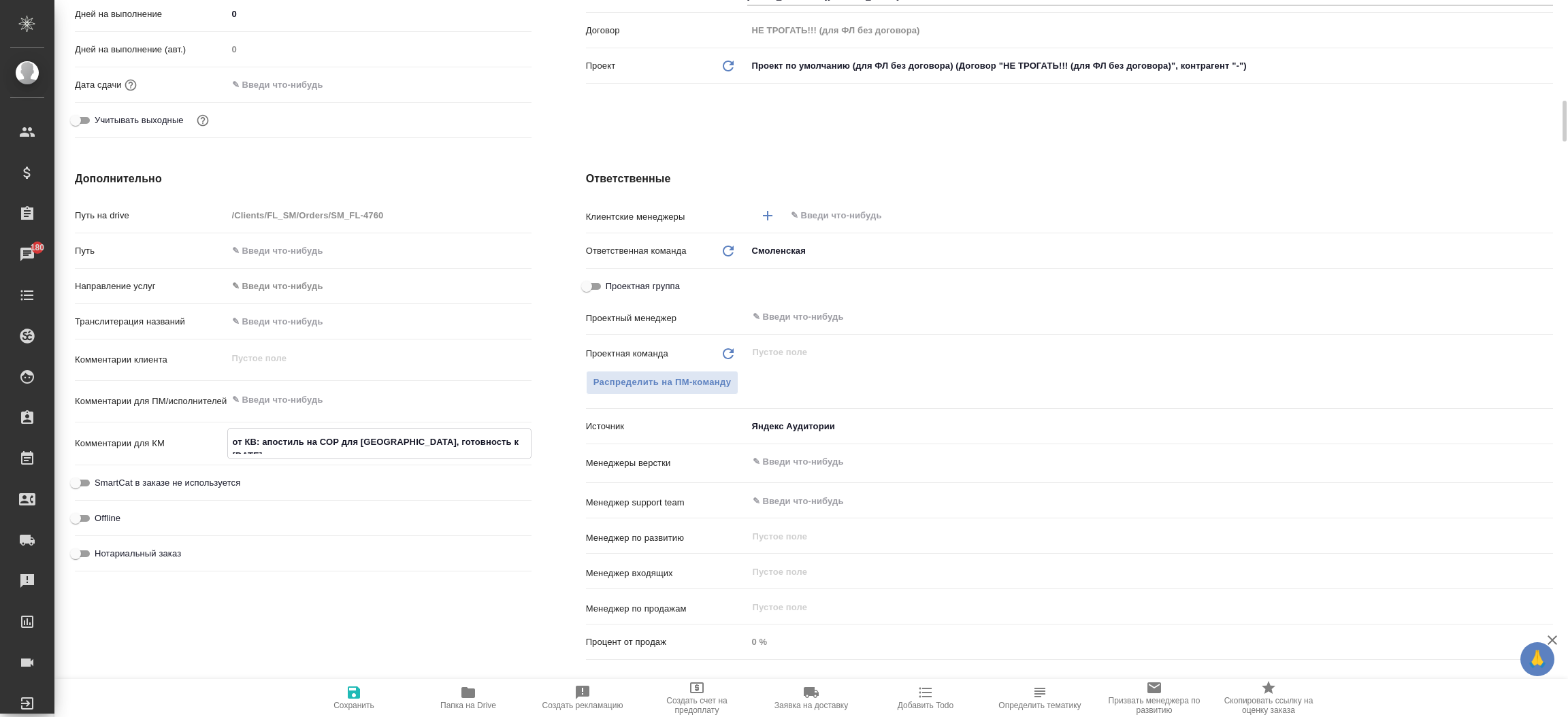
type textarea "x"
type textarea "от КВ: апостиль на СОР для Швейцарии, готовность к пятнице н"
type textarea "x"
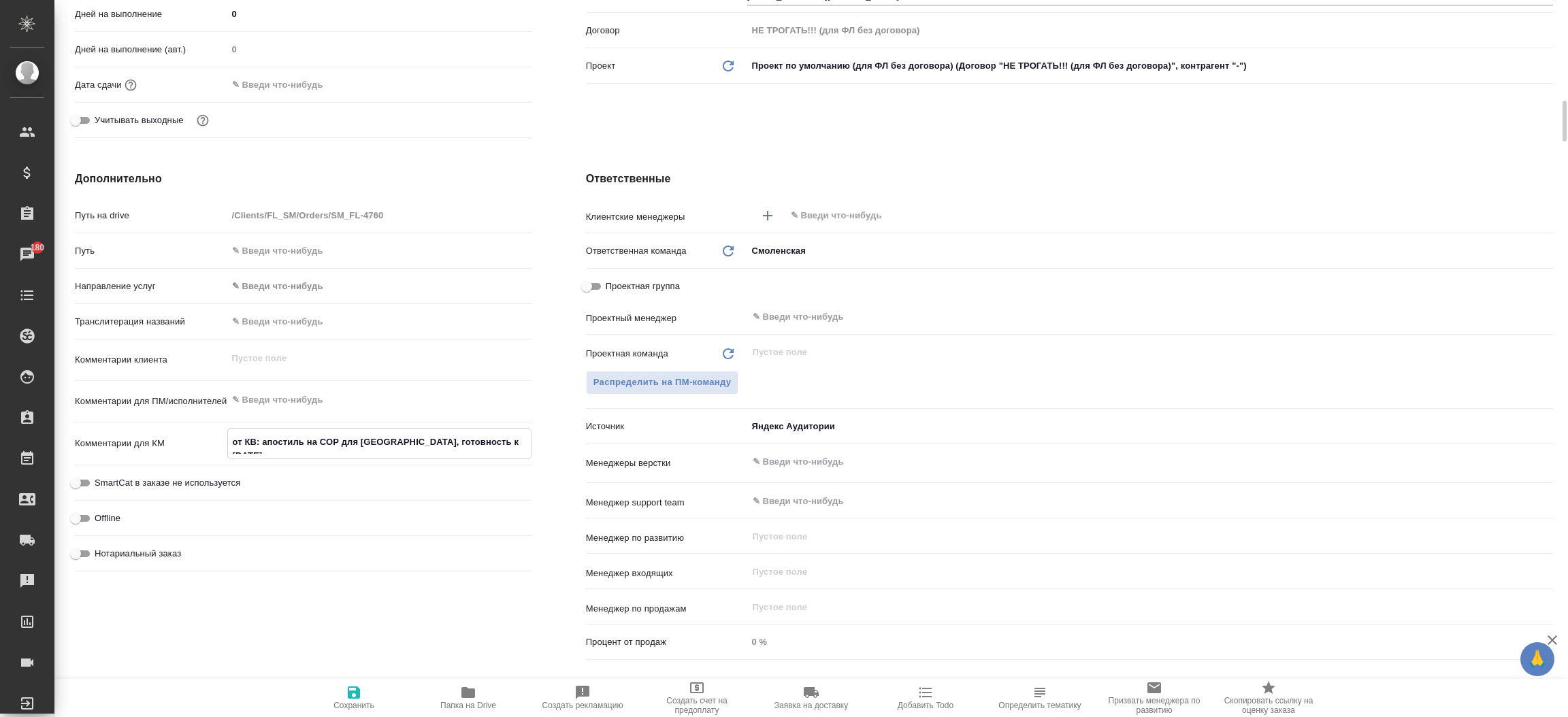
type textarea "от КВ: апостиль на СОР для Швейцарии, готовность к пятнице ну"
type textarea "x"
type textarea "от КВ: апостиль на СОР для Швейцарии, готовность к пятнице нуж"
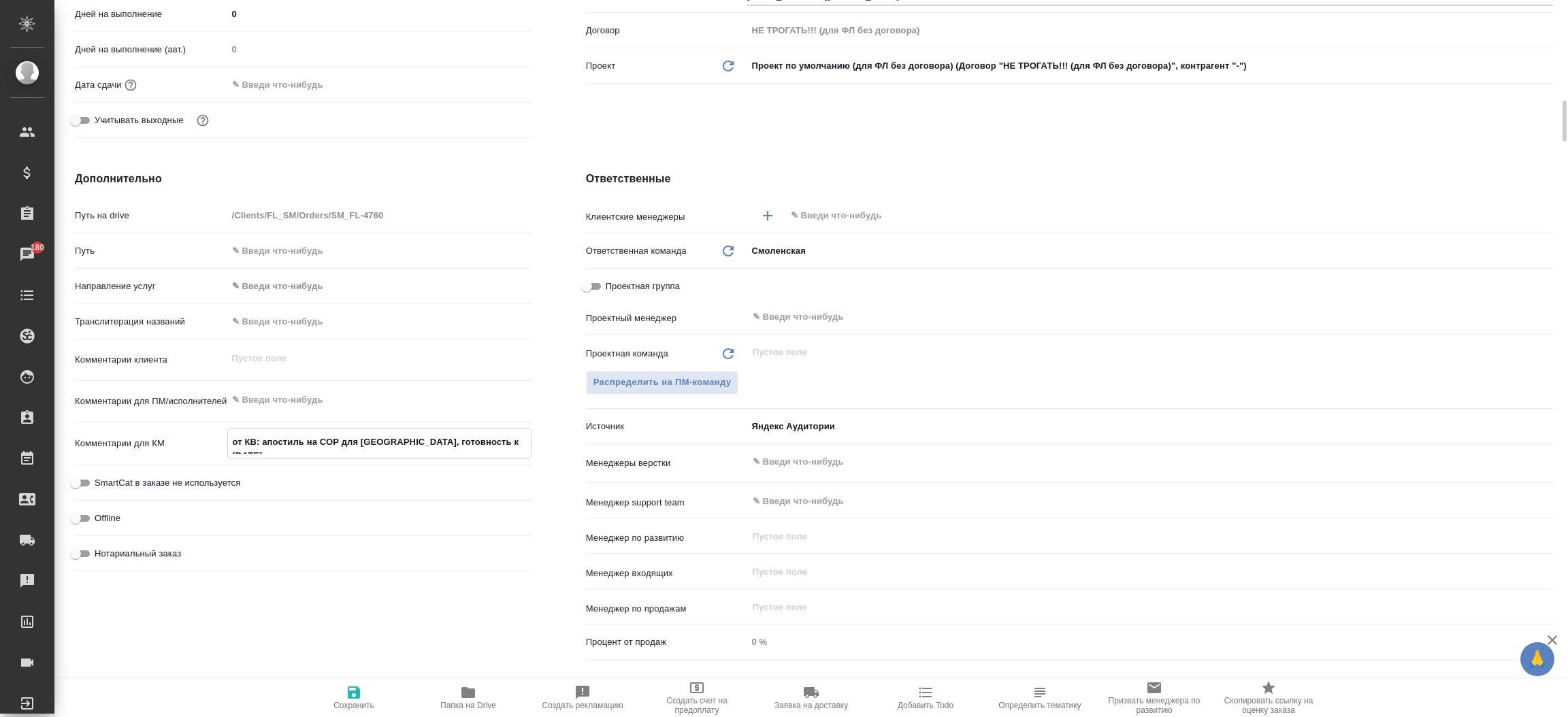
type textarea "x"
type textarea "от КВ: апостиль на СОР для Швейцарии, готовность к пятнице нужн"
type textarea "x"
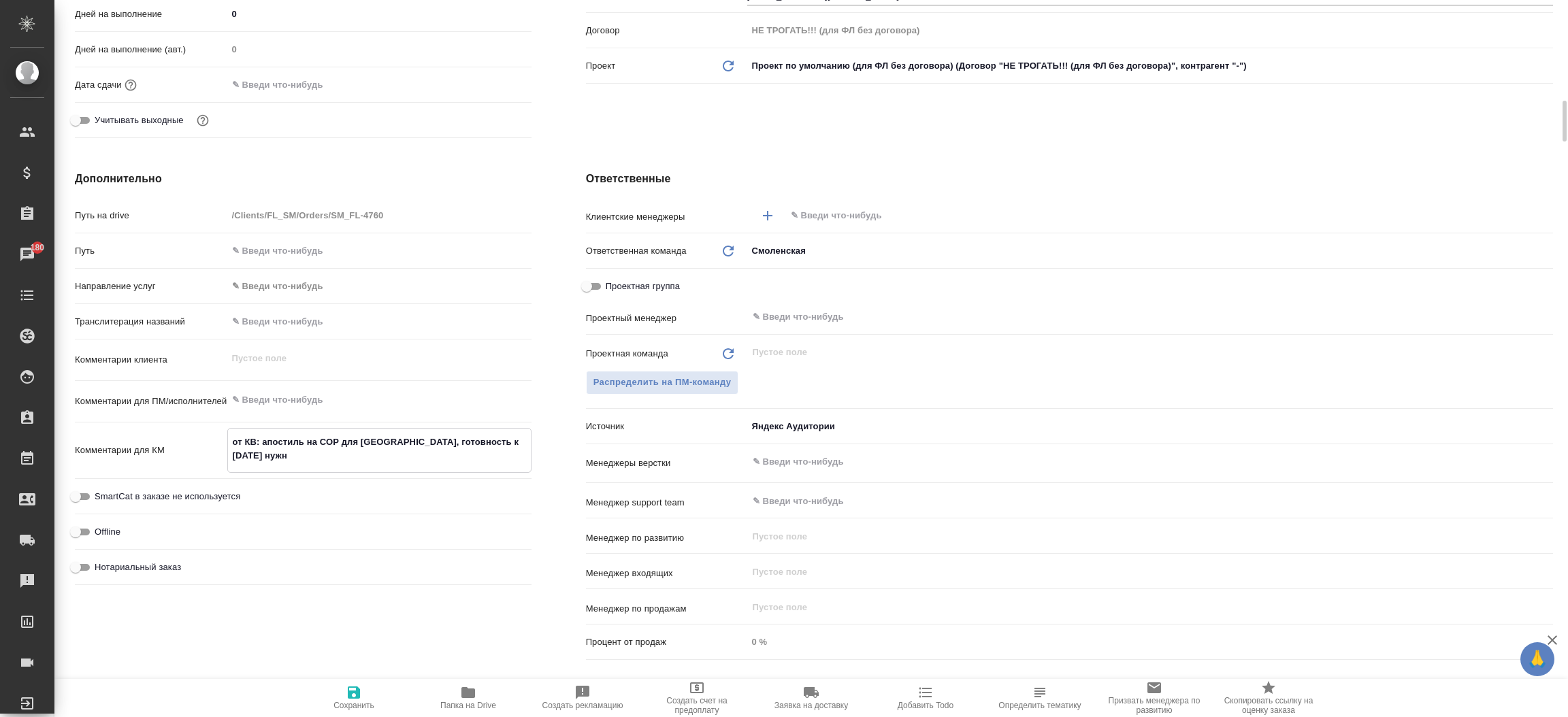
type textarea "x"
type textarea "от КВ: апостиль на СОР для Швейцарии, готовность к пятнице нужна"
type textarea "x"
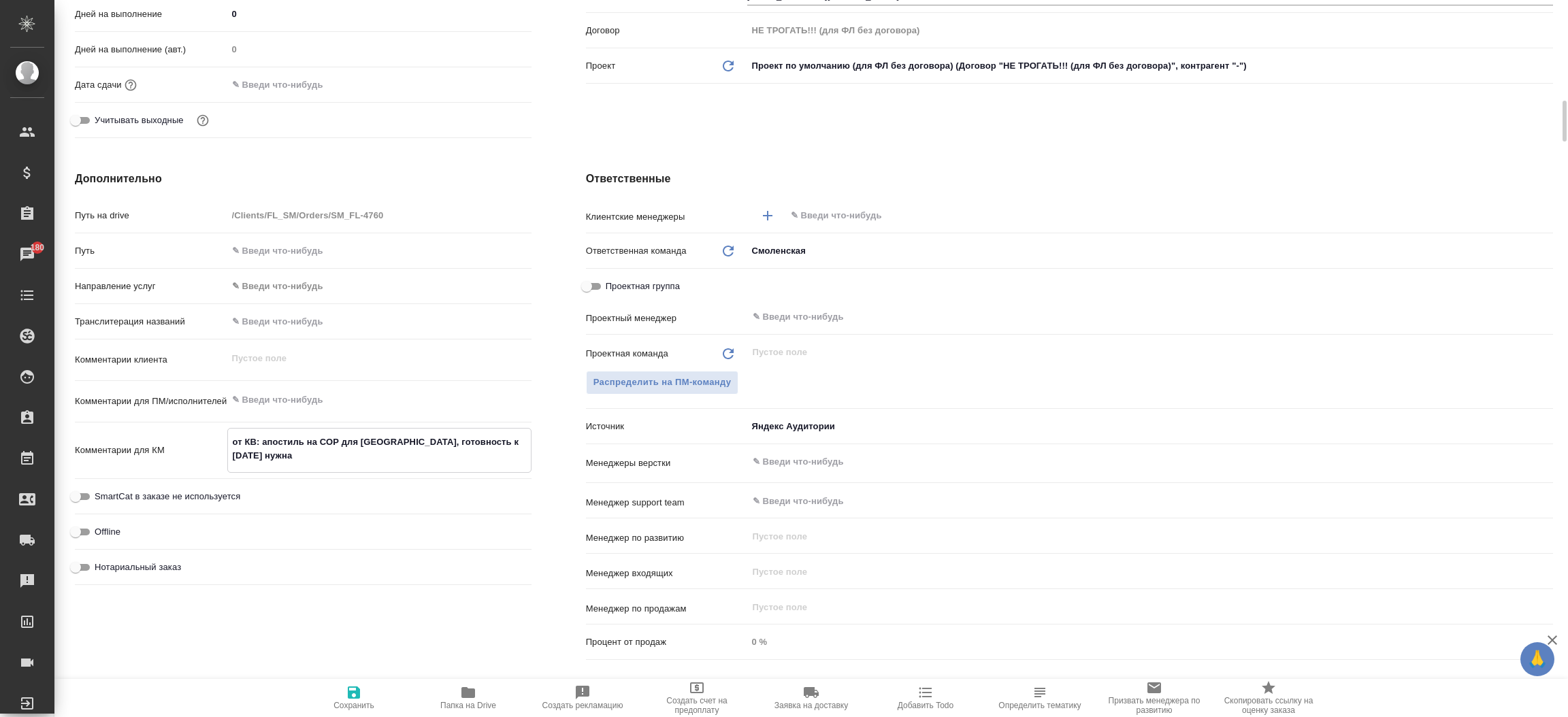
type textarea "x"
type textarea "от КВ: апостиль на СОР для Швейцарии, готовность к пятнице нужна,"
type textarea "x"
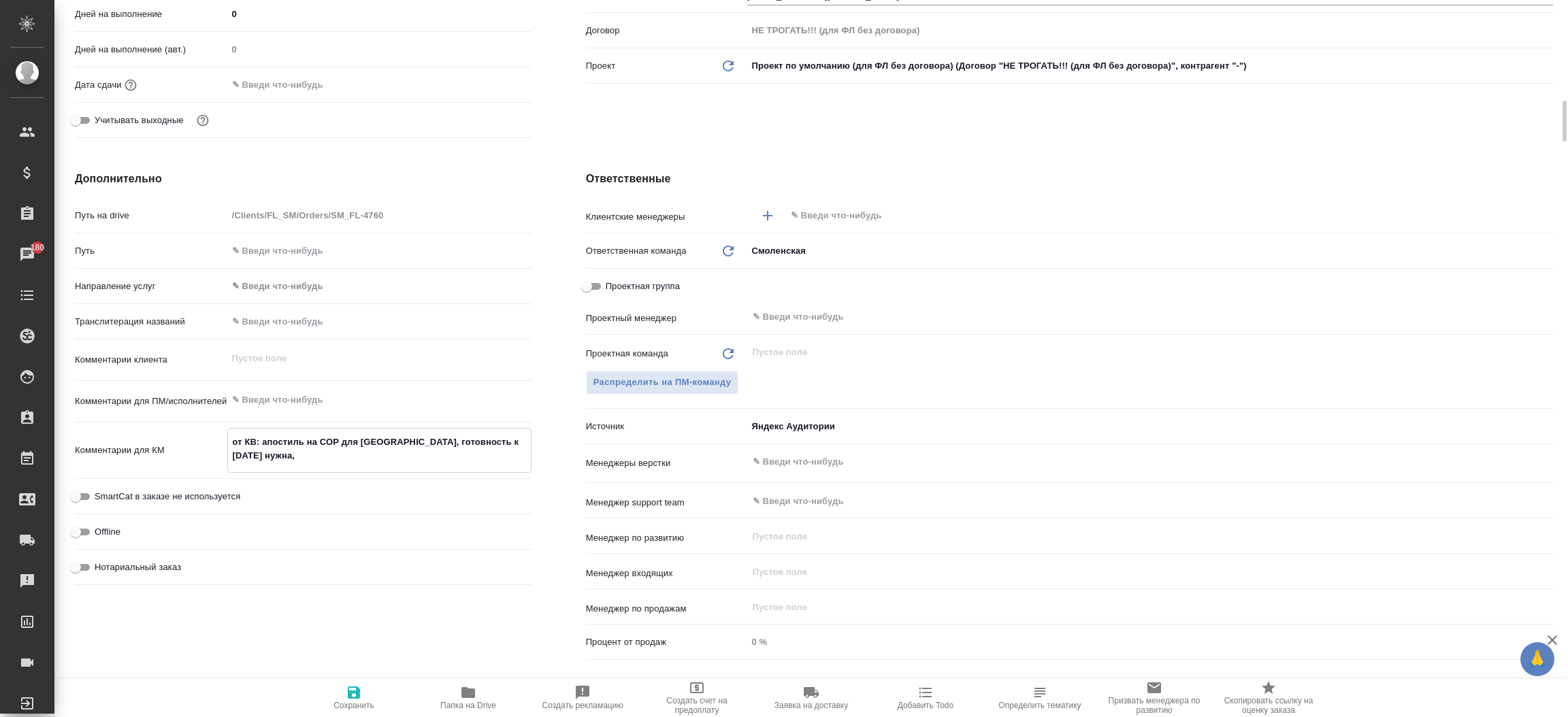
type textarea "от КВ: апостиль на СОР для Швейцарии, готовность к пятнице нужна,"
type textarea "x"
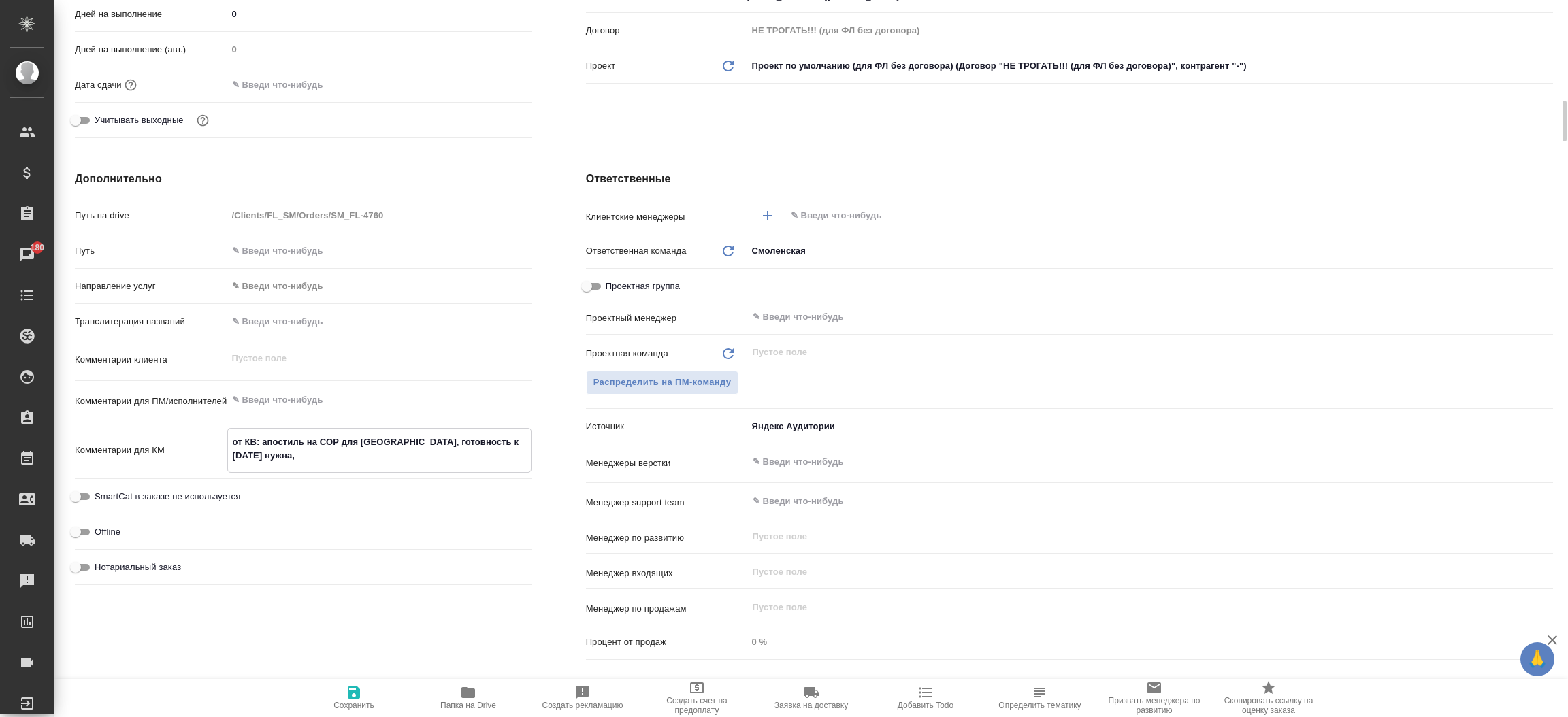
type textarea "x"
type textarea "от КВ: апостиль на СОР для Швейцарии, готовность к пятнице нужна, м"
type textarea "x"
type textarea "от КВ: апостиль на СОР для Швейцарии, готовность к пятнице нужна, мо"
type textarea "x"
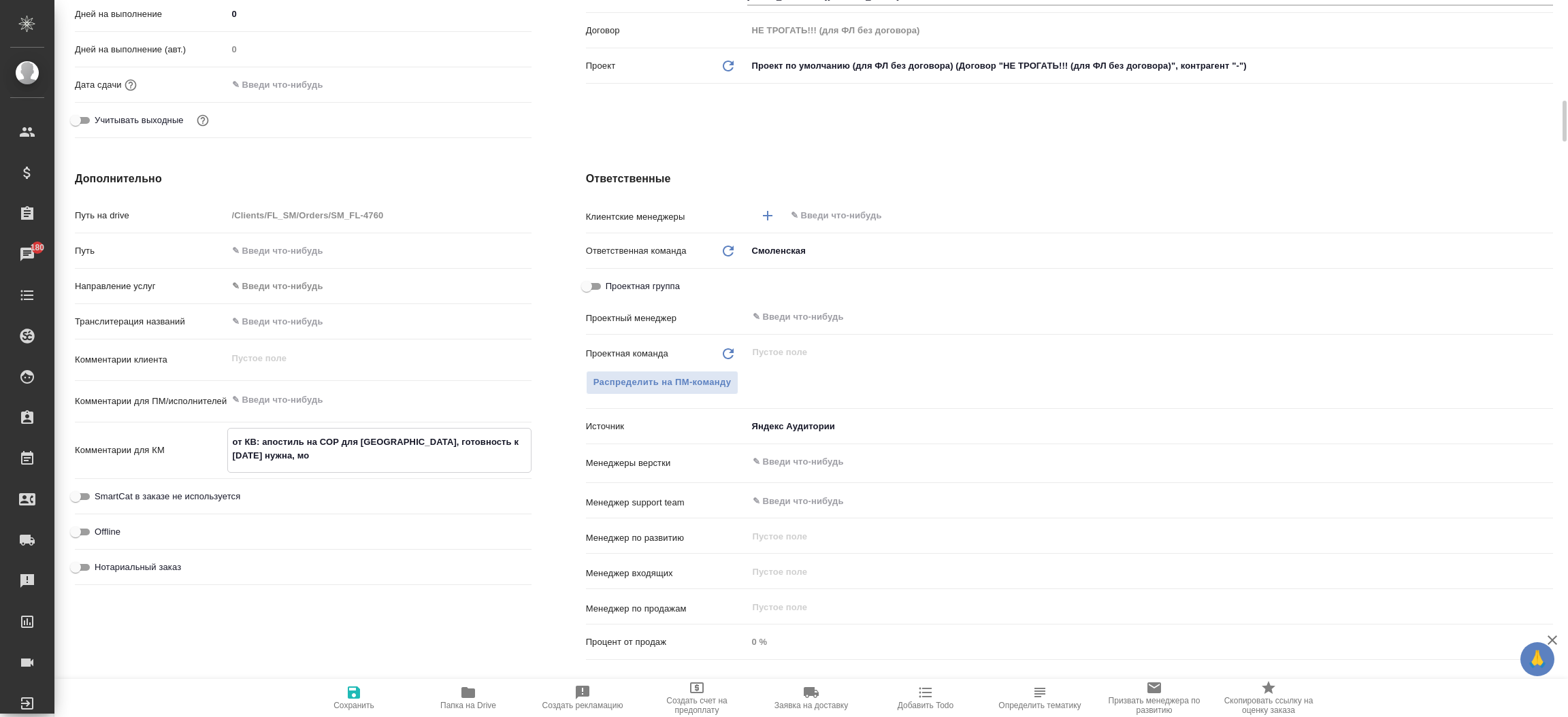
type textarea "x"
type textarea "от КВ: апостиль на СОР для Швейцарии, готовность к пятнице нужна, мож"
type textarea "x"
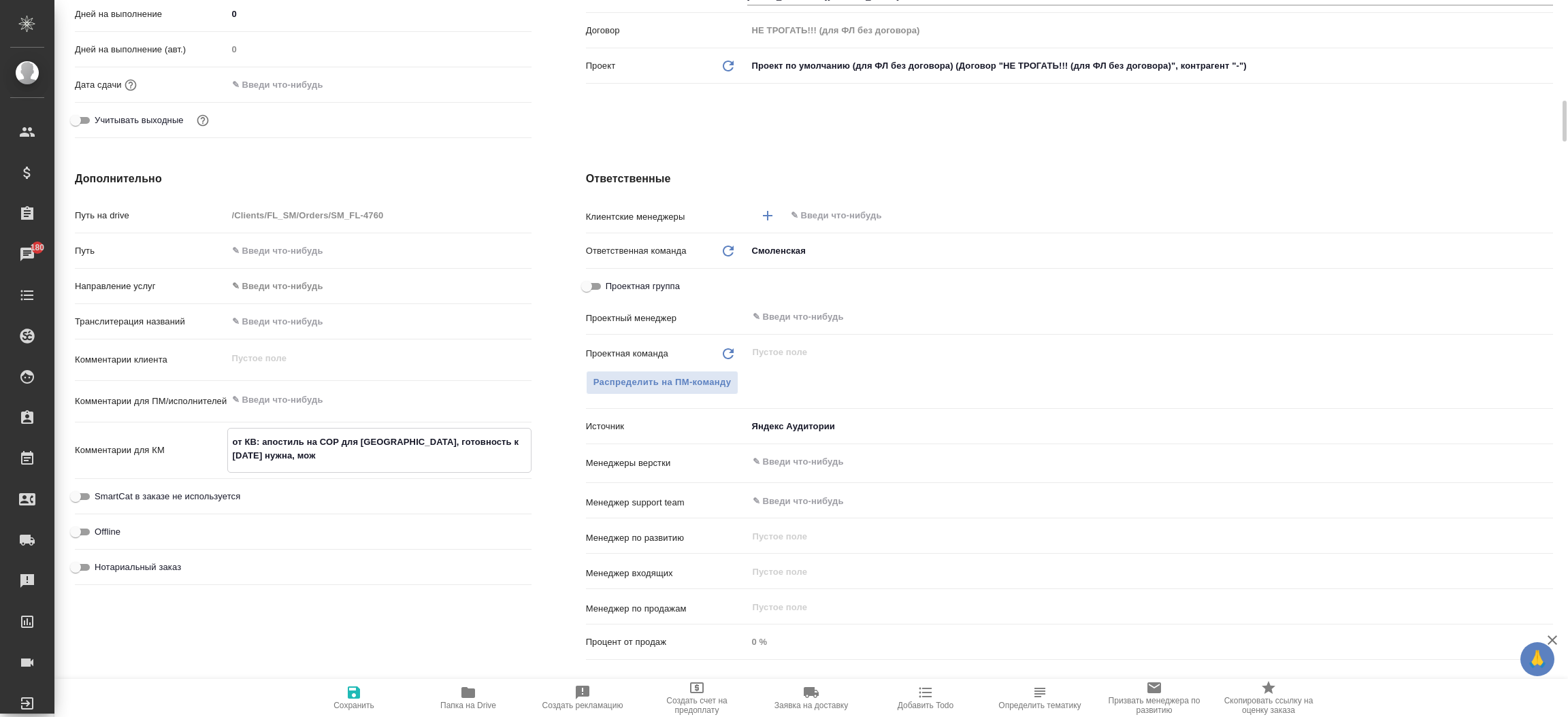
type textarea "x"
type textarea "от КВ: апостиль на СОР для Швейцарии, готовность к пятнице нужна, можн"
type textarea "x"
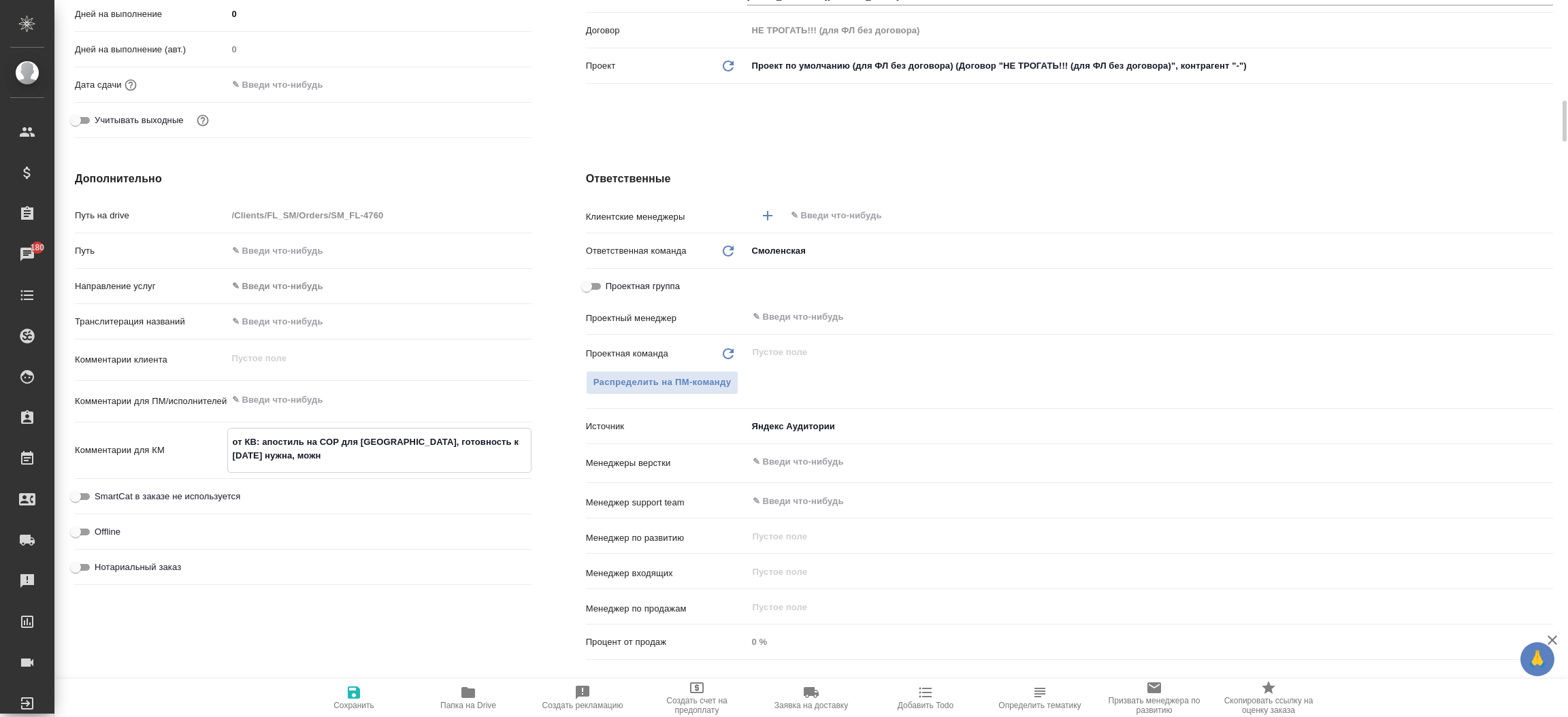
type textarea "от КВ: апостиль на СОР для Швейцарии, готовность к пятнице нужна, можно"
type textarea "x"
type textarea "от КВ: апостиль на СОР для Швейцарии, готовность к пятнице нужна, можно"
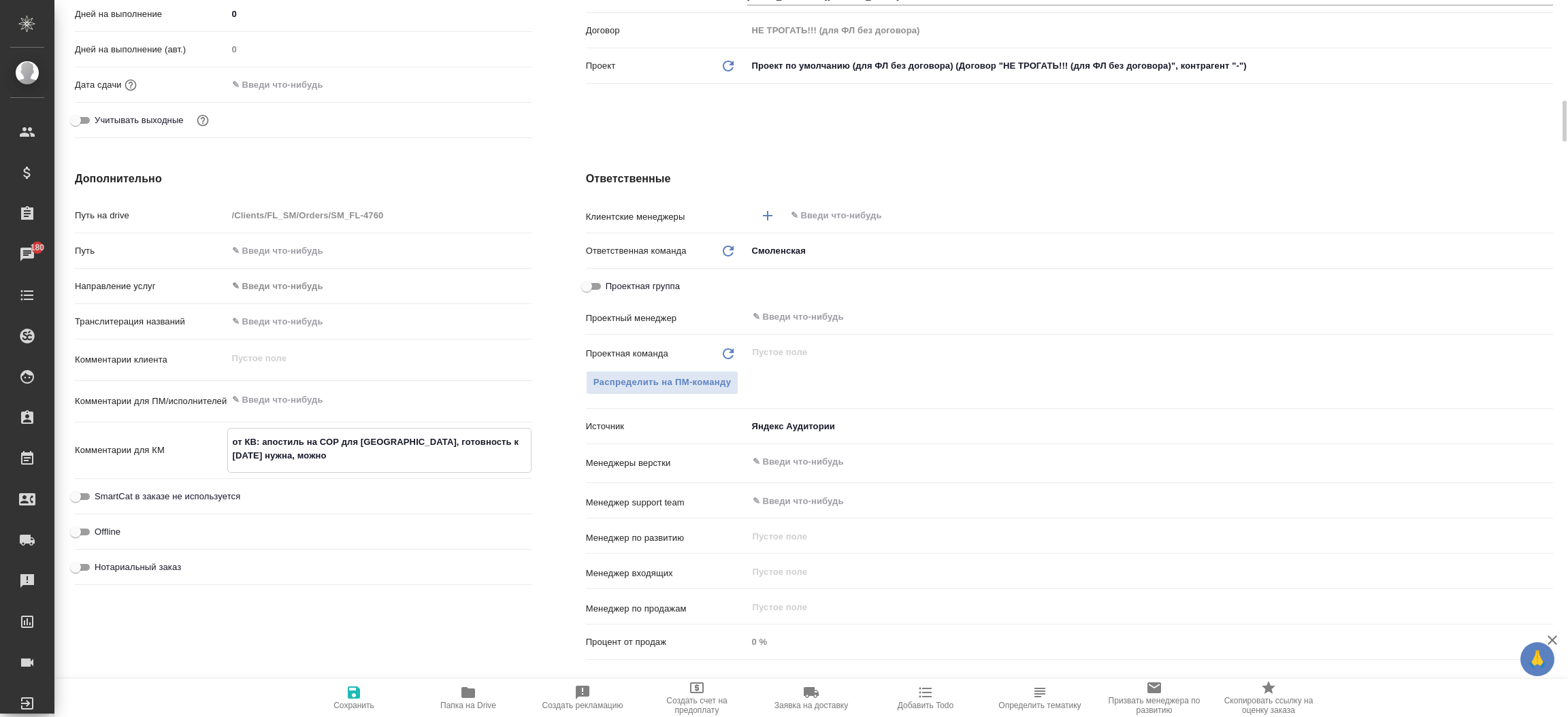
type textarea "x"
type textarea "от КВ: апостиль на СОР для Швейцарии, готовность к пятнице нужна, можно п"
type textarea "x"
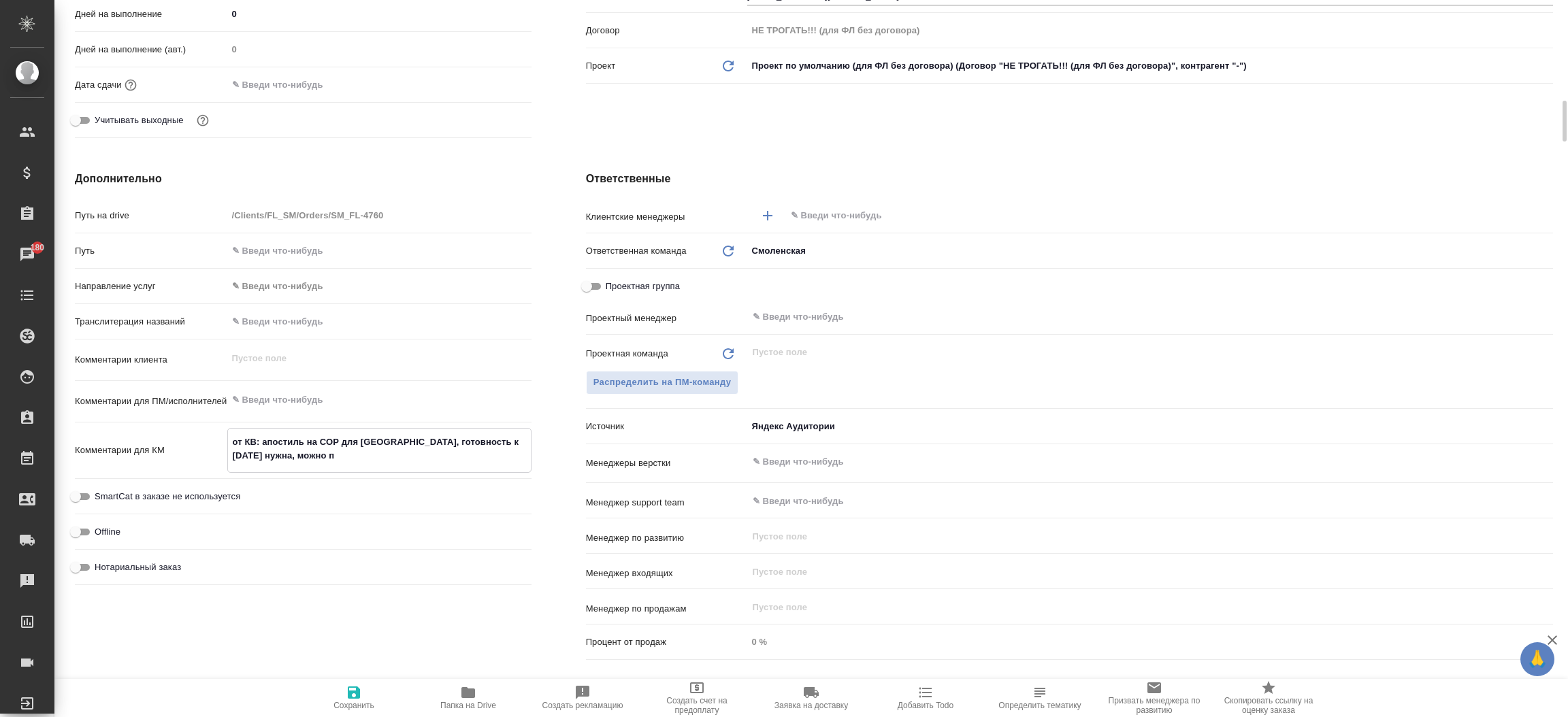
type textarea "x"
type textarea "от КВ: апостиль на СОР для Швейцарии, готовность к пятнице нужна, можно пи"
type textarea "x"
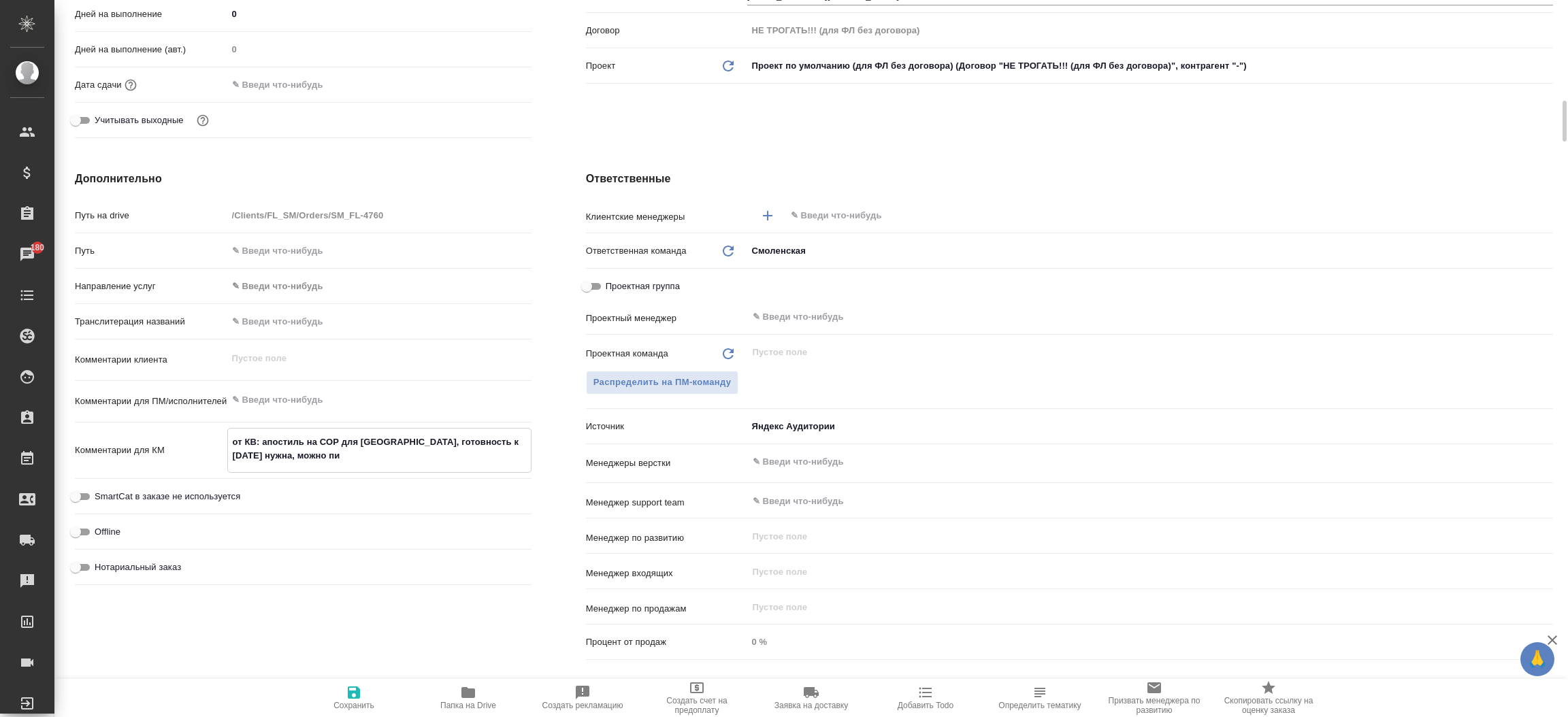
type textarea "x"
type textarea "от КВ: апостиль на СОР для Швейцарии, готовность к пятнице нужна, можно пис"
type textarea "x"
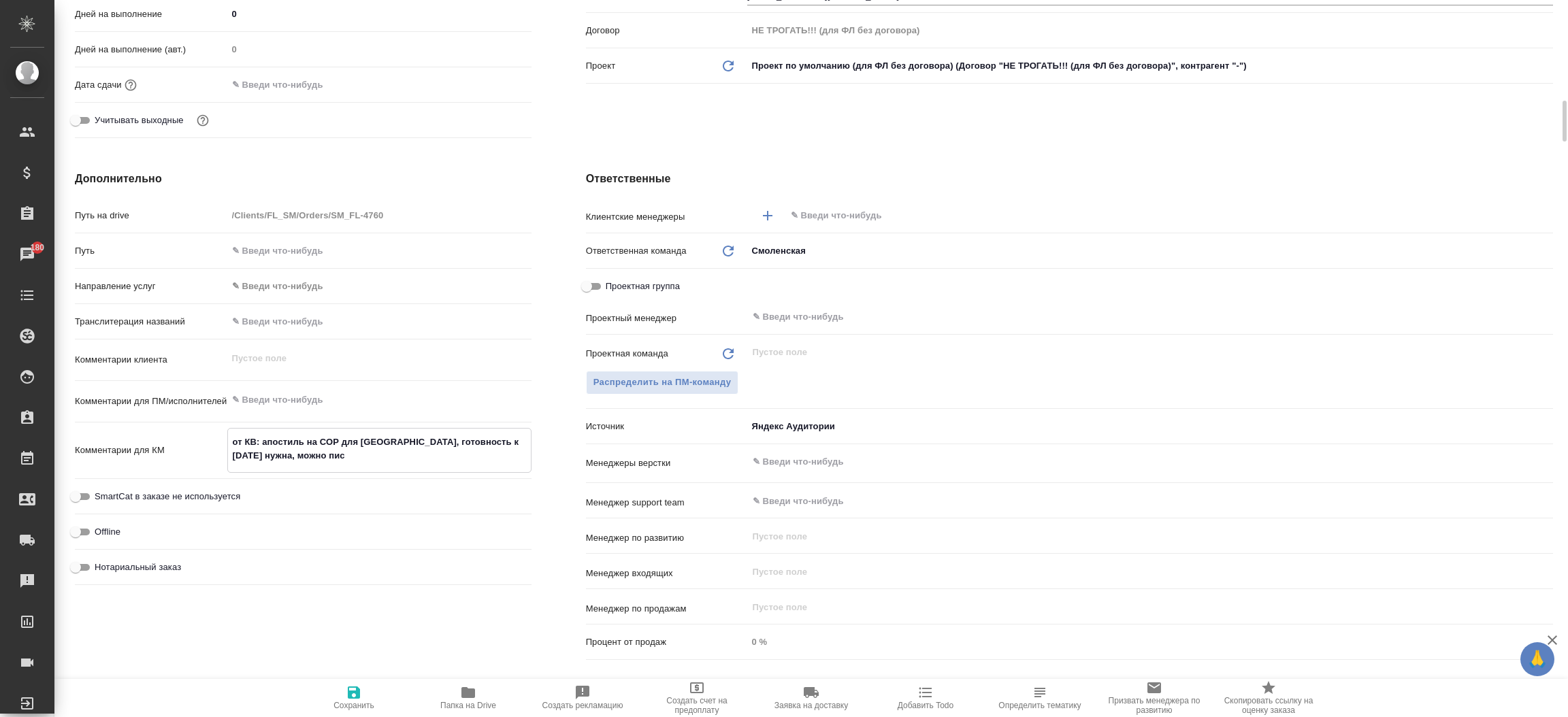
type textarea "от КВ: апостиль на СОР для Швейцарии, готовность к пятнице нужна, можно писа"
type textarea "x"
type textarea "от КВ: апостиль на СОР для Швейцарии, готовность к пятнице нужна, можно писат"
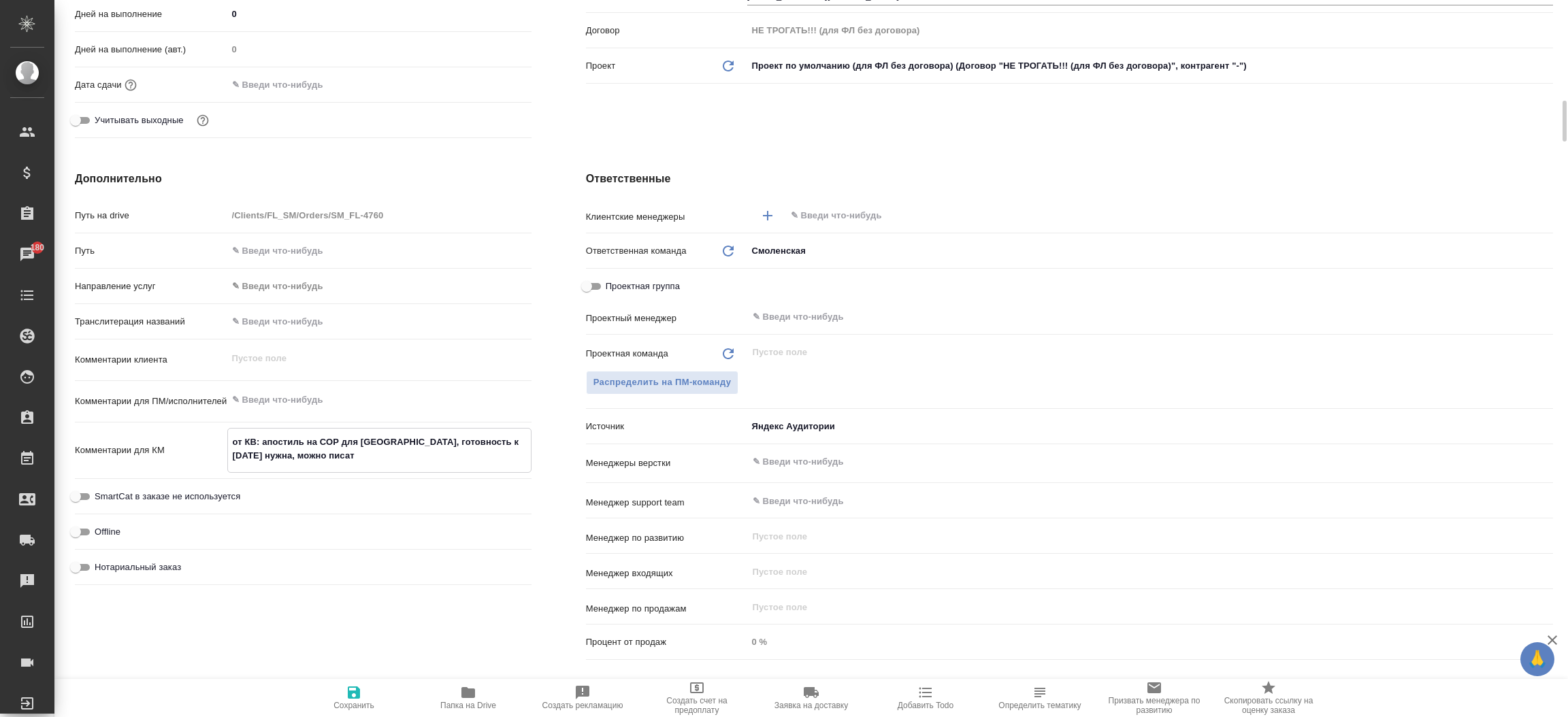
type textarea "x"
type textarea "от КВ: апостиль на СОР для Швейцарии, готовность к пятнице нужна, можно писать"
type textarea "x"
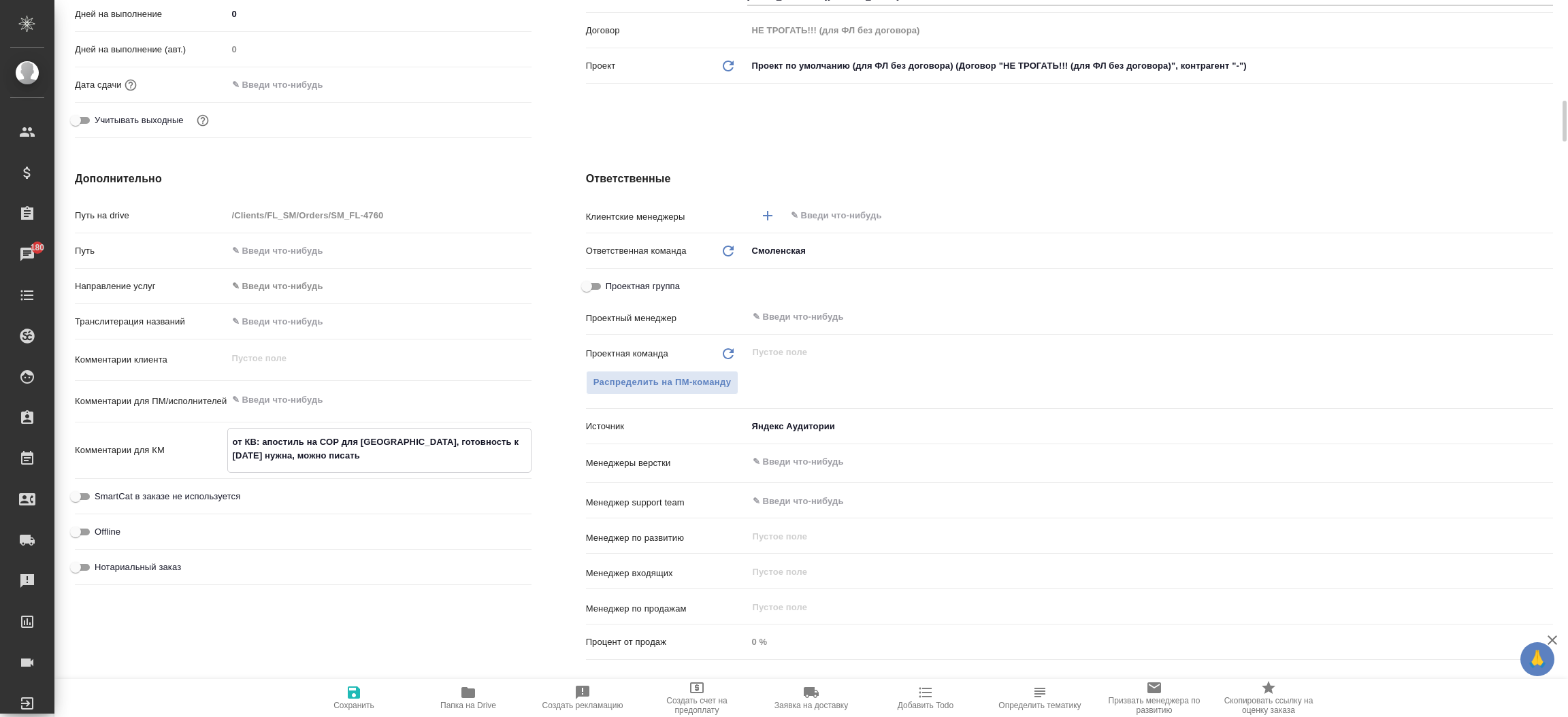
type textarea "x"
type textarea "от КВ: апостиль на СОР для Швейцарии, готовность к пятнице нужна, можно писать"
type textarea "x"
type textarea "от КВ: апостиль на СОР для Швейцарии, готовность к пятнице нужна, можно писать в"
type textarea "x"
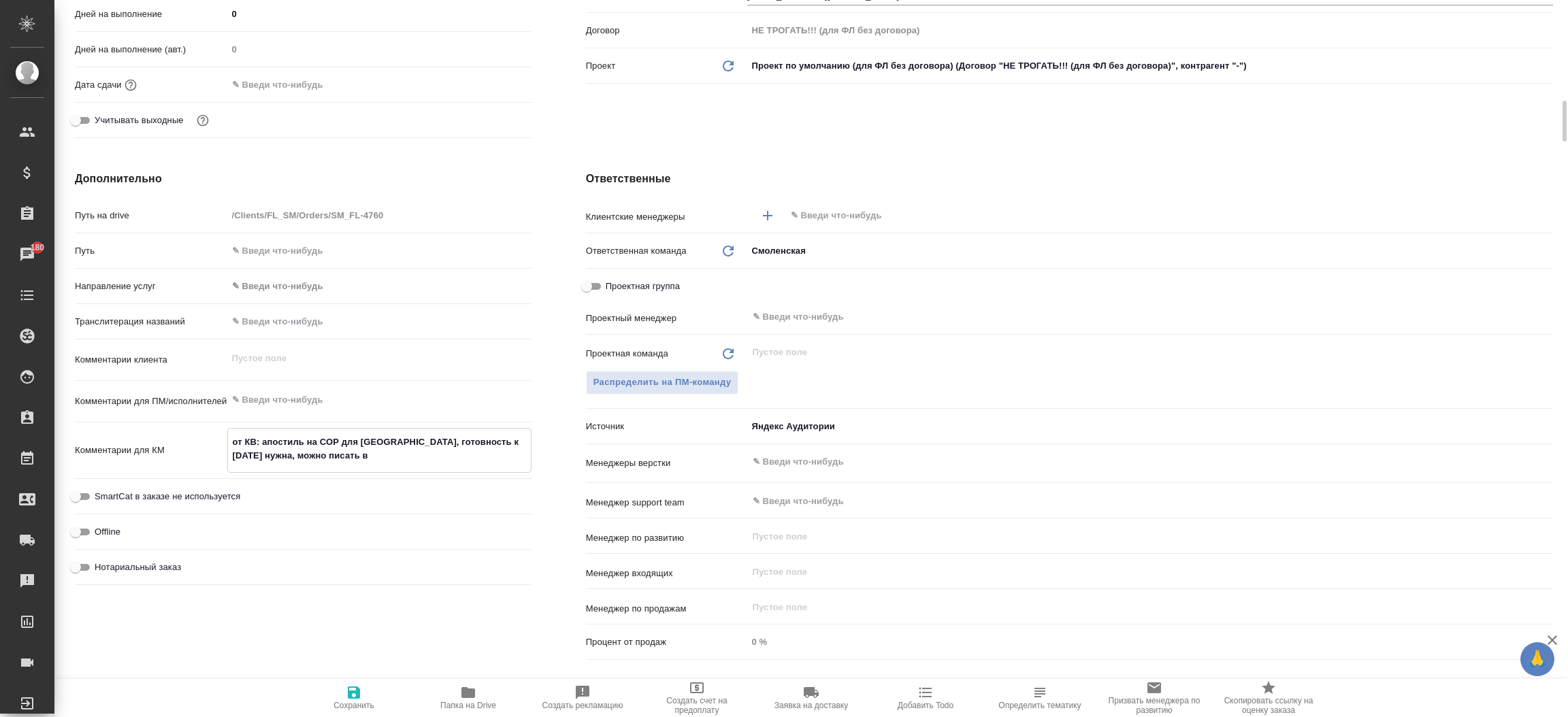
type textarea "x"
type textarea "от КВ: апостиль на СОР для Швейцарии, готовность к пятнице нужна, можно писать …"
type textarea "x"
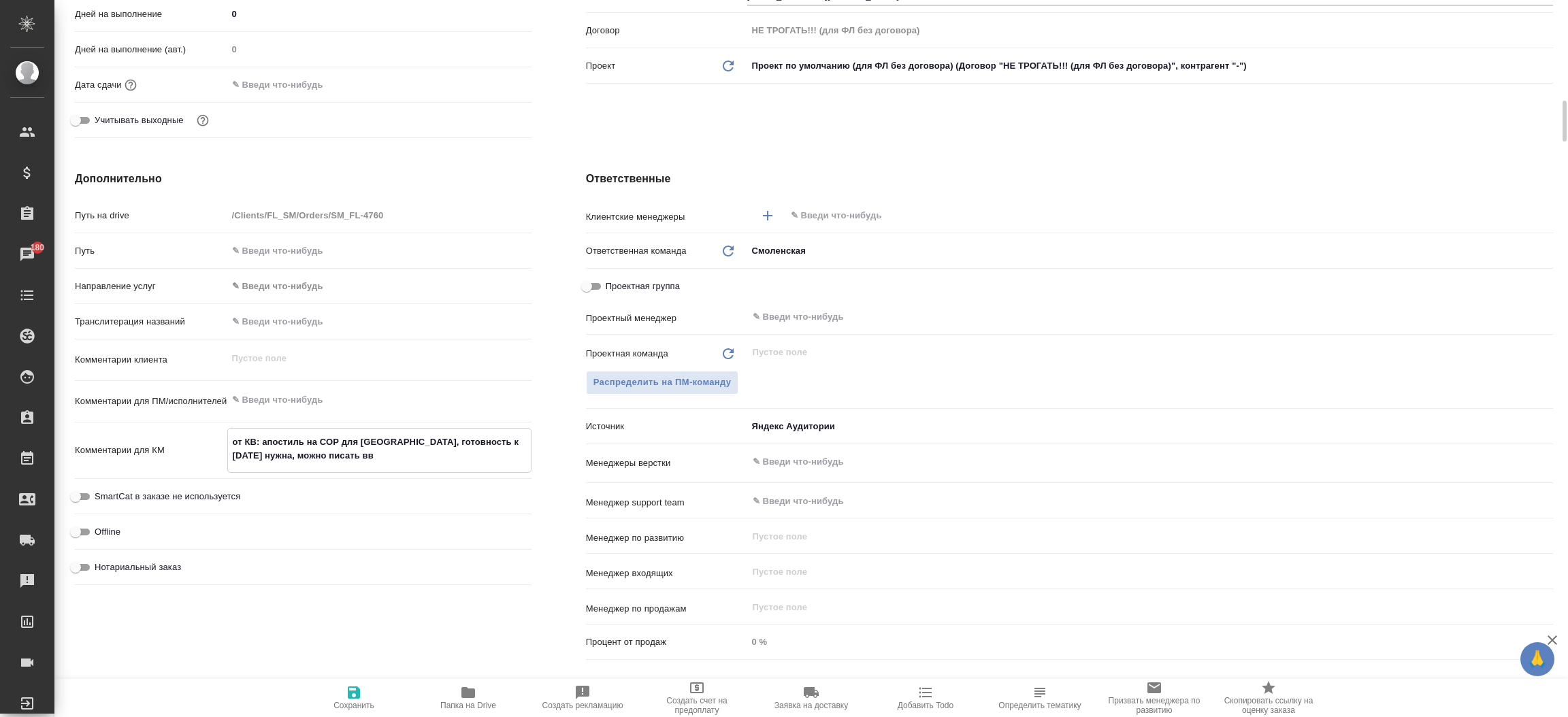
type textarea "x"
type textarea "от КВ: апостиль на СОР для Швейцарии, готовность к пятнице нужна, можно писать в"
type textarea "x"
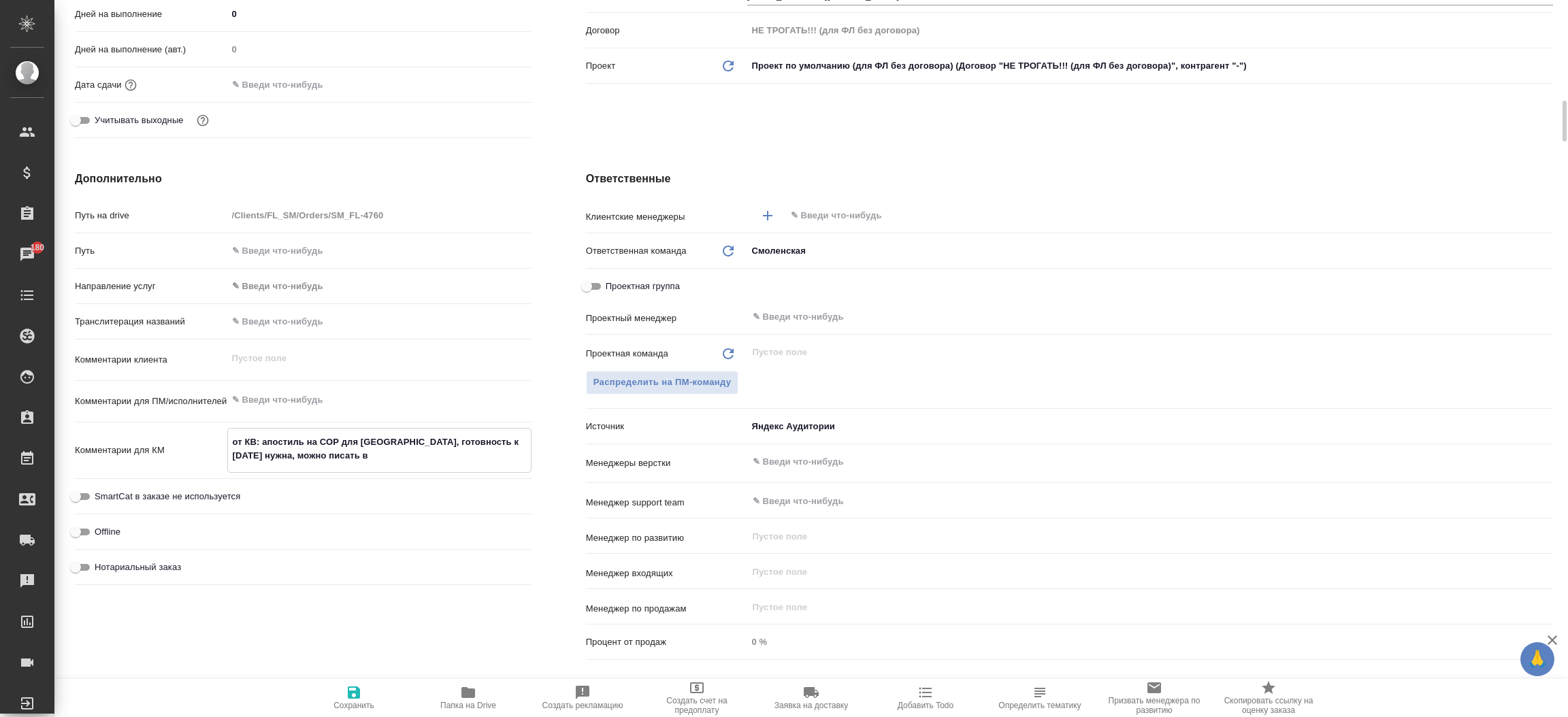
type textarea "от КВ: апостиль на СОР для Швейцарии, готовность к пятнице нужна, можно писать в"
type textarea "x"
type textarea "от КВ: апостиль на СОР для Швейцарии, готовность к пятнице нужна, можно писать …"
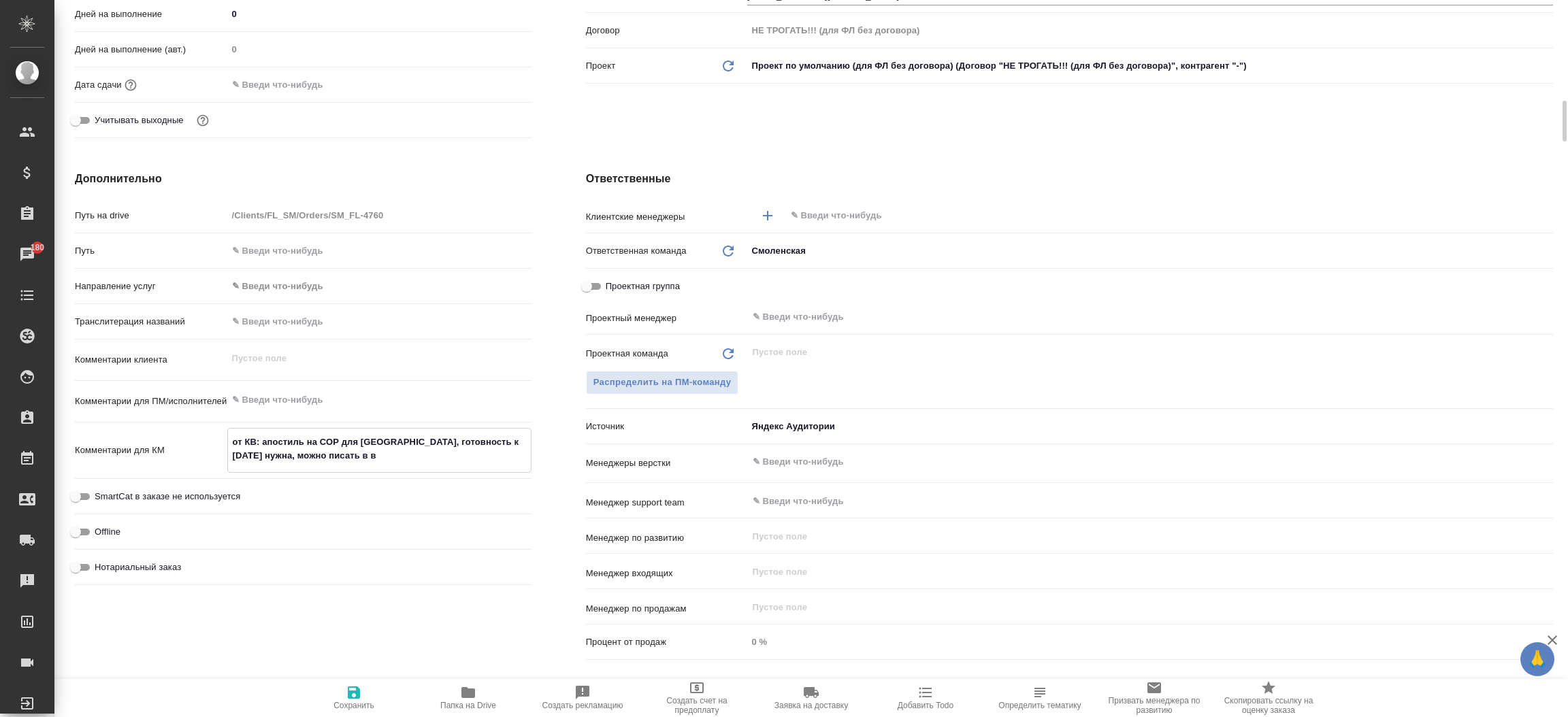
type textarea "x"
click at [350, 692] on icon "button" at bounding box center [354, 692] width 12 height 12
click at [578, 426] on div "Ответственные Клиентские менеджеры ​ Ответственная команда Обновить Смоленская …" at bounding box center [1070, 418] width 1022 height 549
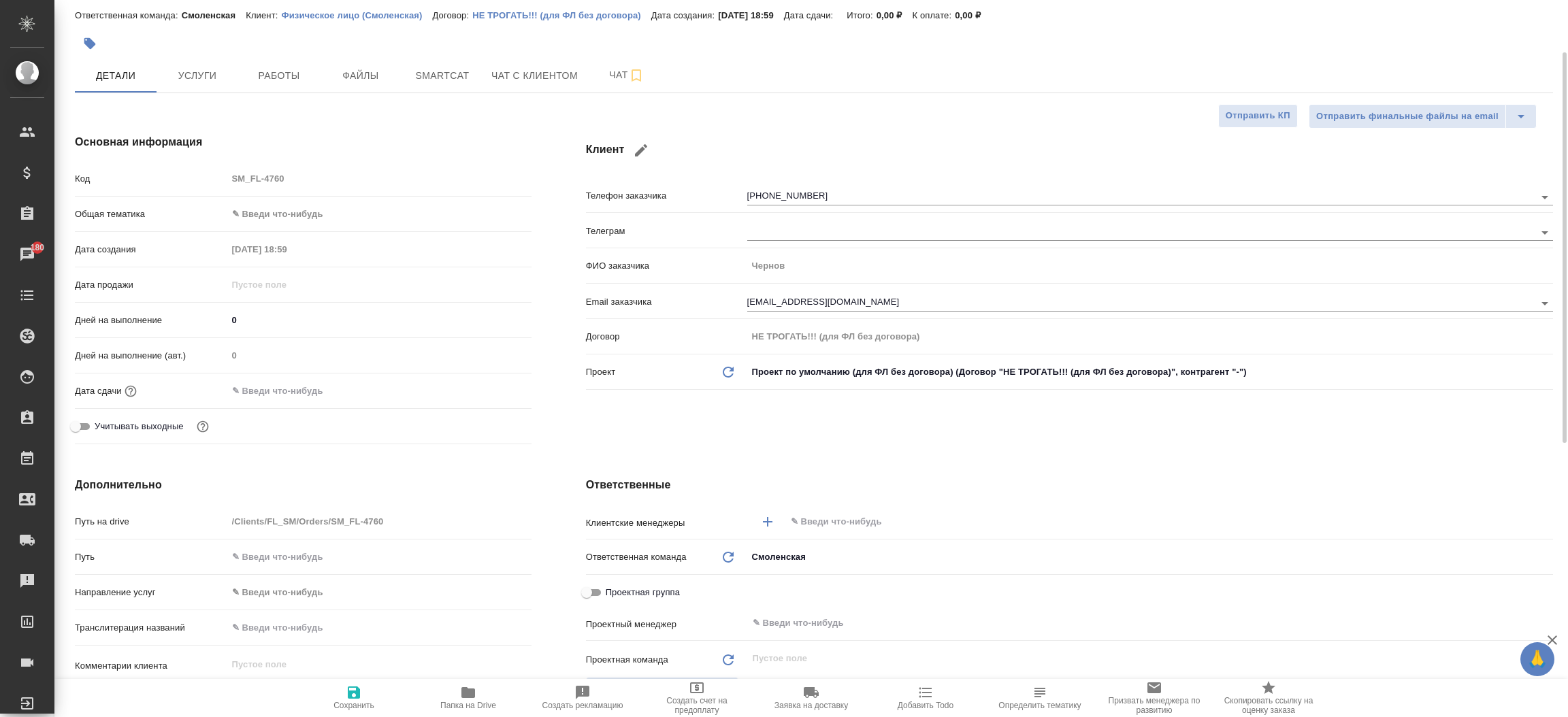
scroll to position [0, 0]
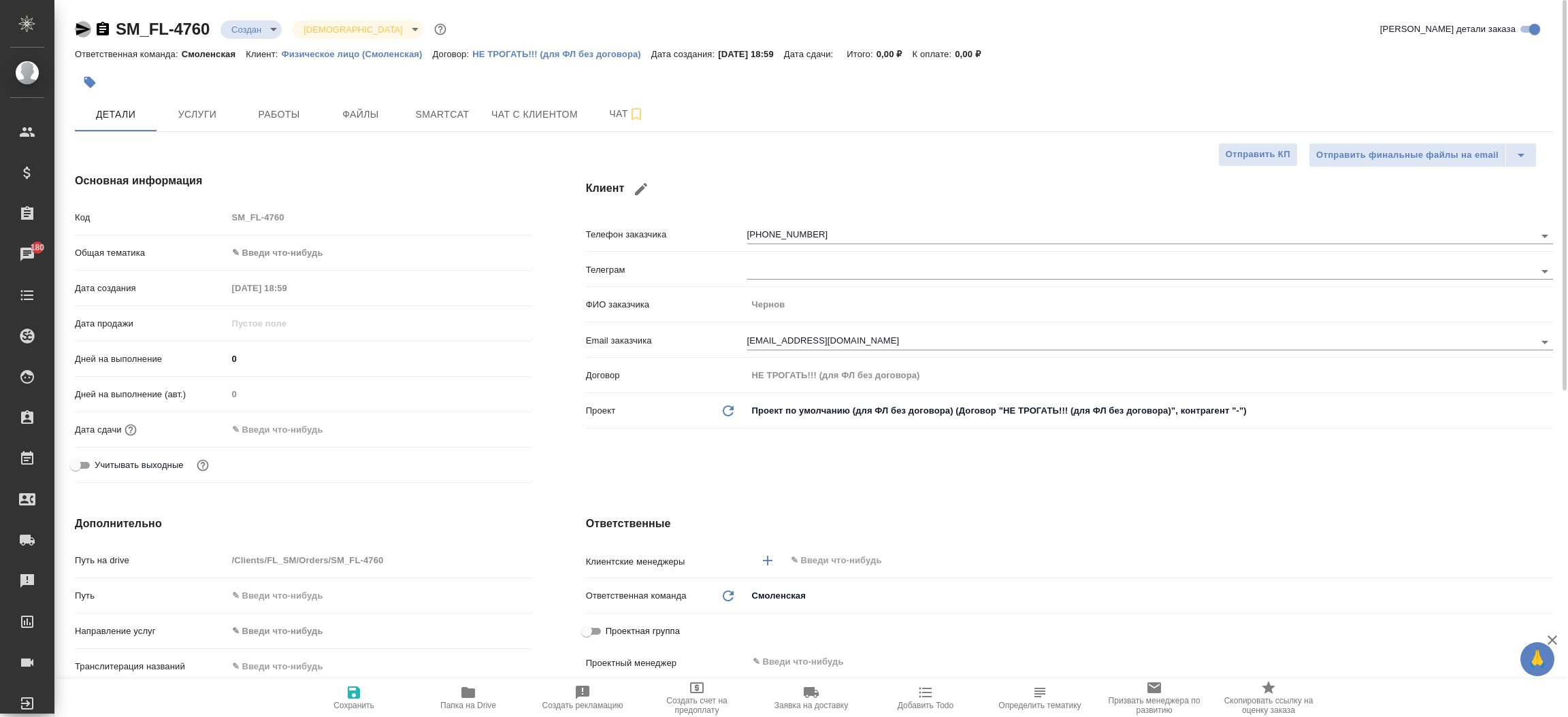
click at [80, 22] on icon "button" at bounding box center [83, 29] width 16 height 16
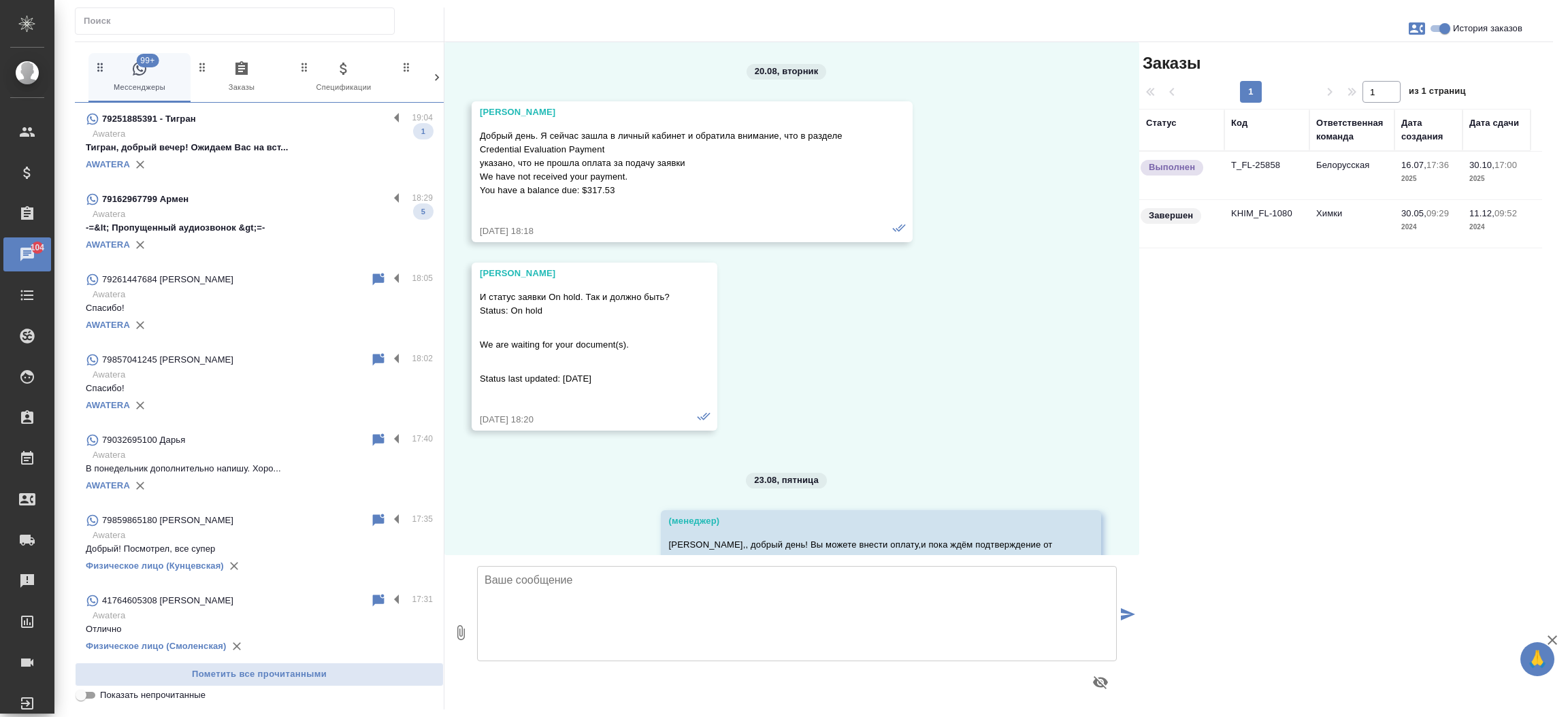
scroll to position [18303, 0]
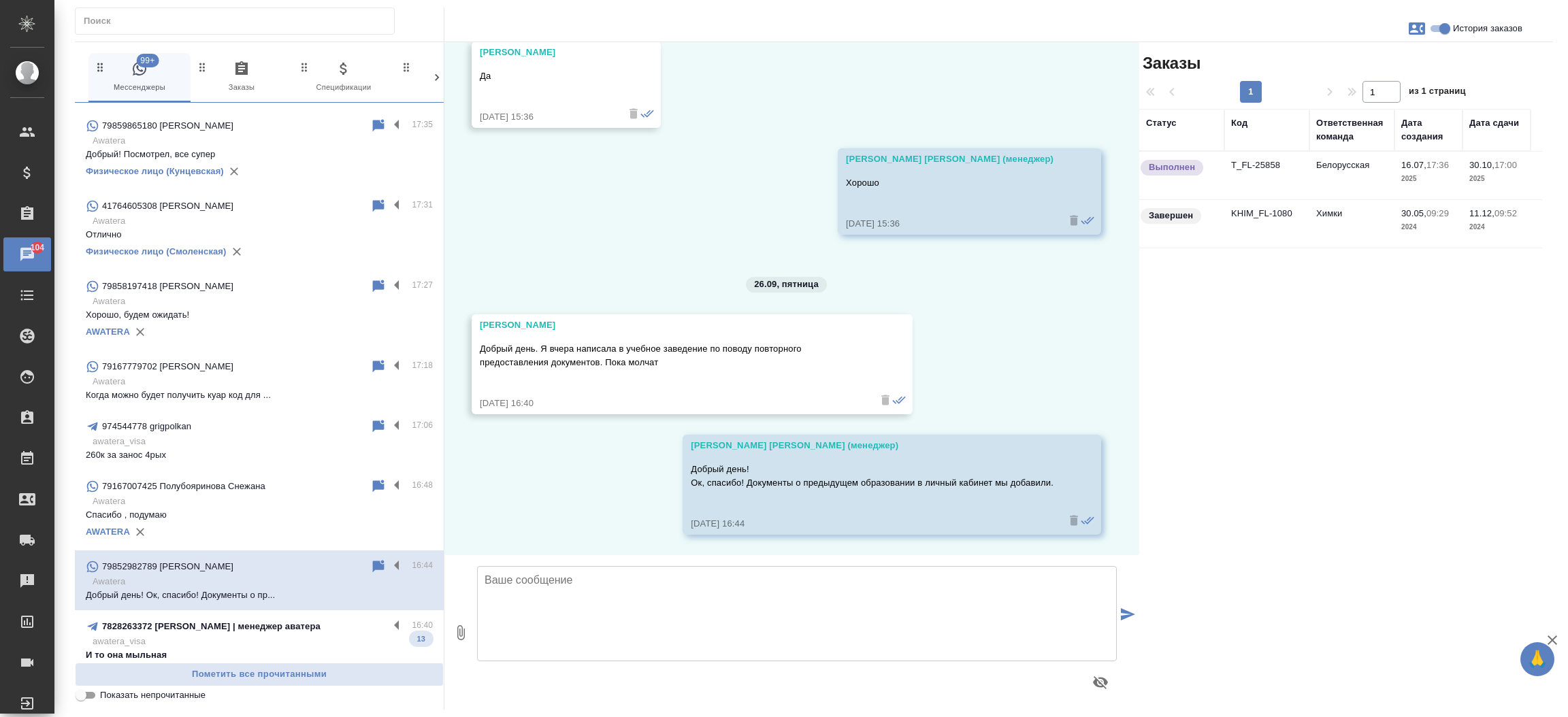
click at [217, 628] on p "7828263372 [PERSON_NAME] | менеджер аватера" at bounding box center [211, 627] width 218 height 14
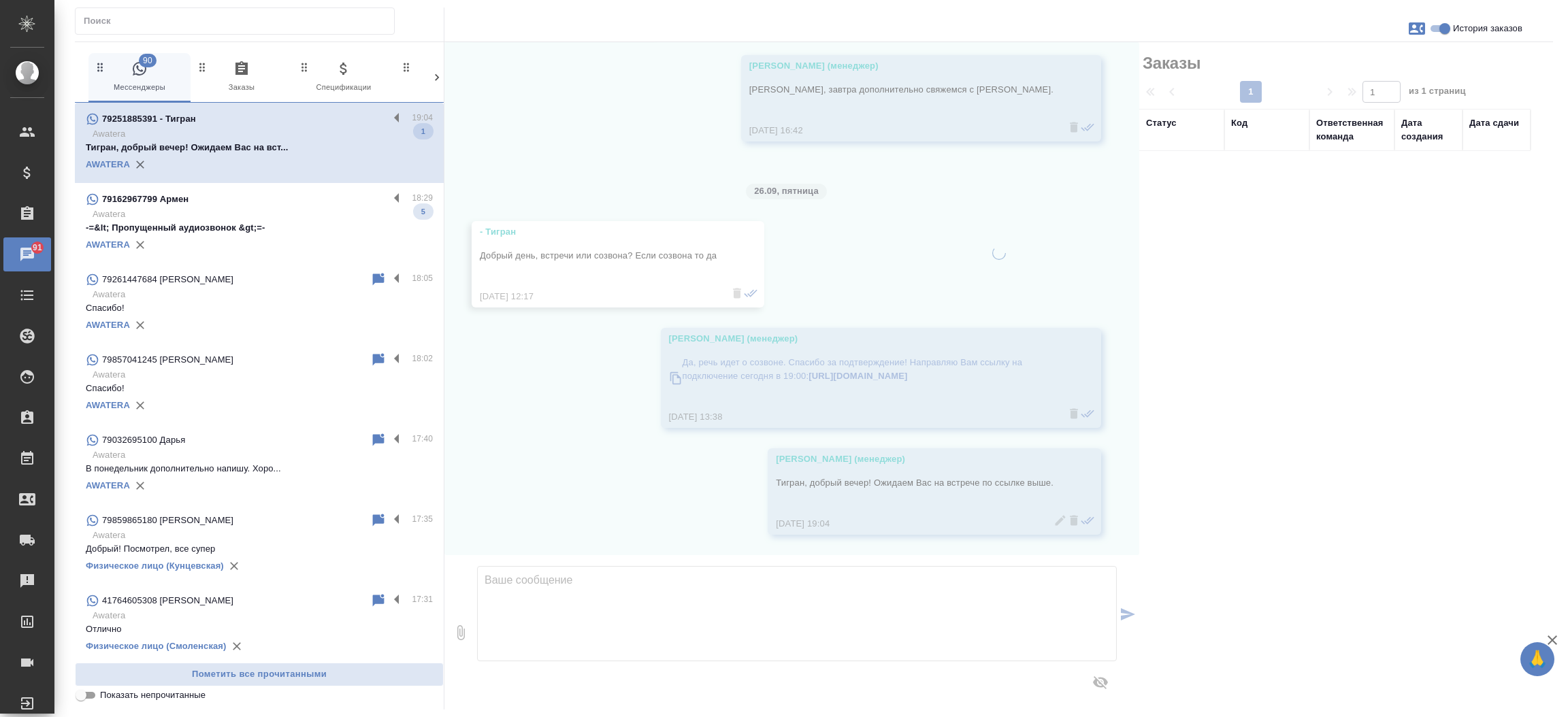
scroll to position [1676, 0]
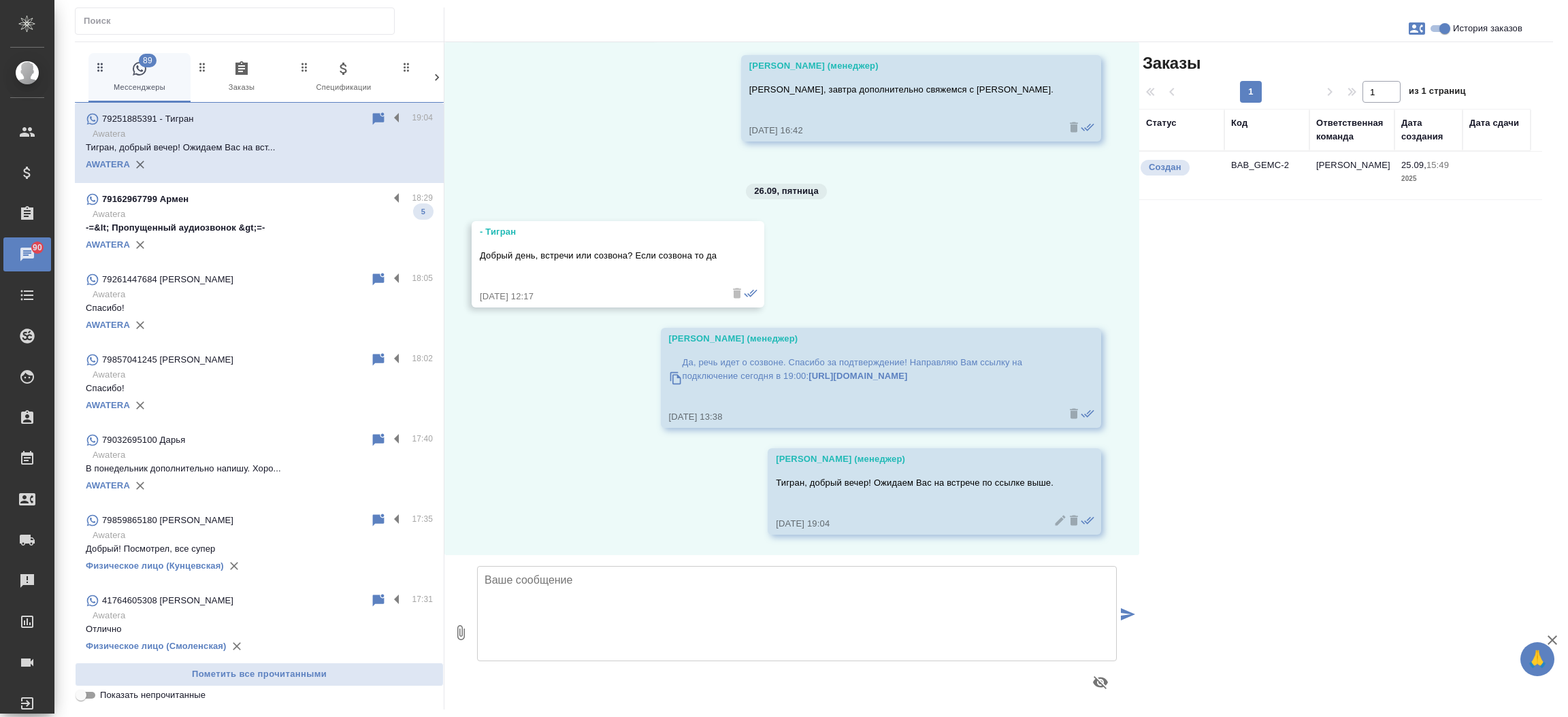
click at [287, 212] on p "Awatera" at bounding box center [262, 214] width 340 height 14
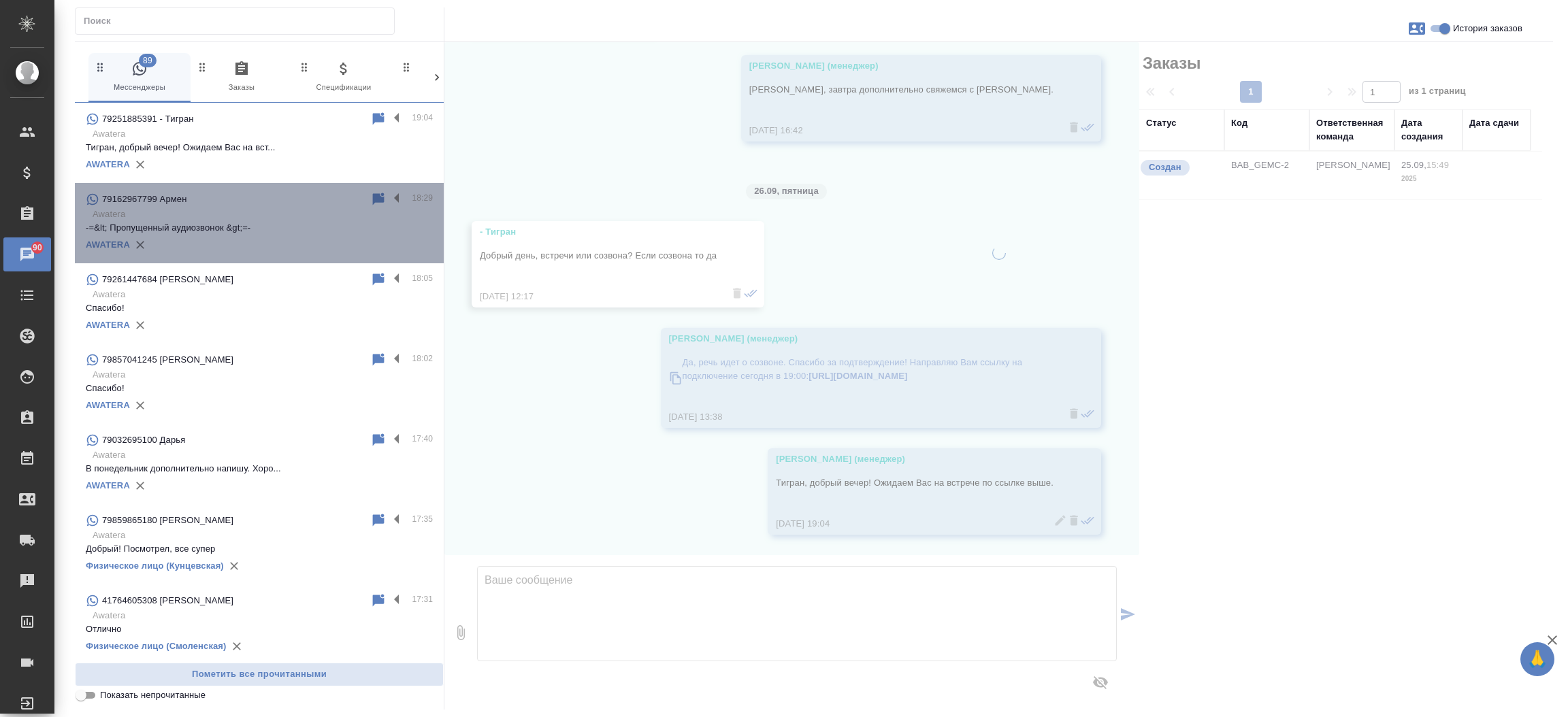
click at [287, 212] on p "Awatera" at bounding box center [262, 214] width 340 height 14
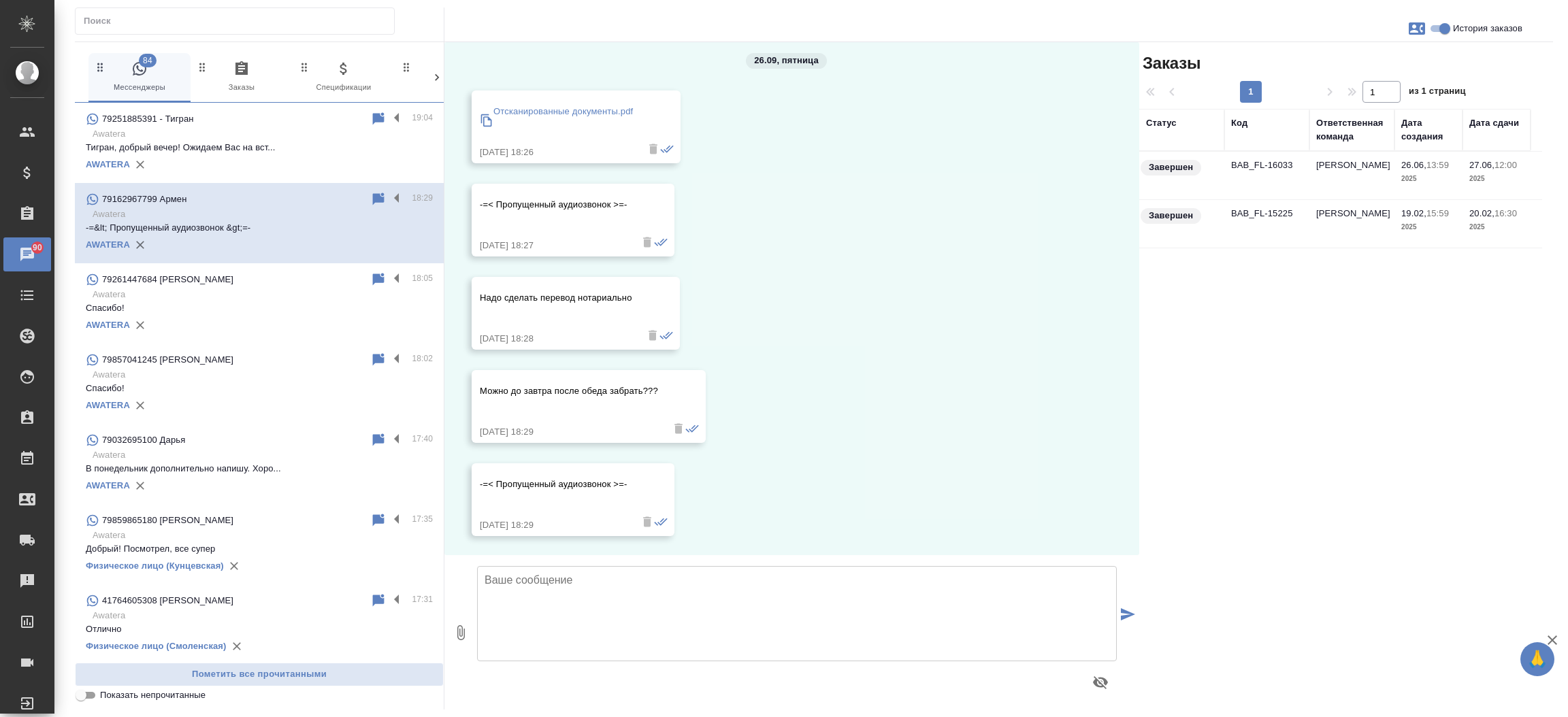
scroll to position [0, 0]
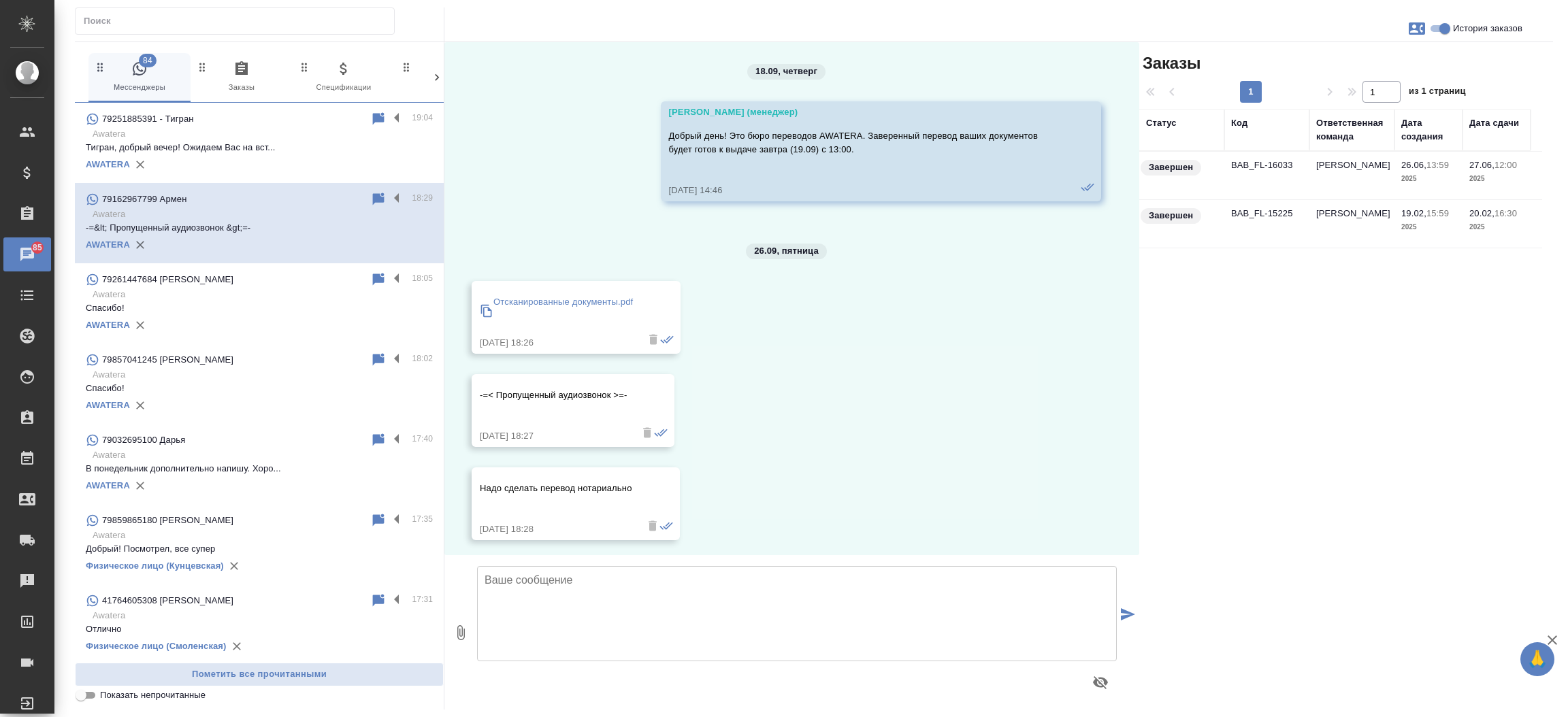
drag, startPoint x: 1151, startPoint y: 20, endPoint x: 1289, endPoint y: 160, distance: 196.6
click at [1289, 160] on div "84 Мессенджеры 0 Заказы 0 Спецификации 0 Клиенты 0 Входящие 1 Тендеры 0 Исполни…" at bounding box center [814, 358] width 1479 height 702
click at [1289, 160] on td "BAB_FL-16033" at bounding box center [1267, 176] width 85 height 48
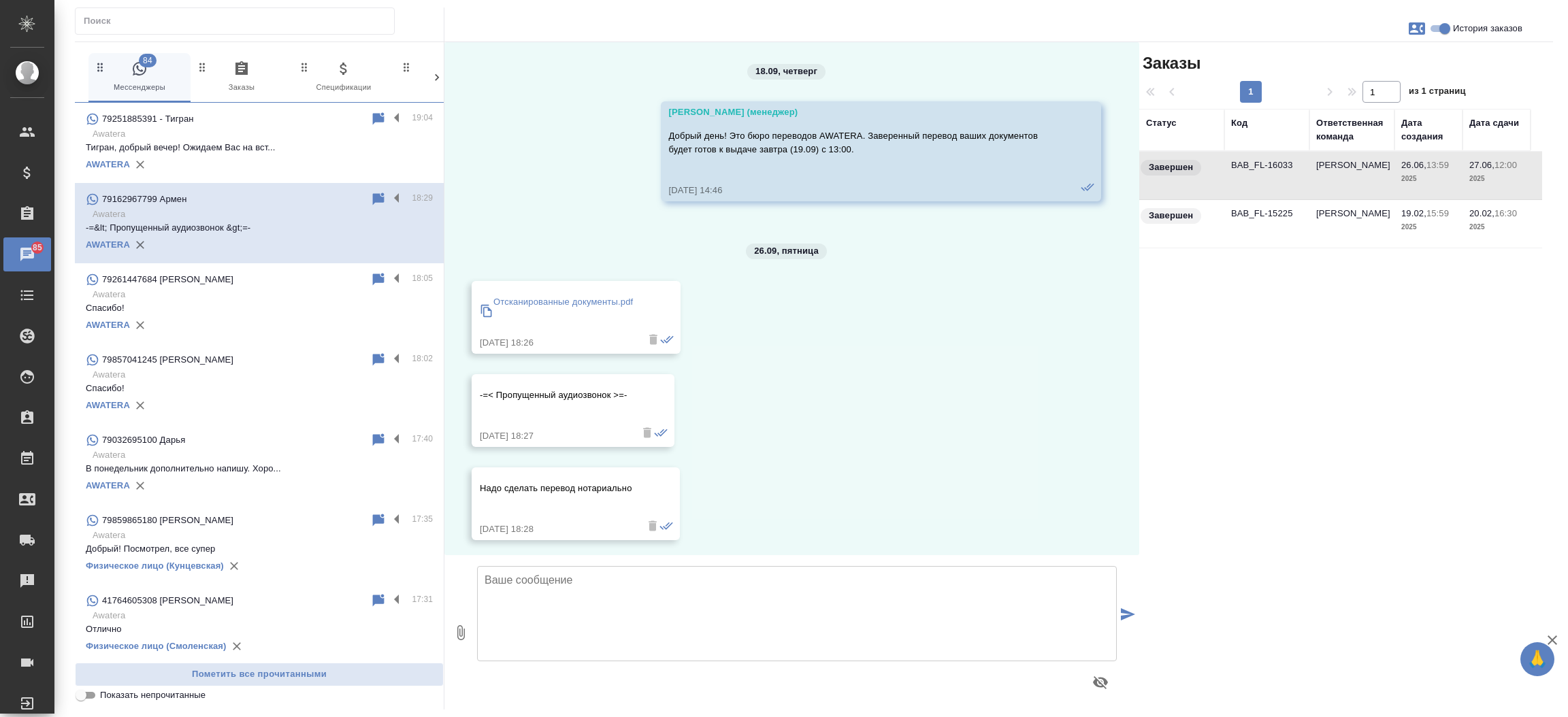
click at [1289, 160] on td "BAB_FL-16033" at bounding box center [1267, 176] width 85 height 48
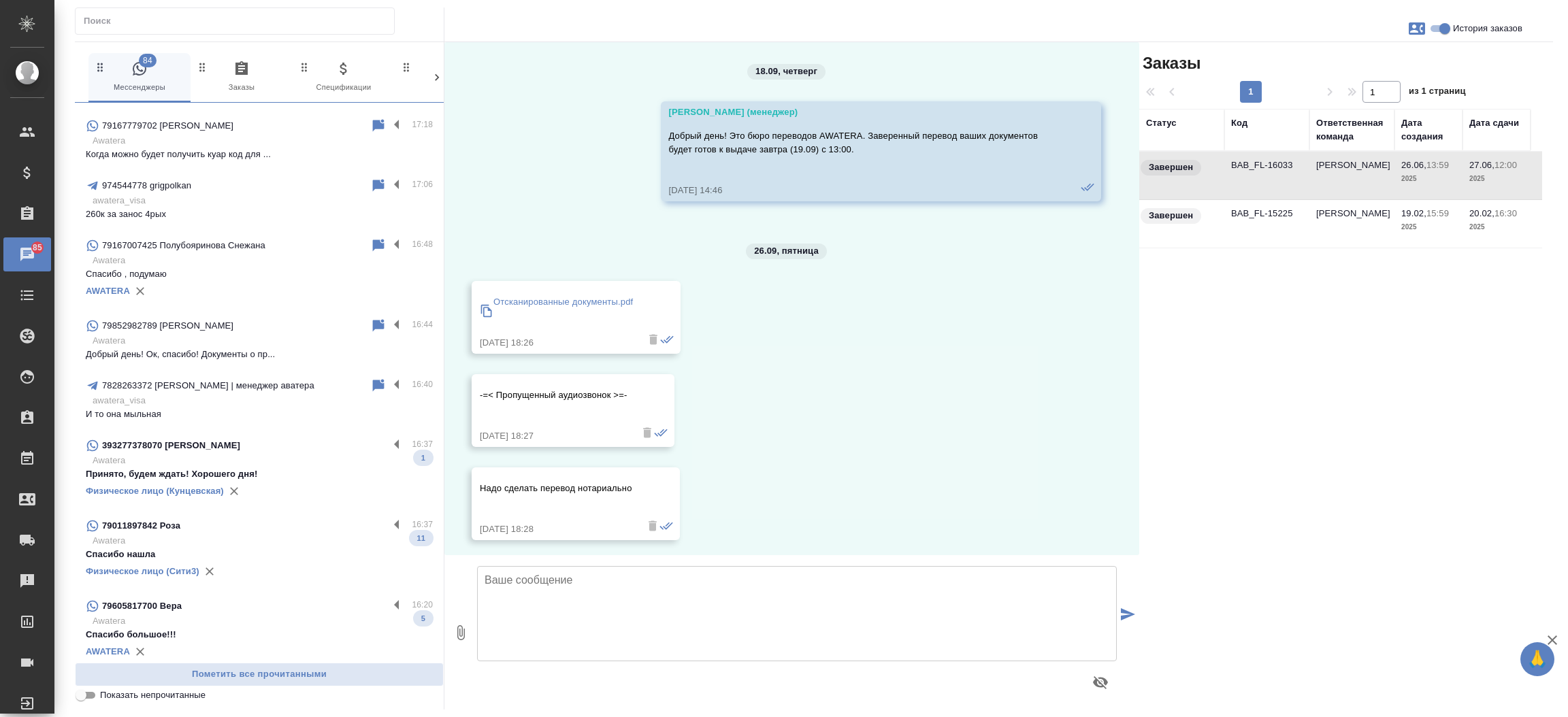
scroll to position [888, 0]
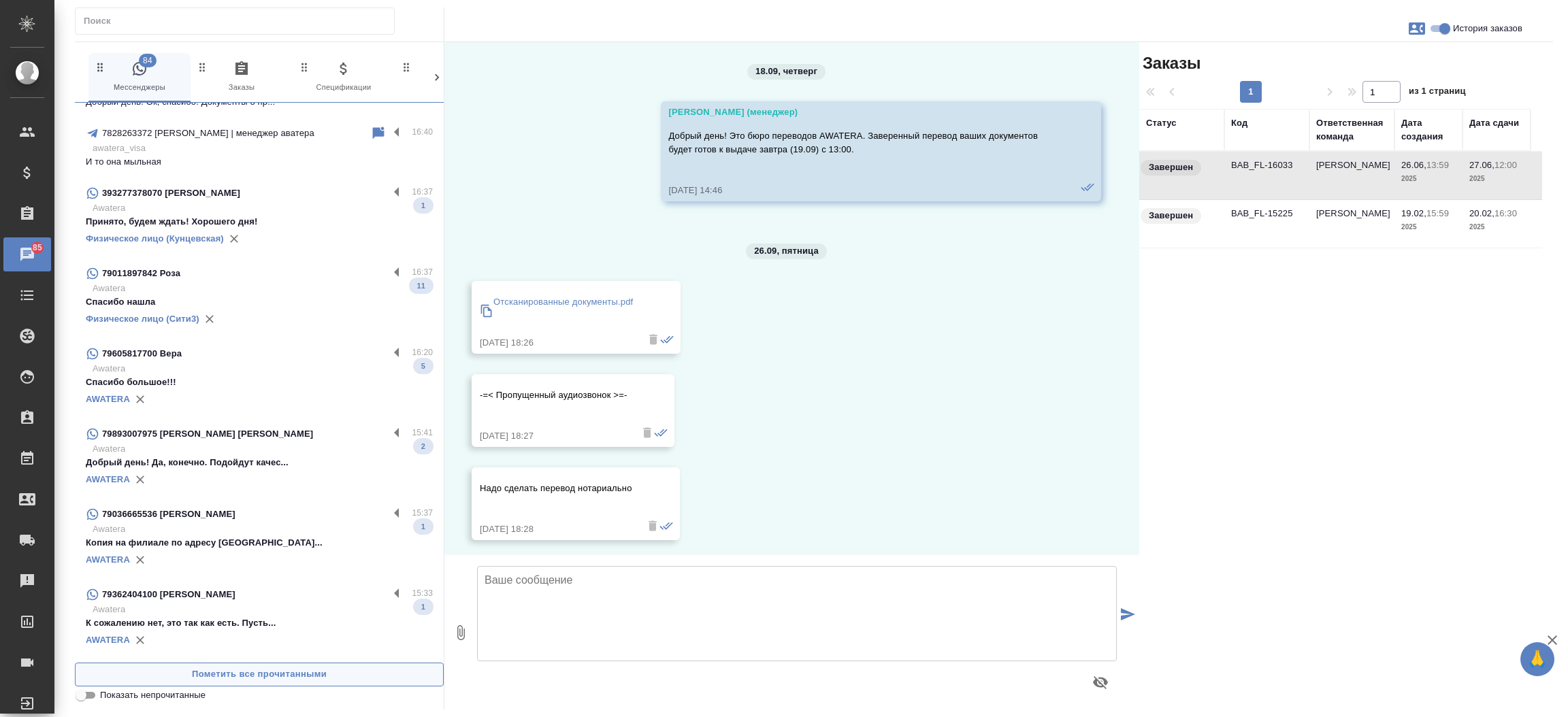
click at [206, 668] on span "Пометить все прочитанными" at bounding box center [259, 675] width 354 height 15
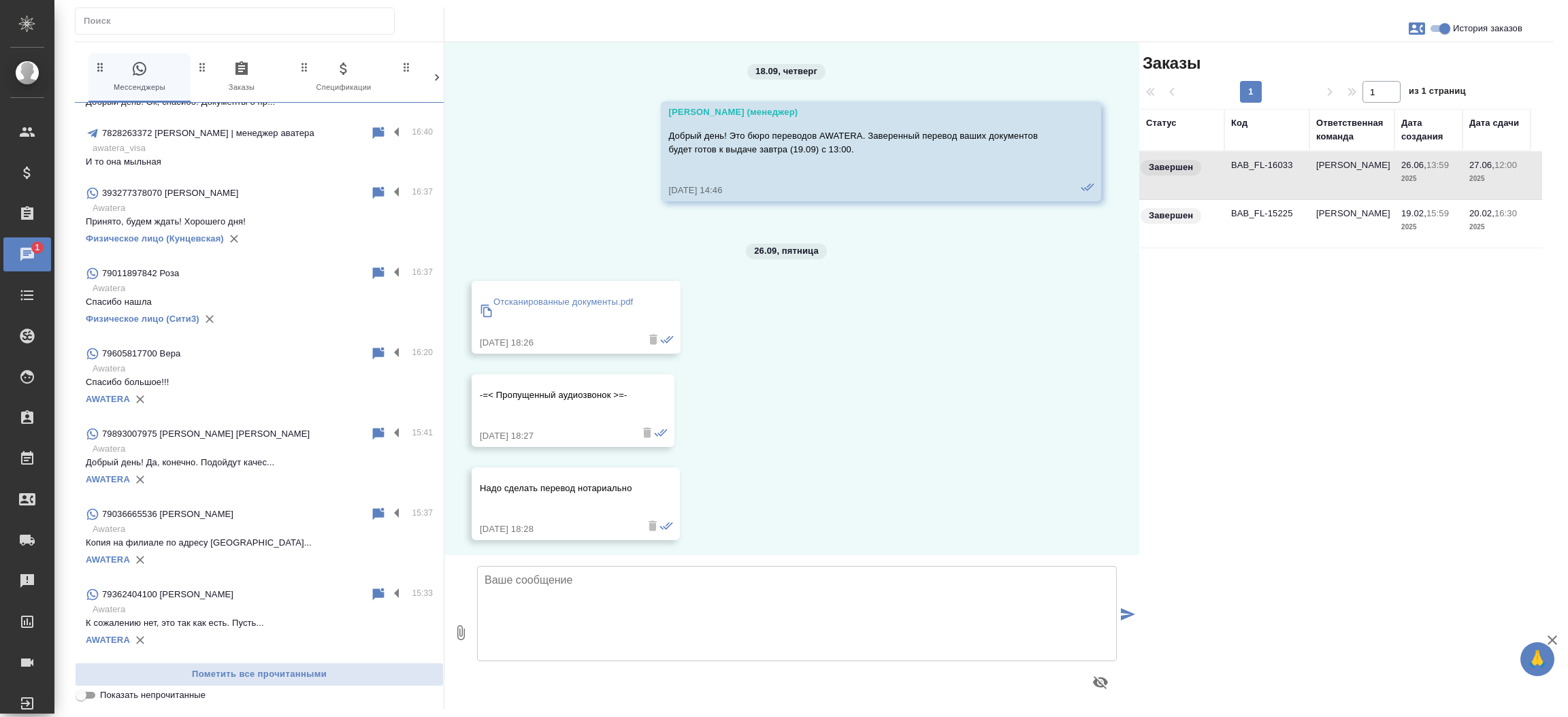
scroll to position [0, 0]
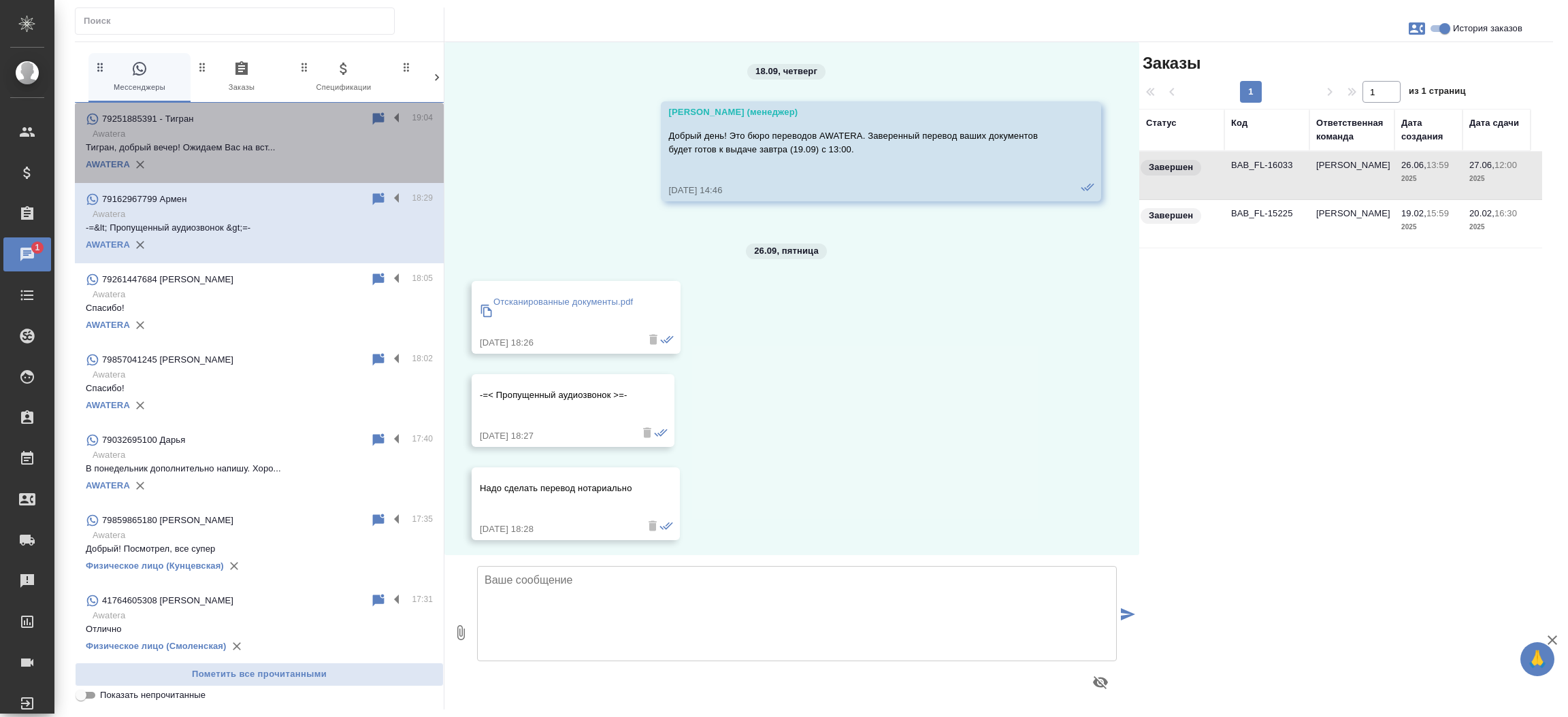
click at [267, 146] on p "Тигран, добрый вечер! Ожидаем Вас на вст..." at bounding box center [259, 148] width 347 height 14
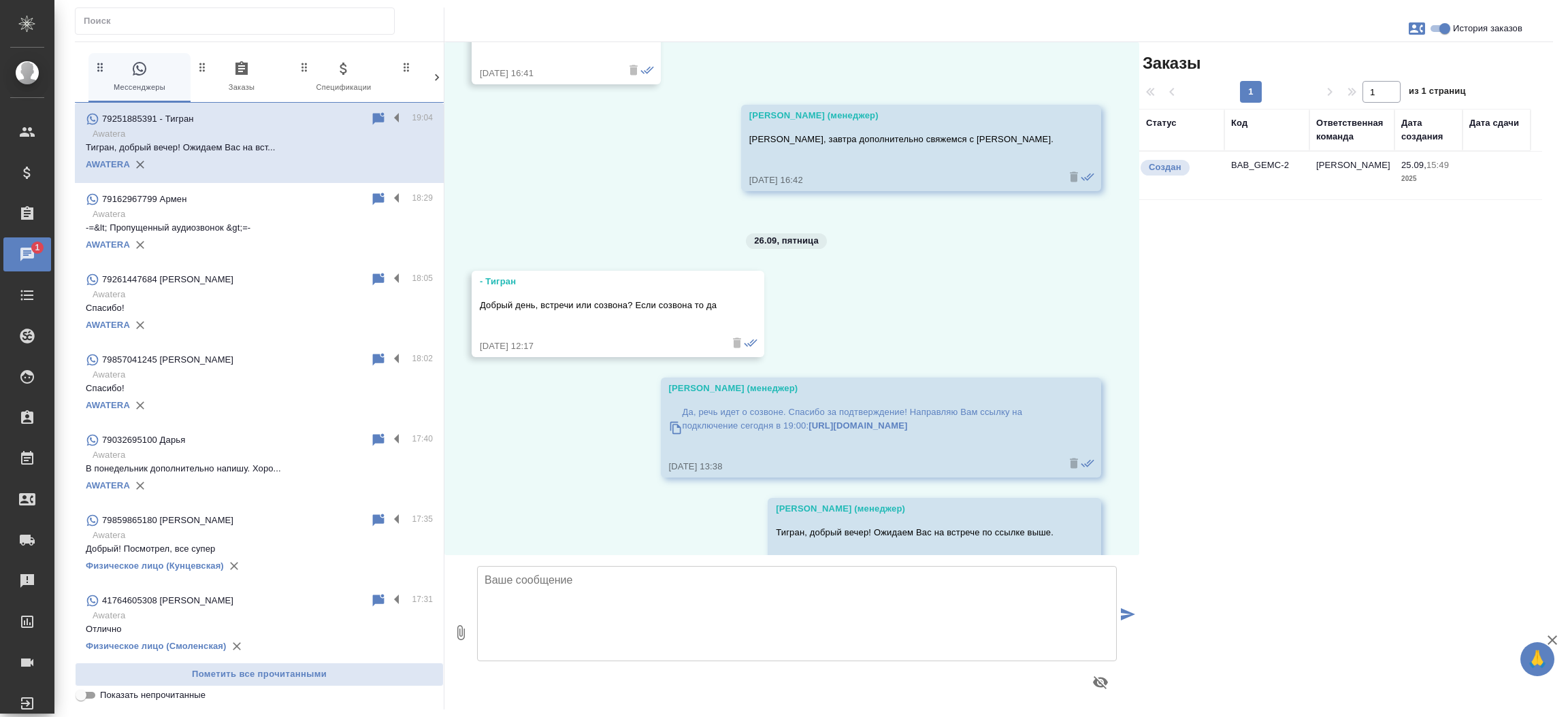
scroll to position [1676, 0]
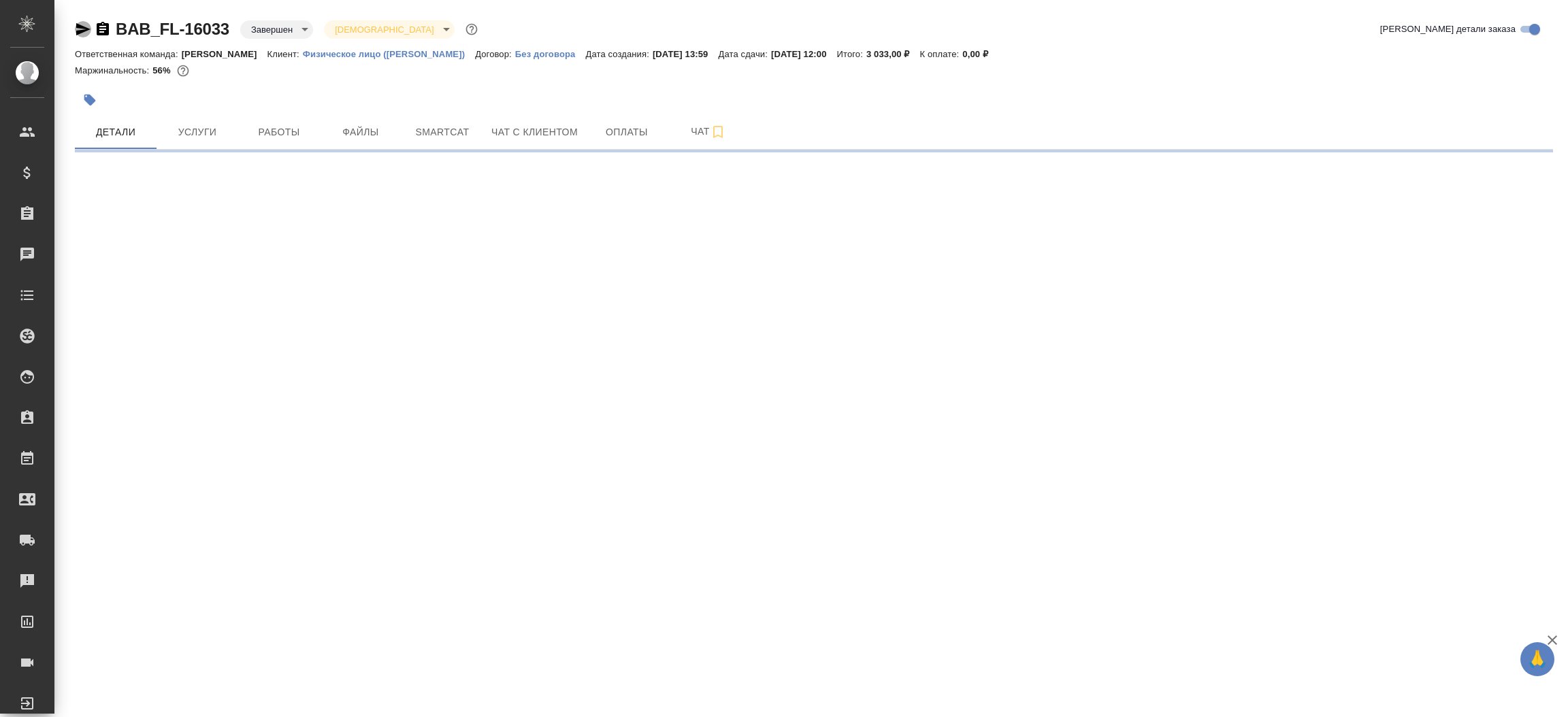
click at [86, 27] on icon "button" at bounding box center [83, 29] width 15 height 12
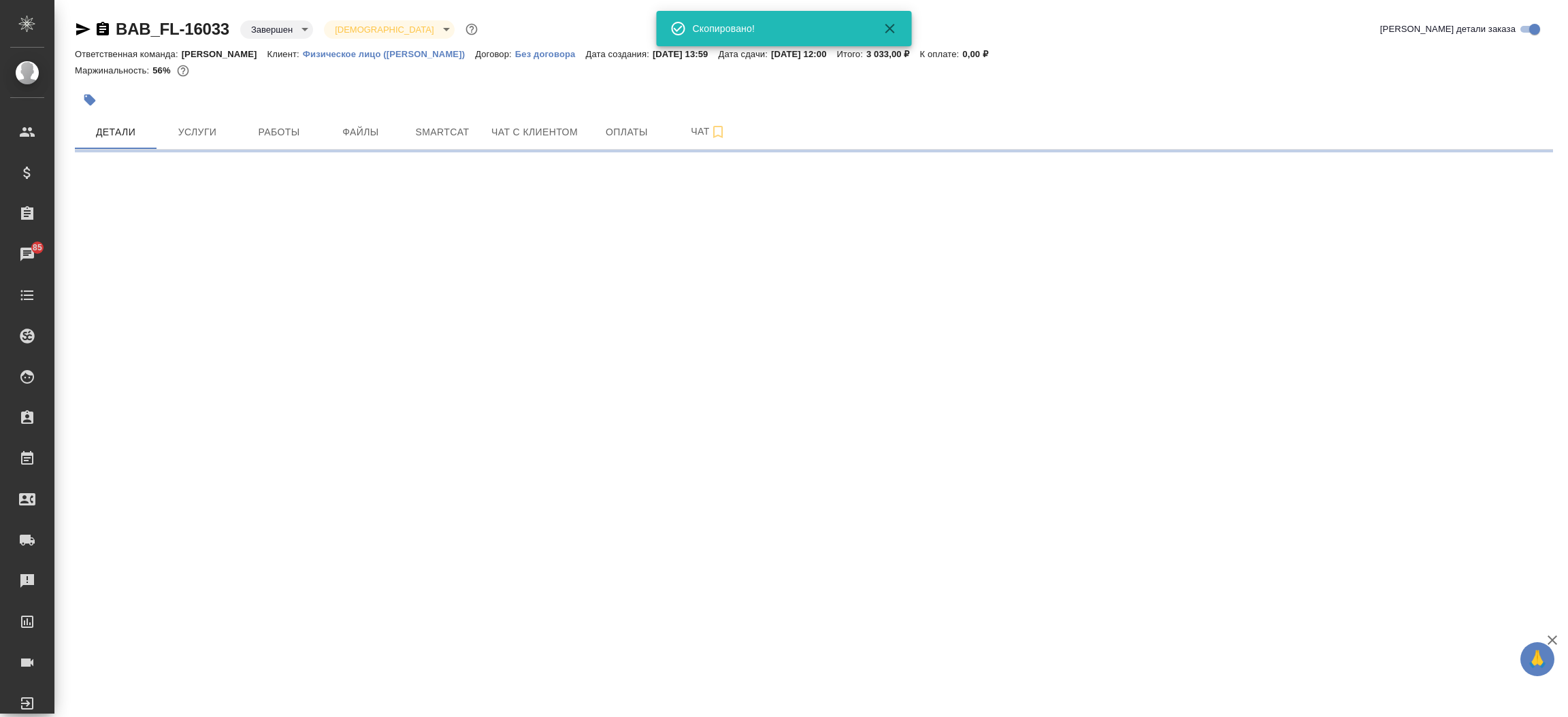
select select "RU"
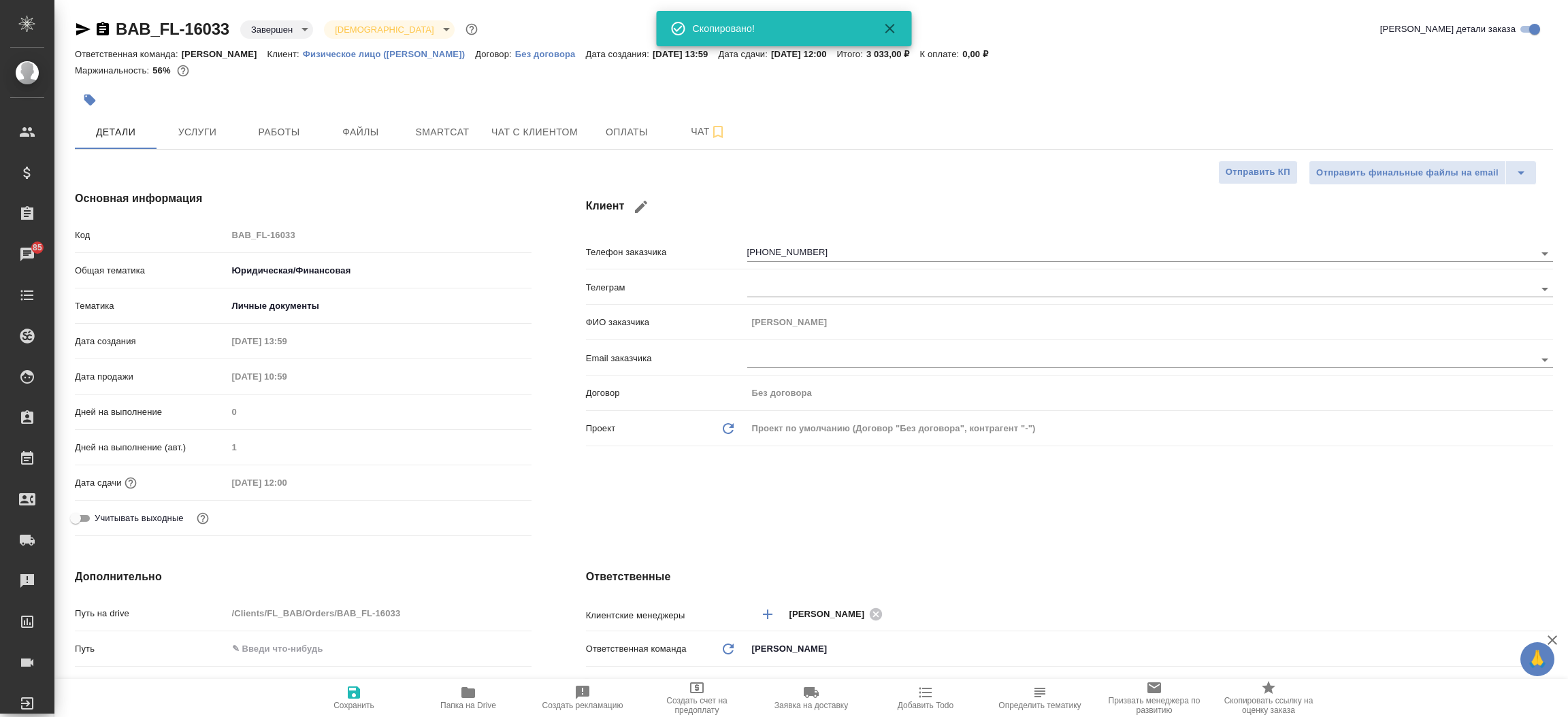
type textarea "x"
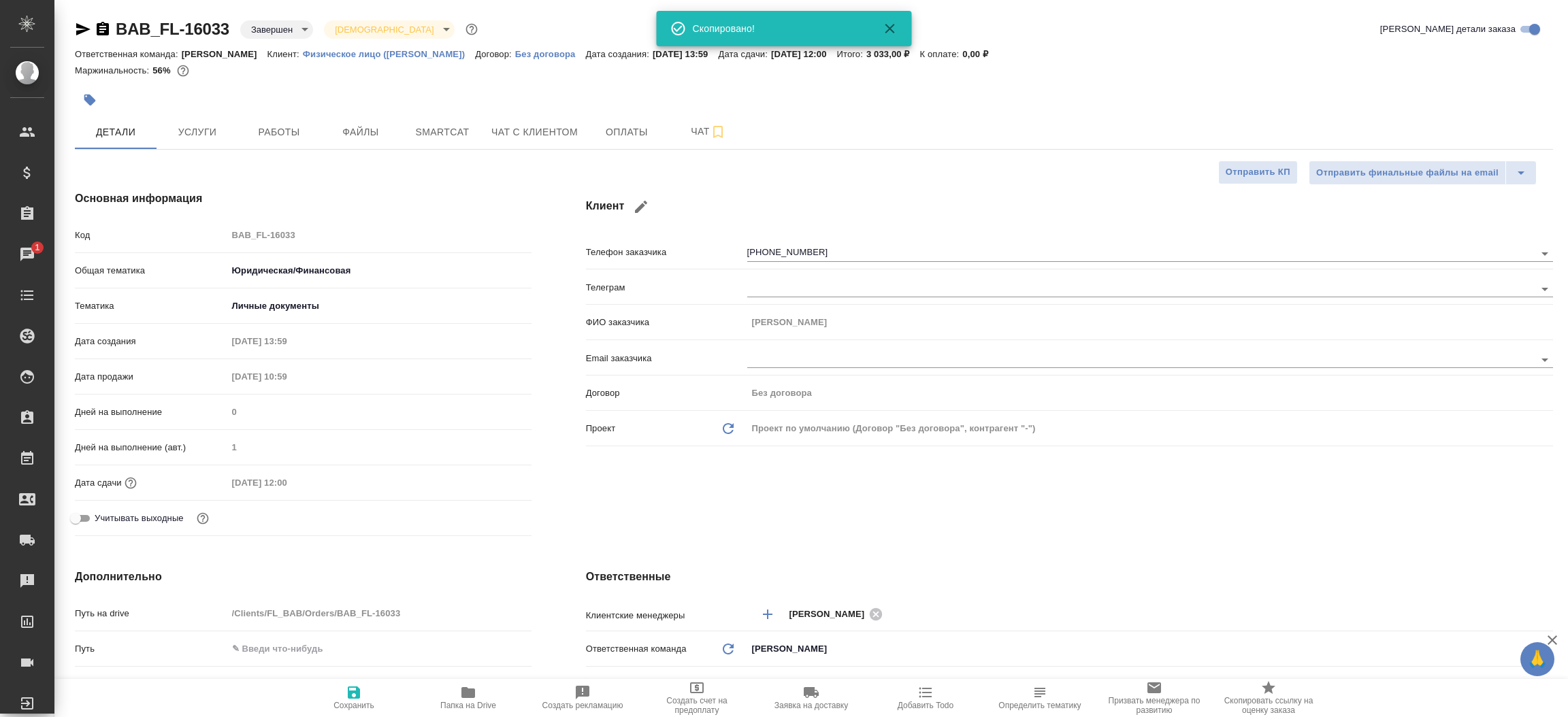
type textarea "x"
